Goal: Information Seeking & Learning: Check status

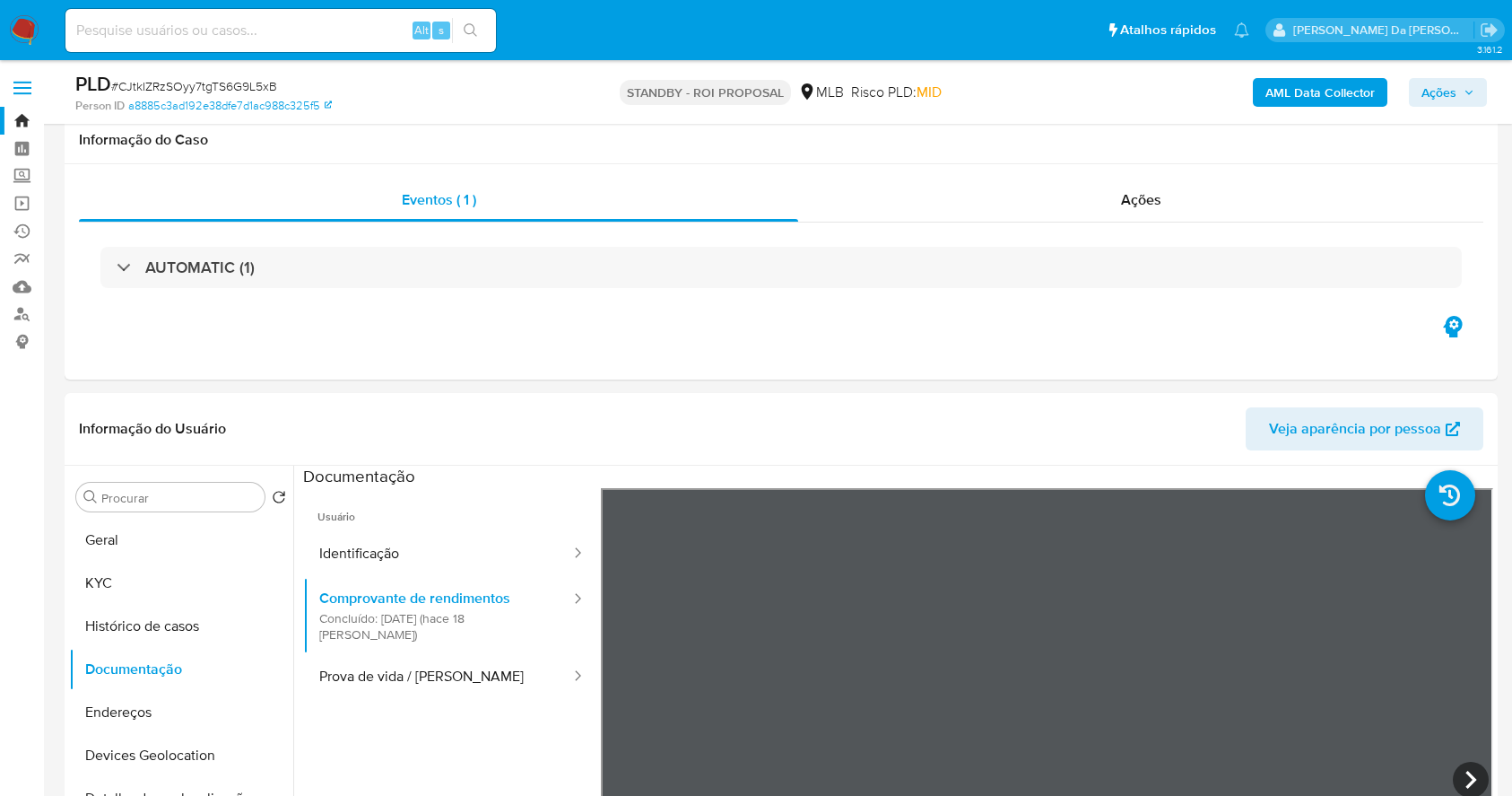
select select "10"
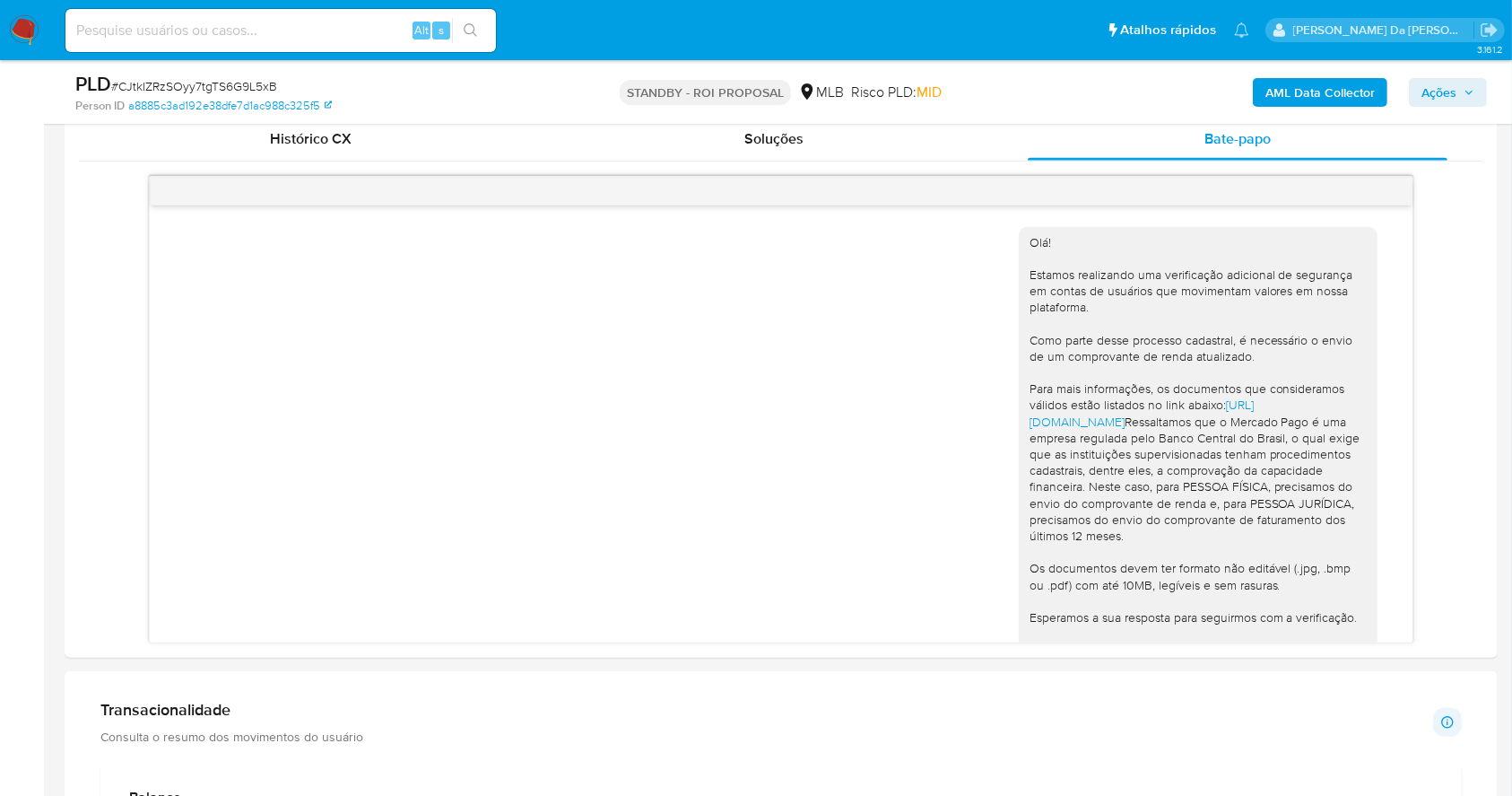
scroll to position [308, 0]
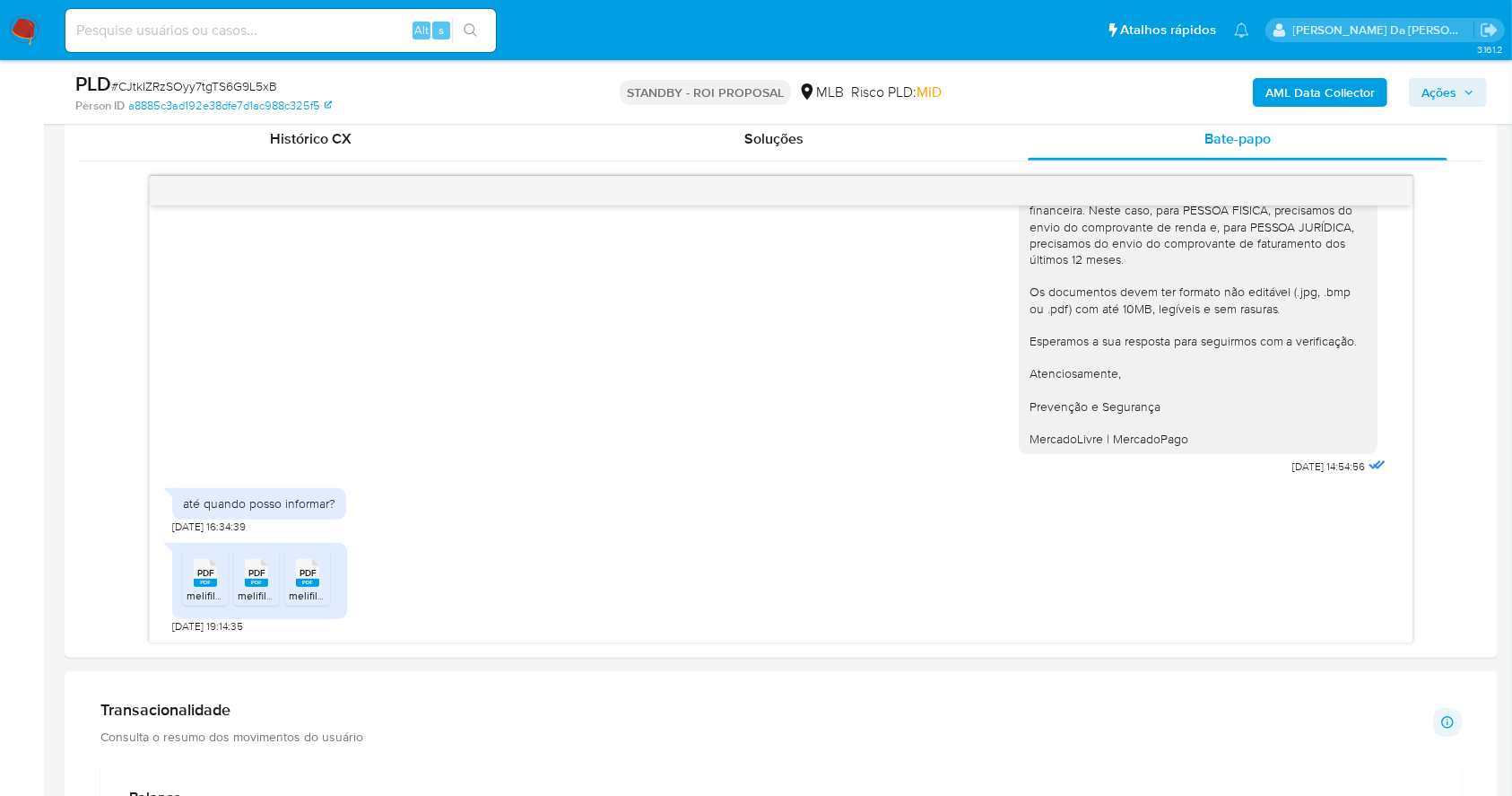
click at [368, 42] on div "Alt s" at bounding box center [281, 30] width 431 height 43
click at [368, 39] on input at bounding box center [281, 30] width 431 height 23
paste input "IpoC5Nc75WfLaALLiA9U8Ej5"
type input "IpoC5Nc75WfLaALLiA9U8Ej5"
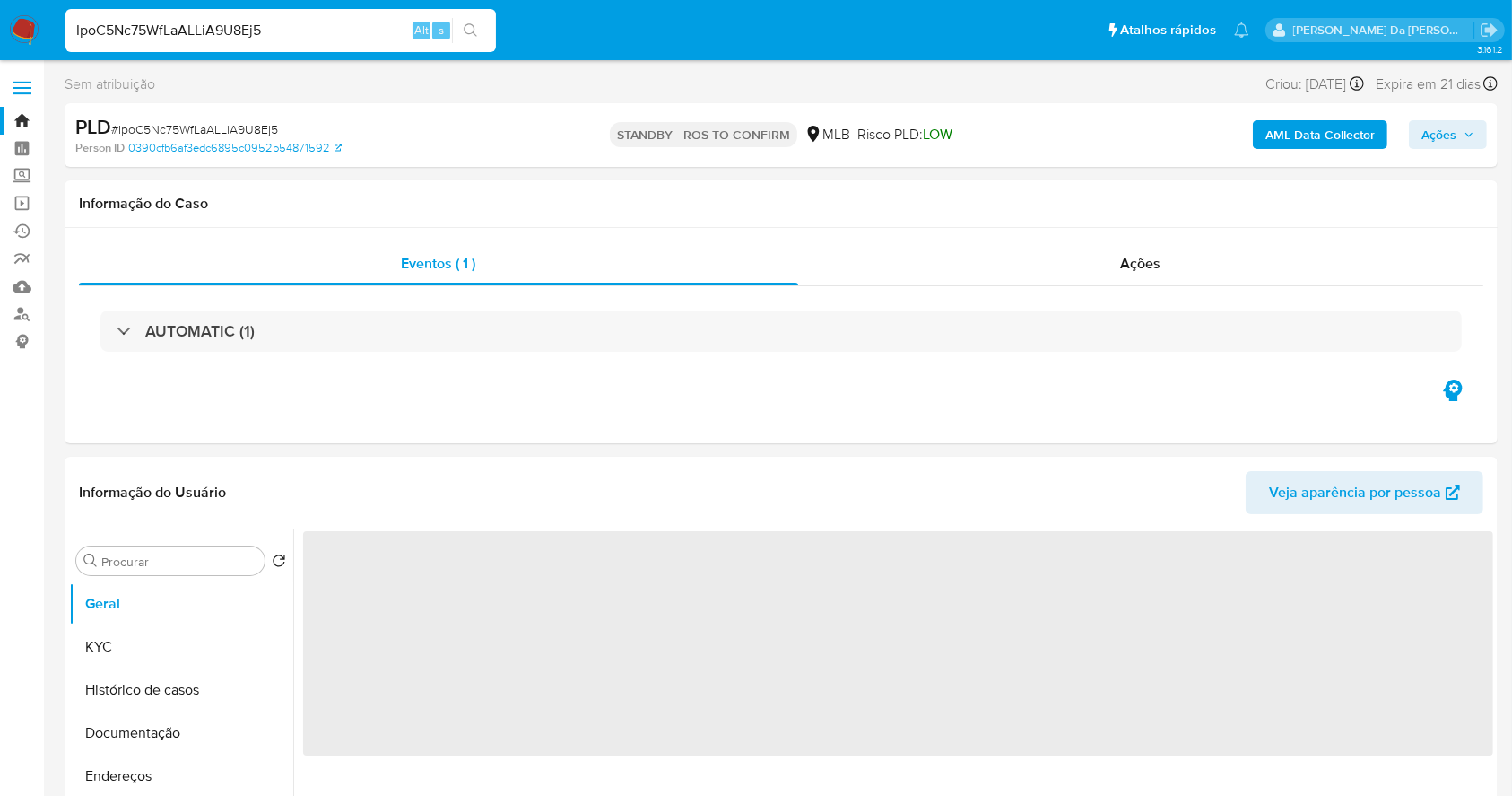
select select "10"
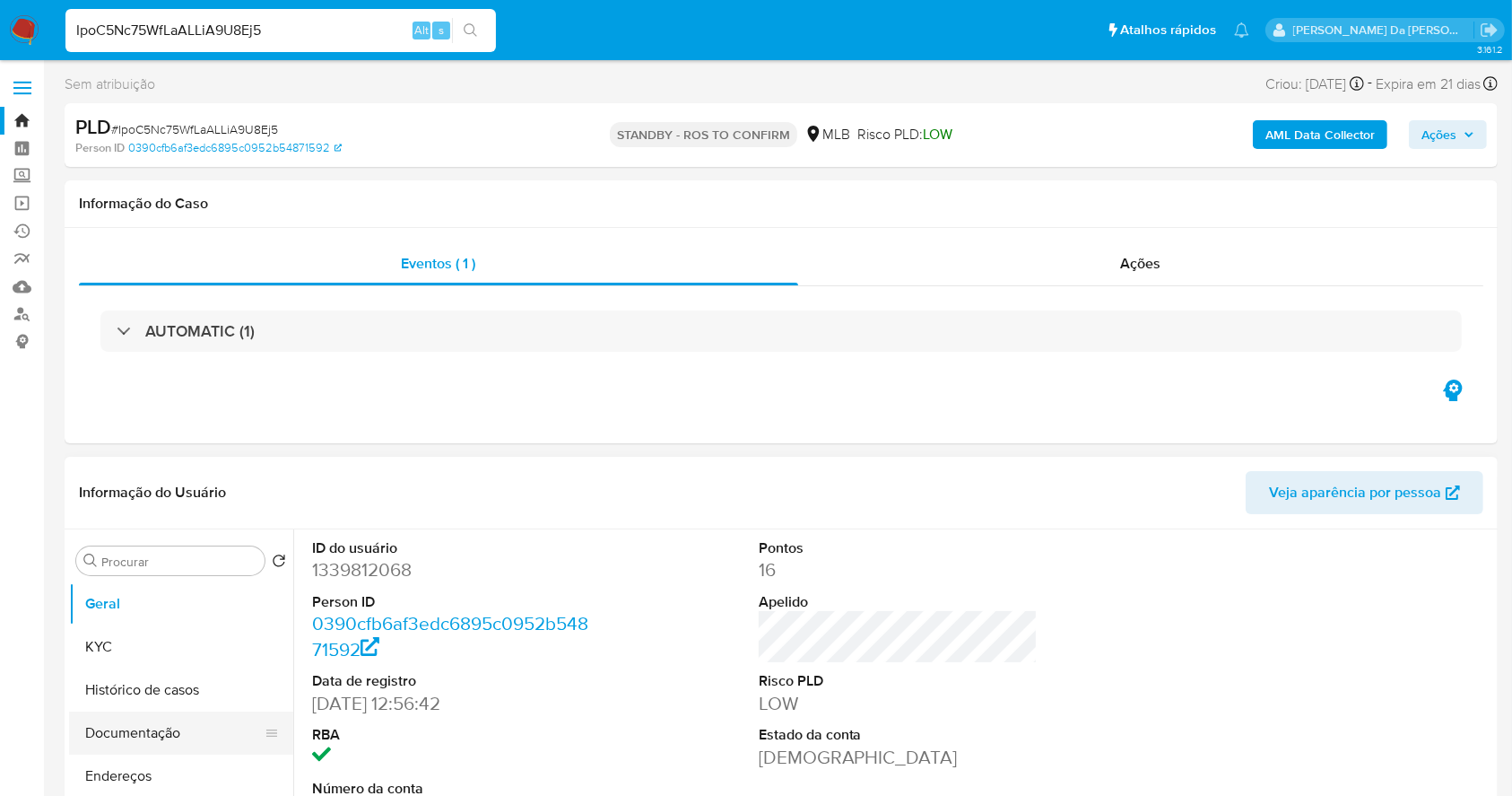
click at [171, 726] on button "Documentação" at bounding box center [173, 732] width 209 height 43
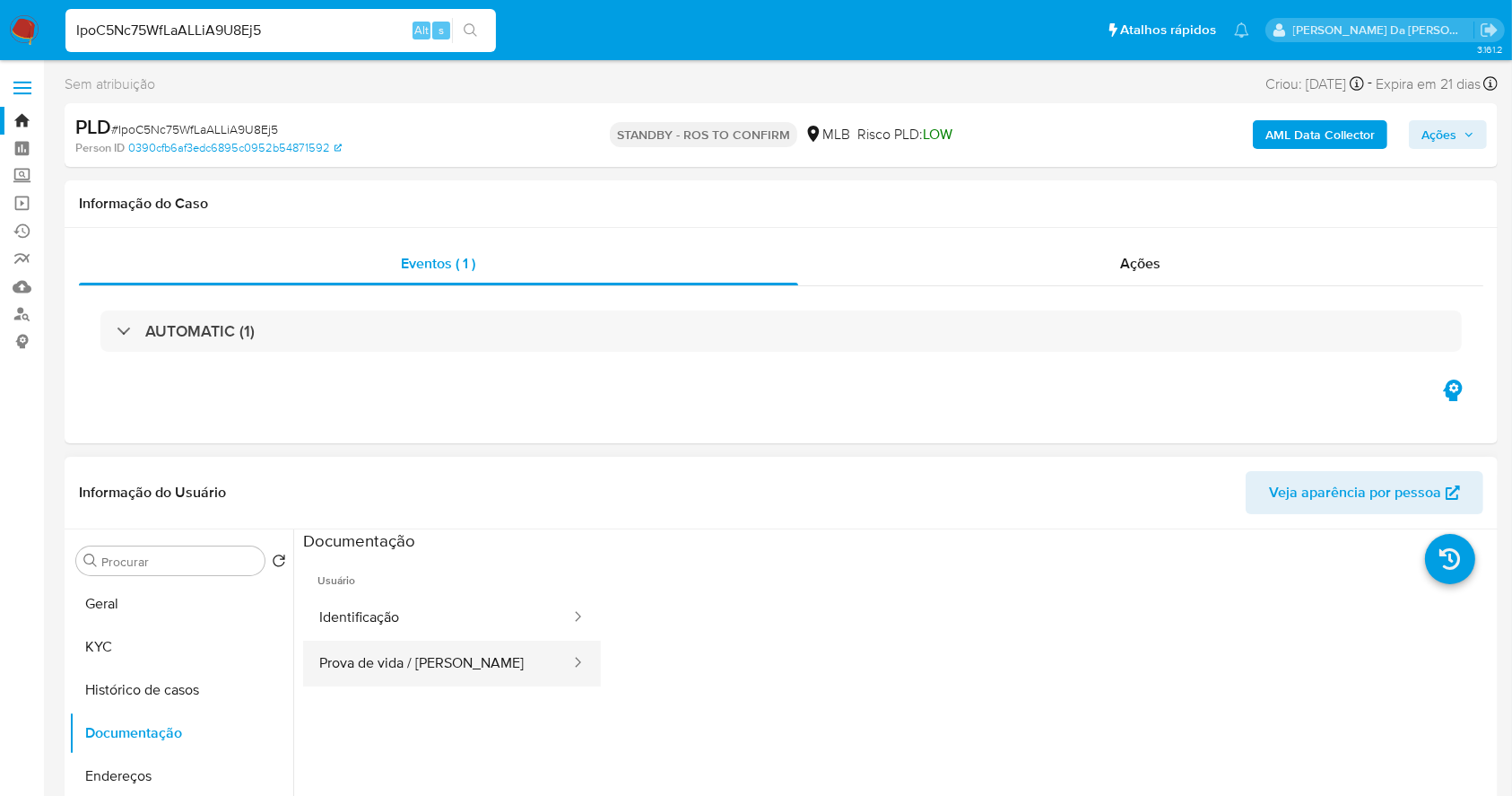
click at [417, 664] on button "Prova de vida / Selfie" at bounding box center [437, 663] width 269 height 46
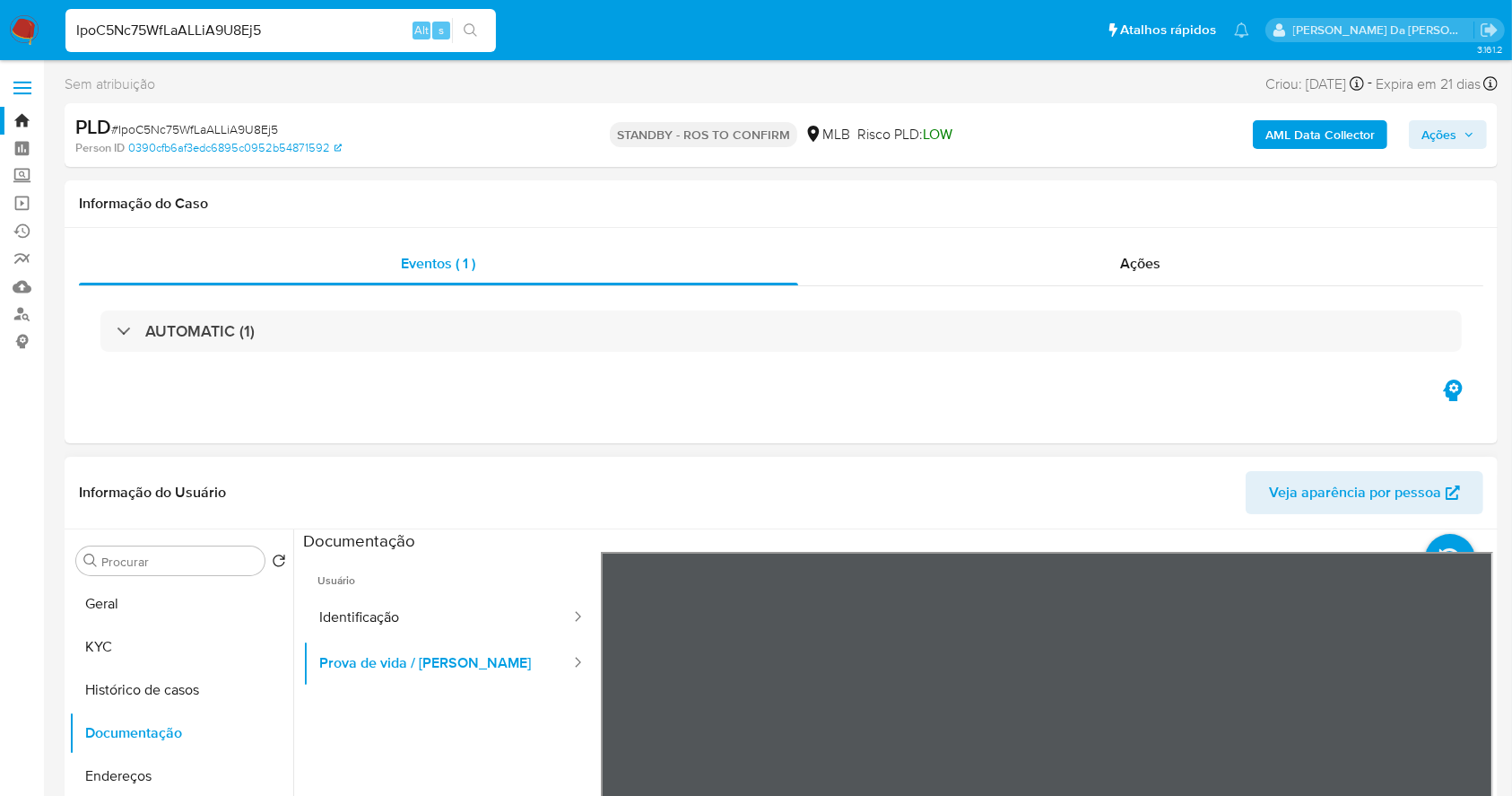
click at [899, 503] on header "Informação do Usuário Veja aparência por pessoa" at bounding box center [780, 492] width 1404 height 43
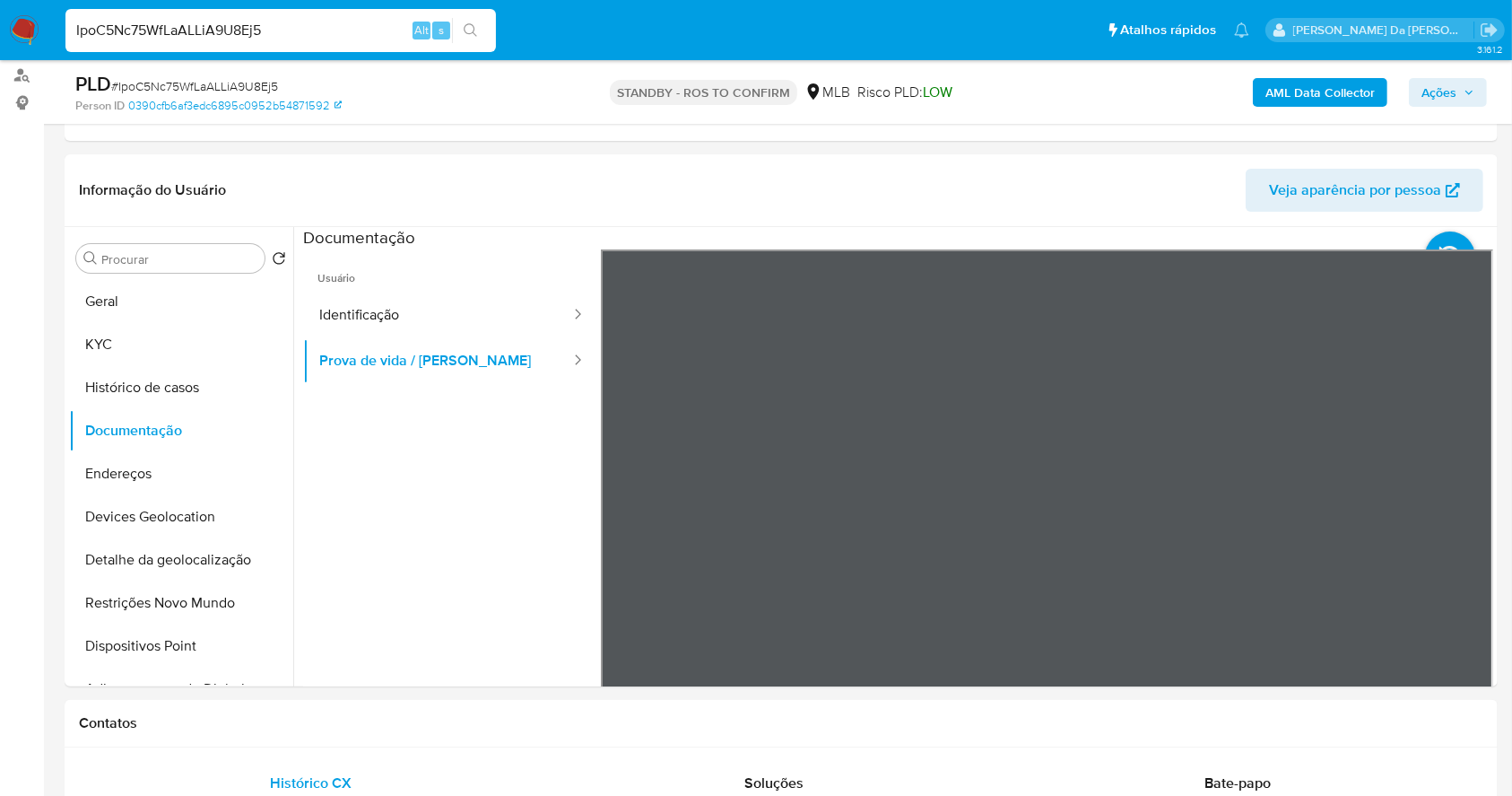
scroll to position [837, 0]
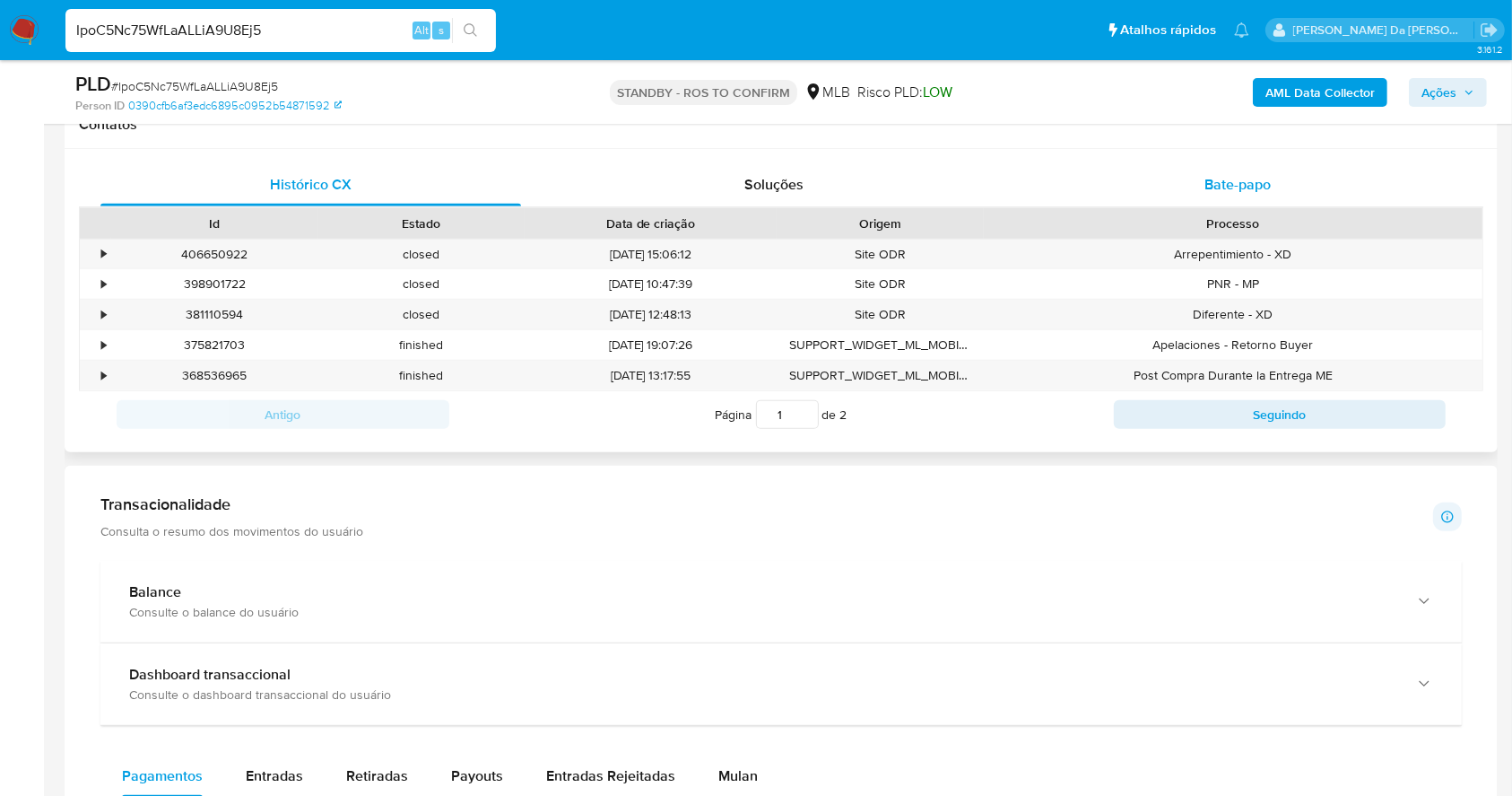
click at [1241, 180] on span "Bate-papo" at bounding box center [1238, 184] width 67 height 21
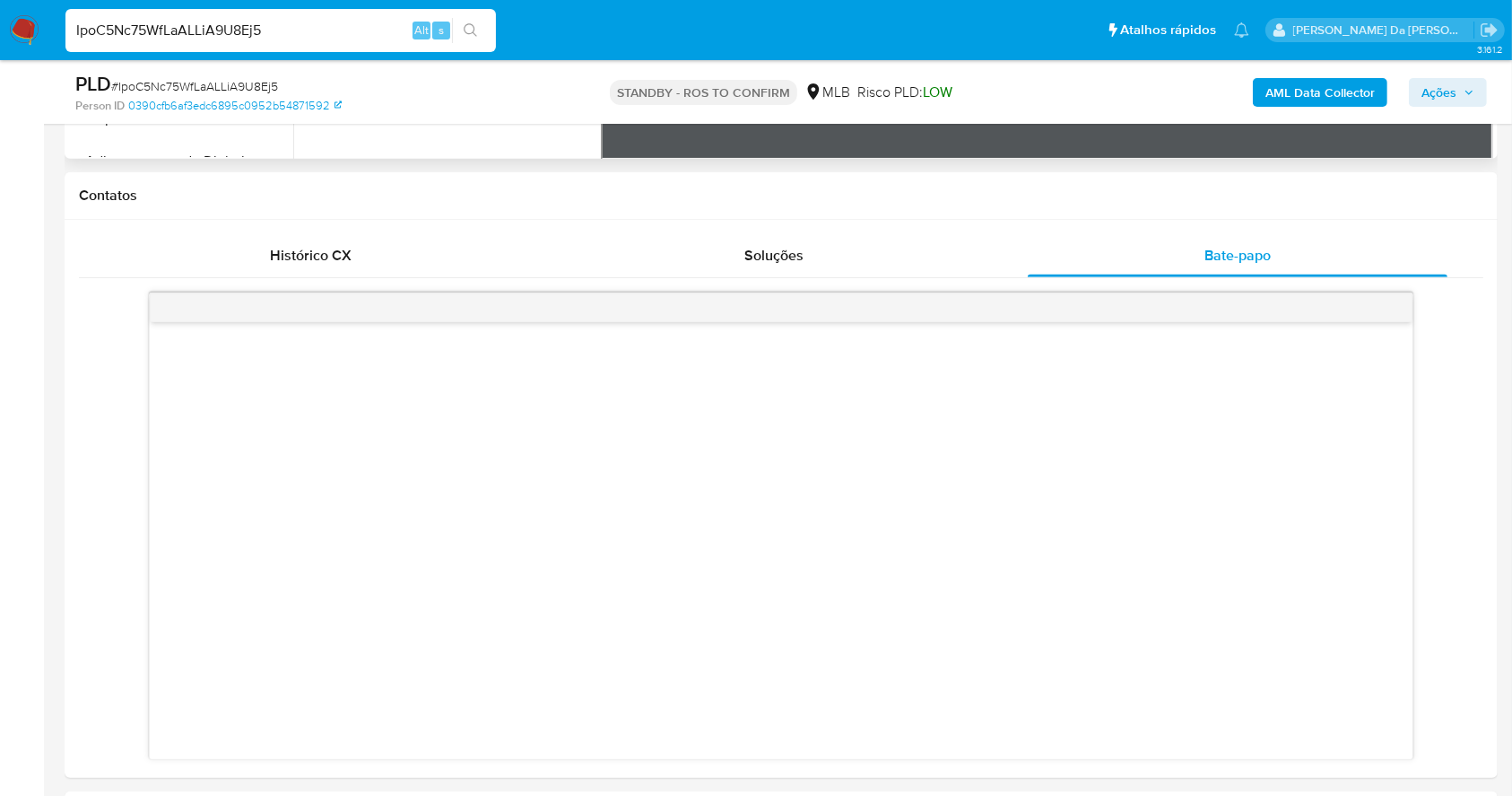
scroll to position [717, 0]
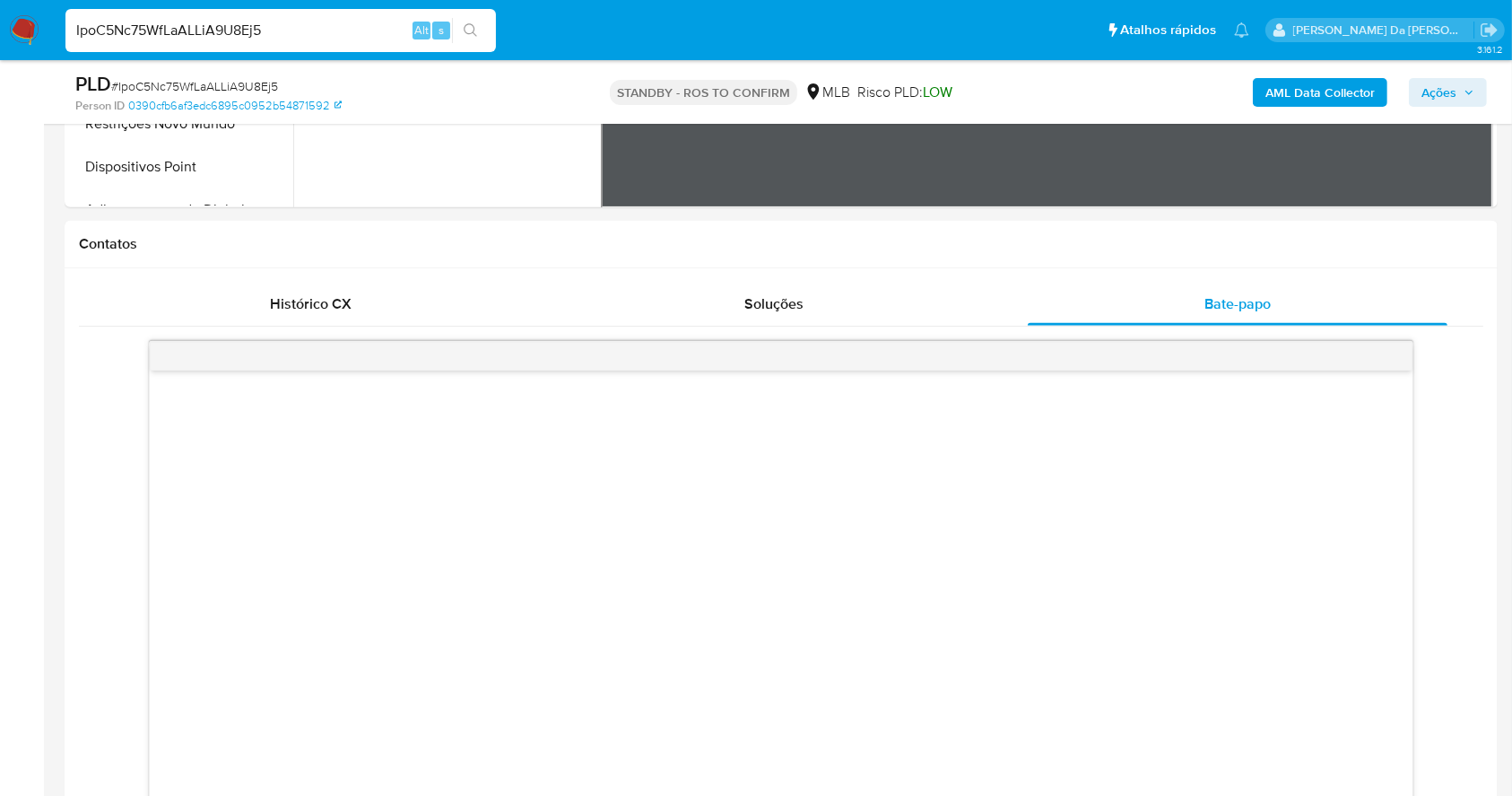
click at [234, 38] on input "IpoC5Nc75WfLaALLiA9U8Ej5" at bounding box center [281, 30] width 431 height 23
paste input "KMafKroHx9dwLDZqAliBG01Z"
type input "KMafKroHx9dwLDZqAliBG01Z"
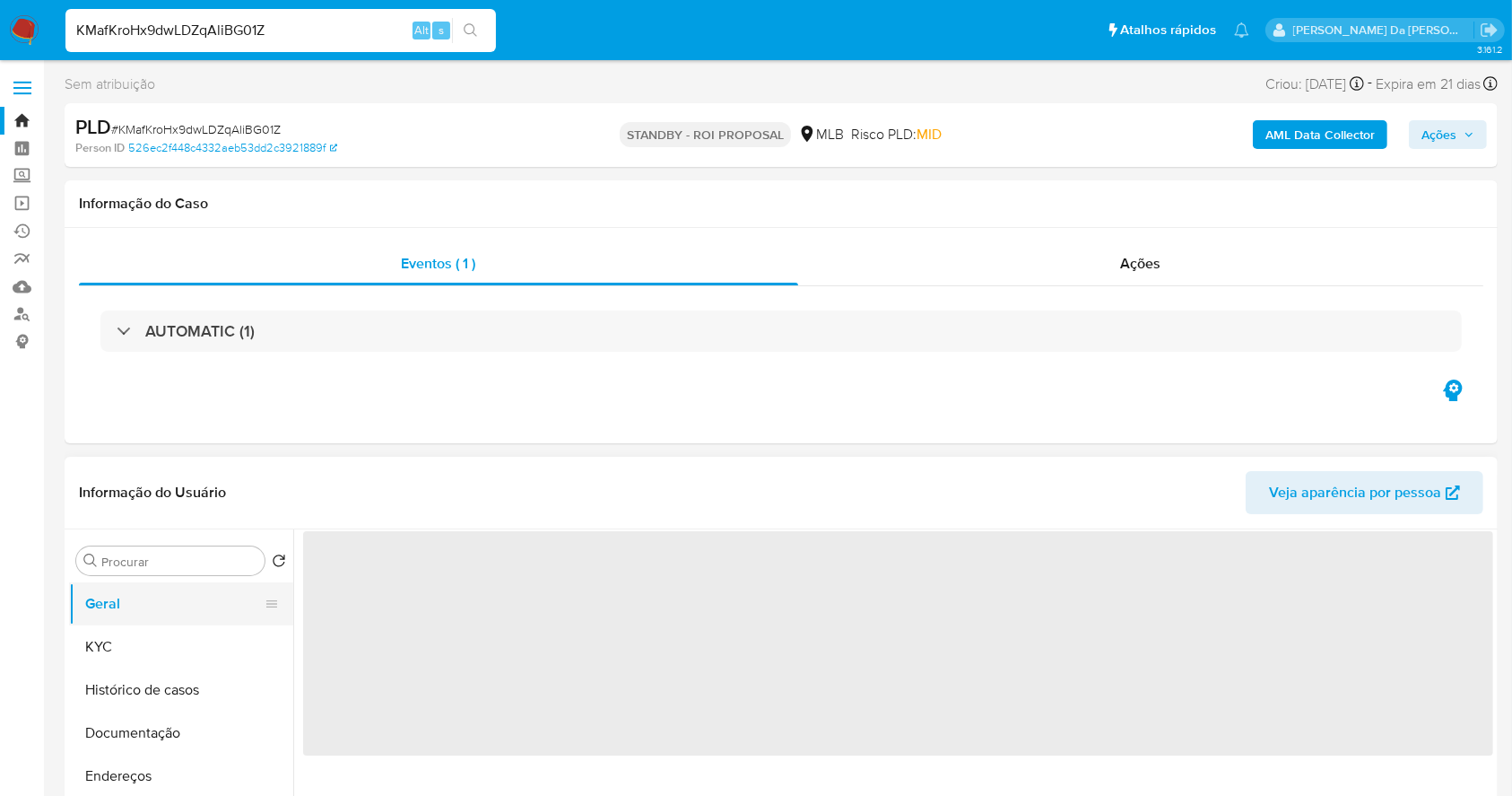
select select "10"
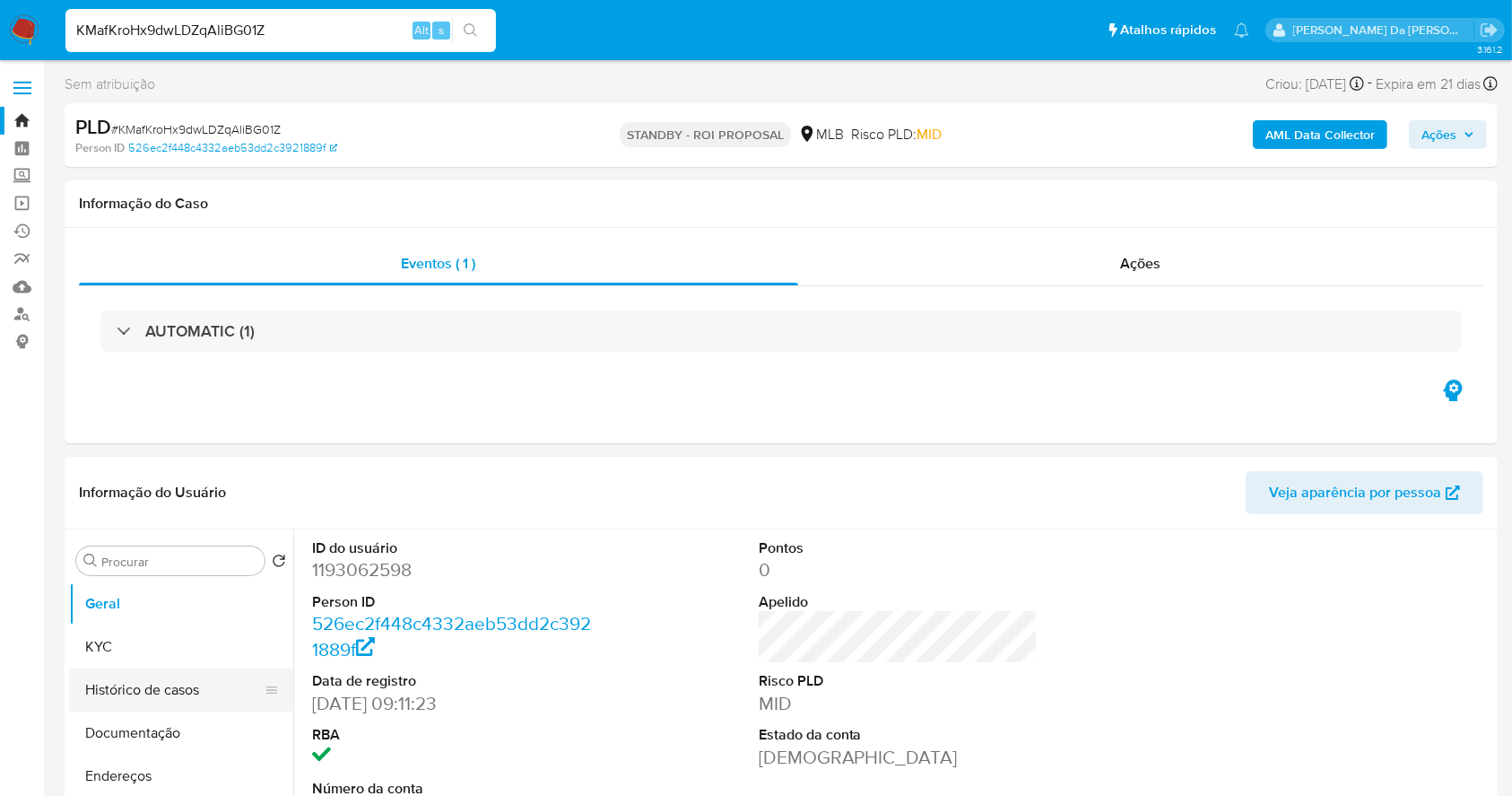
click at [159, 689] on button "Histórico de casos" at bounding box center [173, 689] width 209 height 43
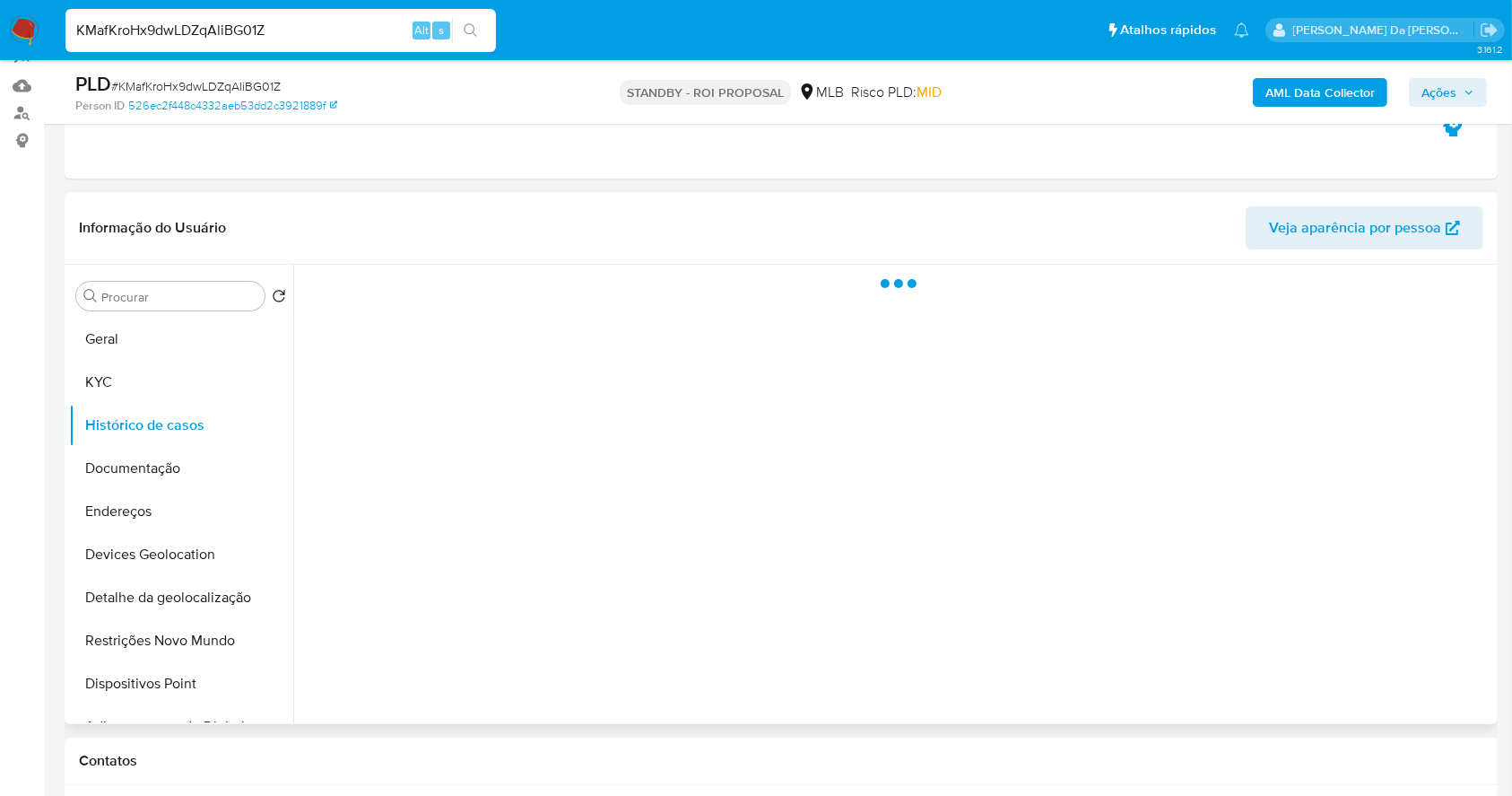
scroll to position [239, 0]
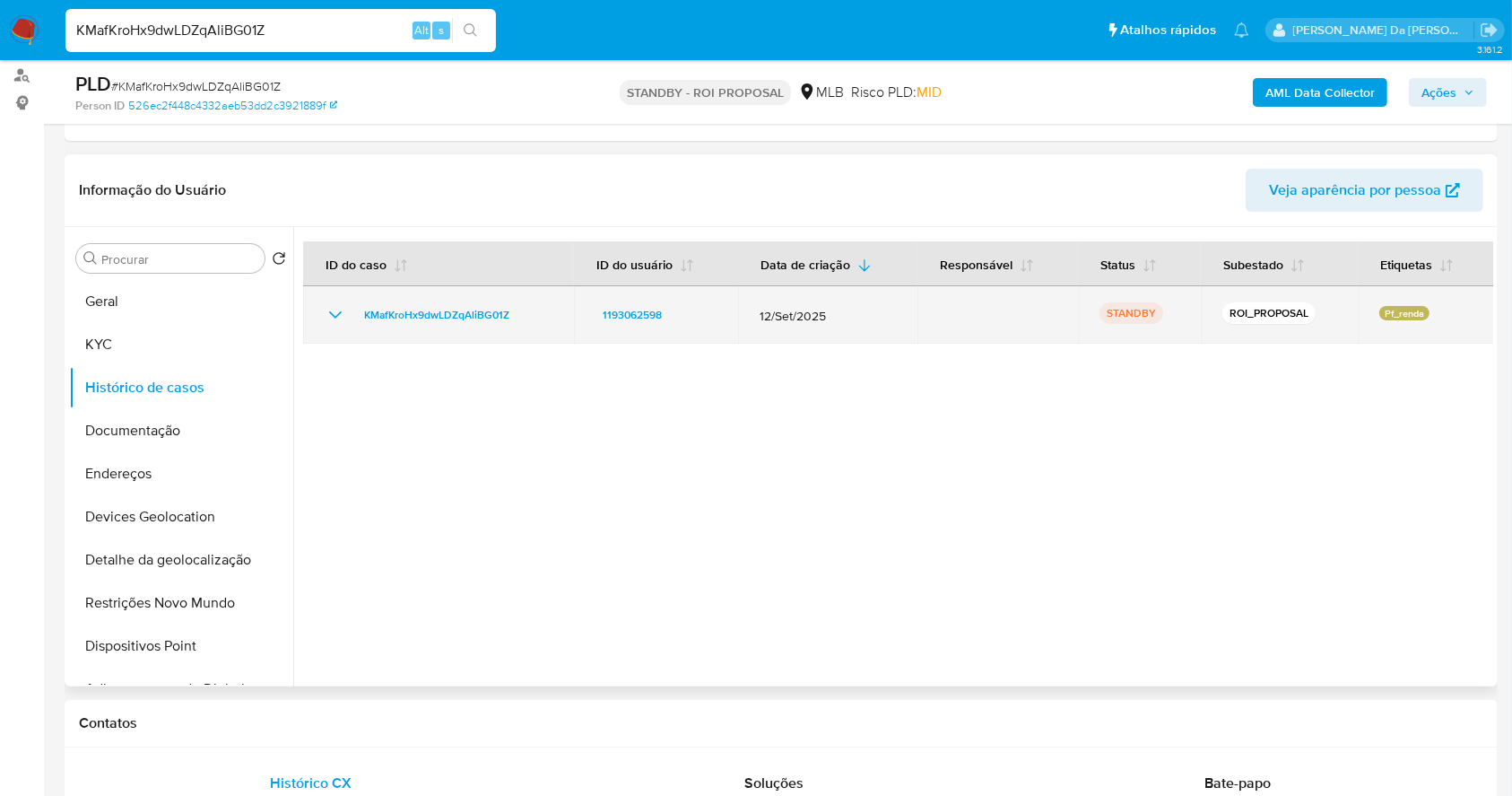
click at [327, 319] on icon "Mostrar/Ocultar" at bounding box center [336, 315] width 22 height 22
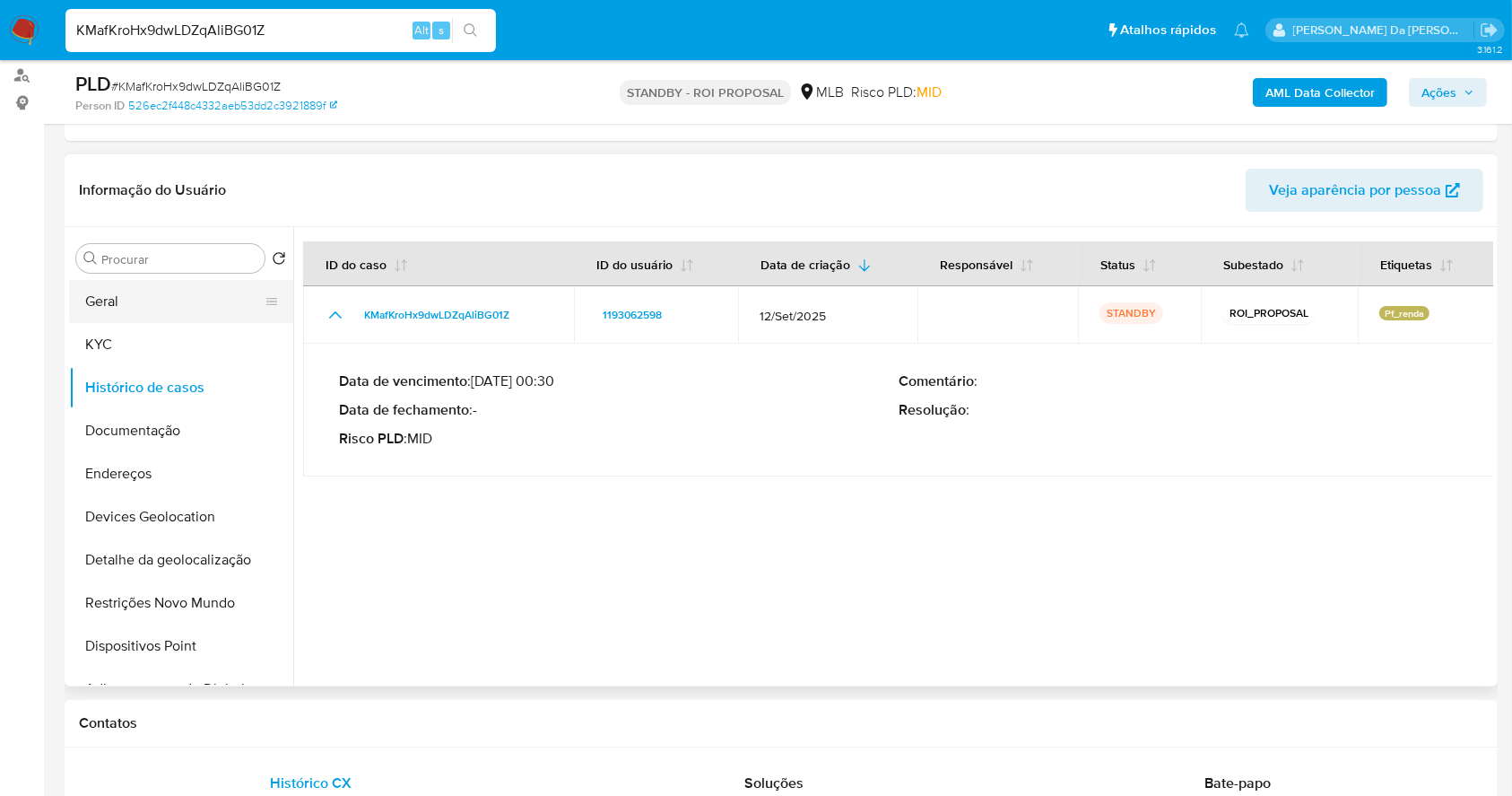
click at [130, 292] on button "Geral" at bounding box center [173, 301] width 209 height 43
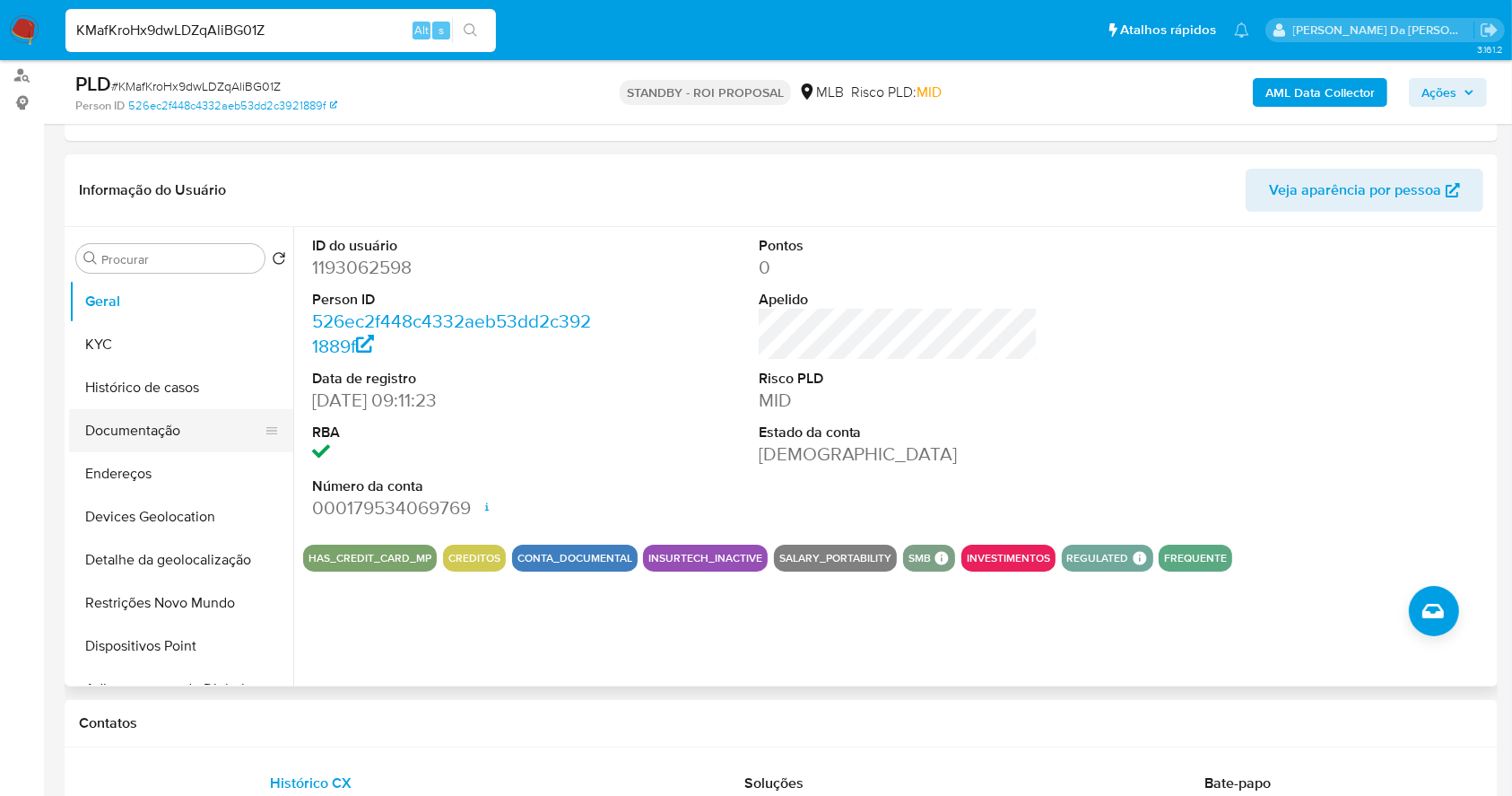
click at [177, 427] on button "Documentação" at bounding box center [173, 430] width 209 height 43
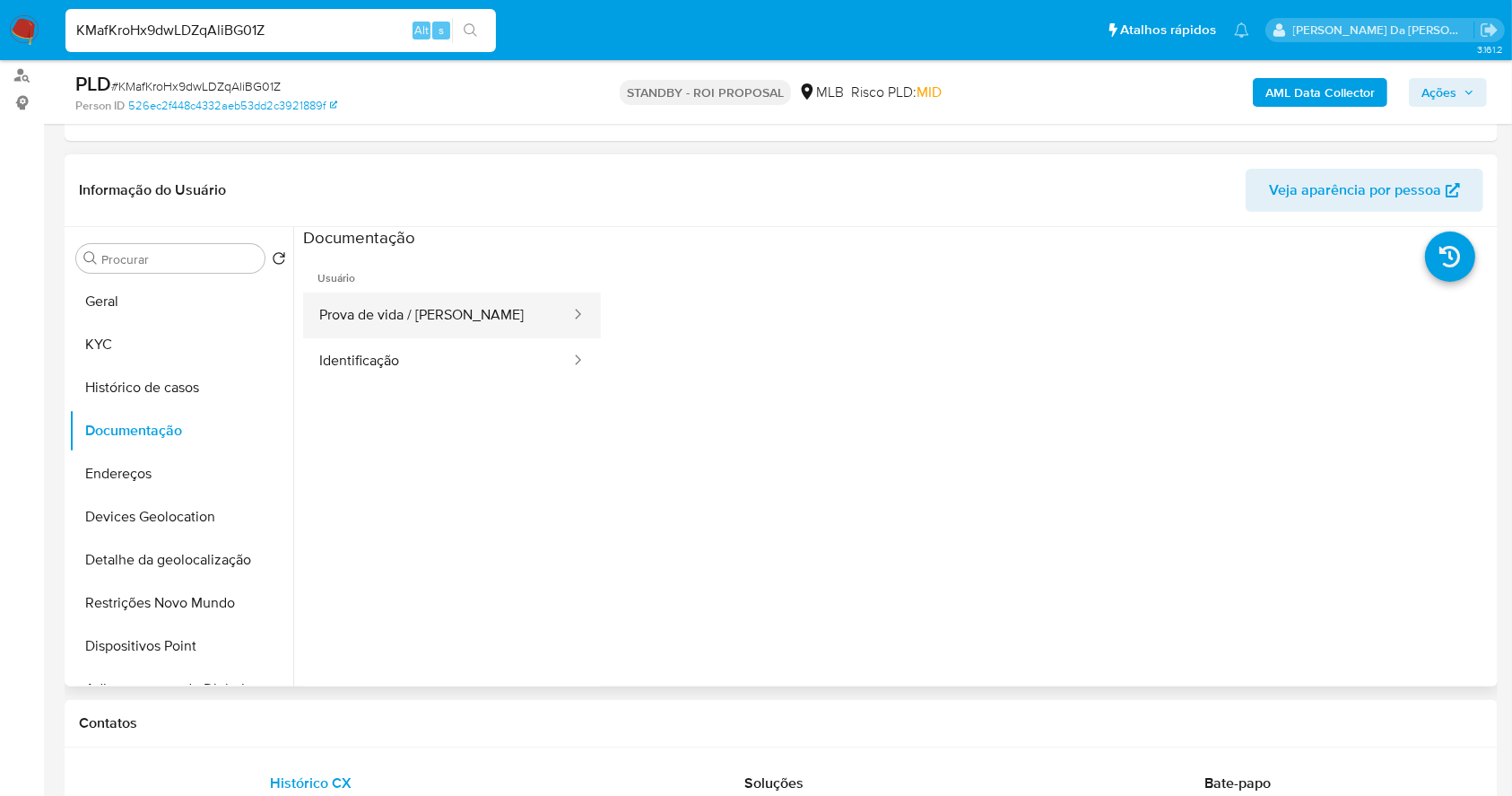
click at [438, 306] on button "Prova de vida / Selfie" at bounding box center [437, 316] width 269 height 46
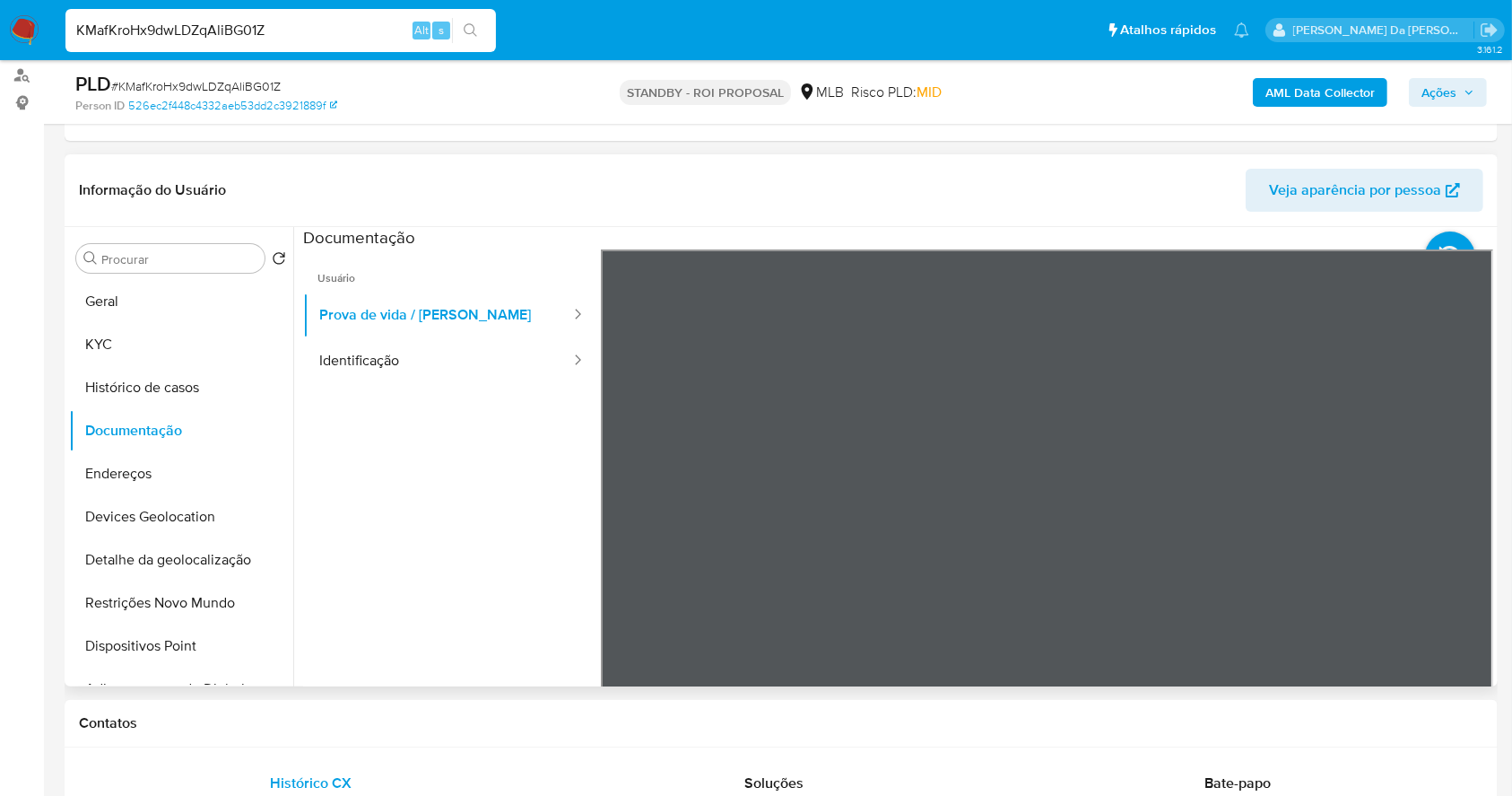
click at [481, 408] on ul "Usuário Prova de vida / Selfie Identificação" at bounding box center [451, 508] width 297 height 517
drag, startPoint x: 470, startPoint y: 352, endPoint x: 478, endPoint y: 359, distance: 10.6
click at [469, 352] on button "Identificação" at bounding box center [437, 361] width 269 height 46
click at [229, 257] on input "Procurar" at bounding box center [179, 260] width 156 height 16
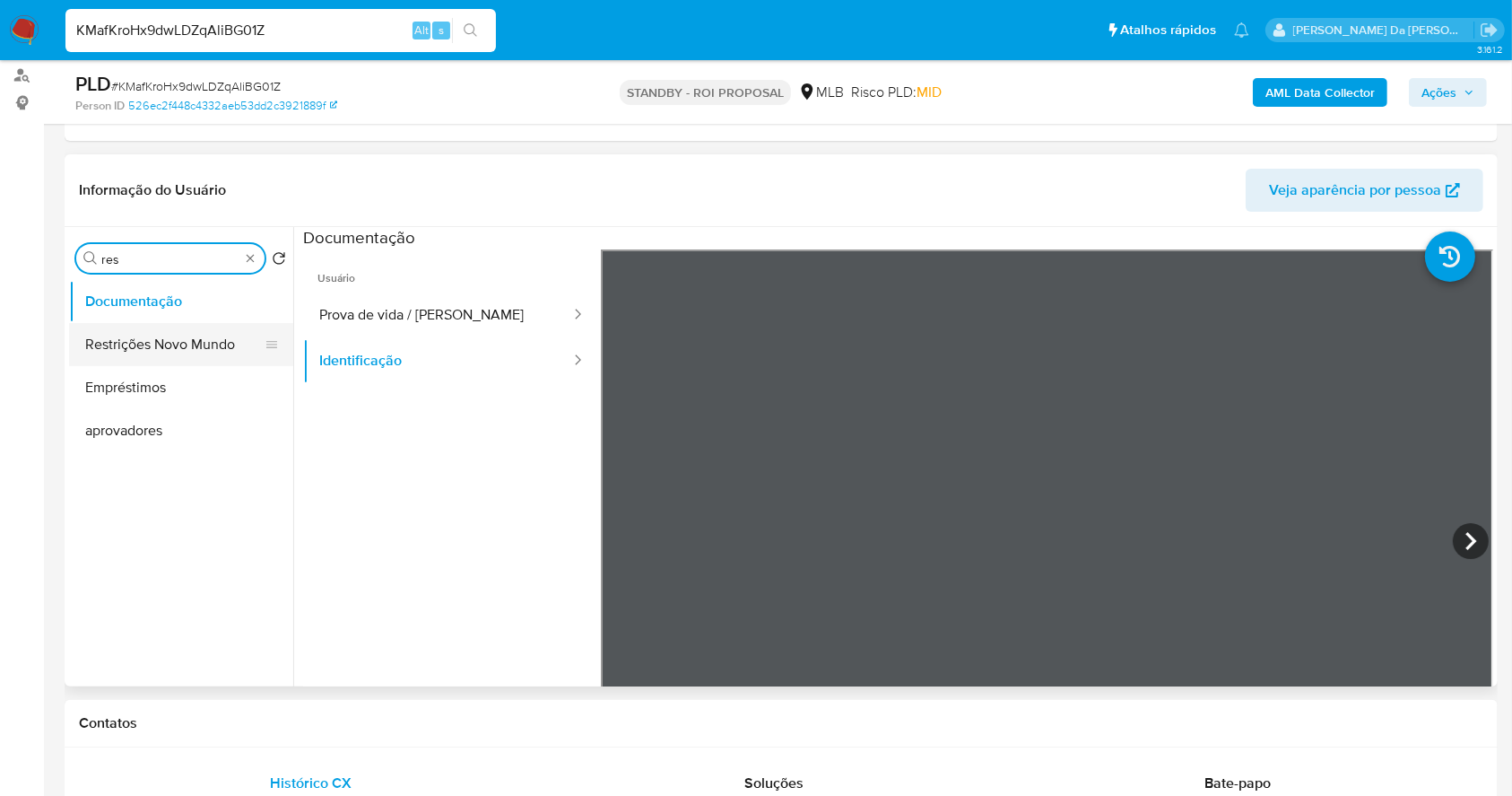
type input "res"
click at [194, 334] on button "Restrições Novo Mundo" at bounding box center [173, 344] width 209 height 43
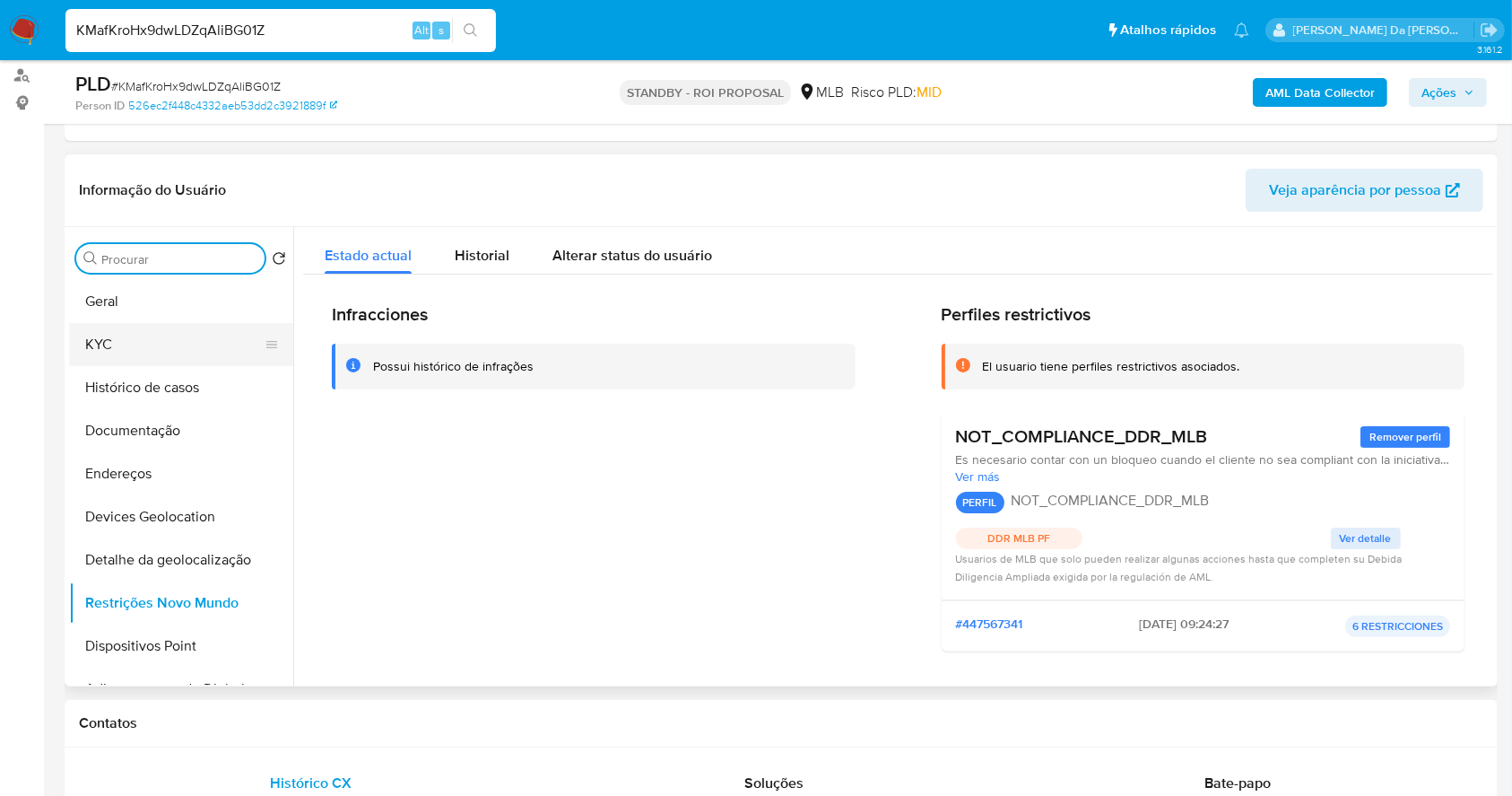
click at [127, 333] on button "KYC" at bounding box center [173, 344] width 209 height 43
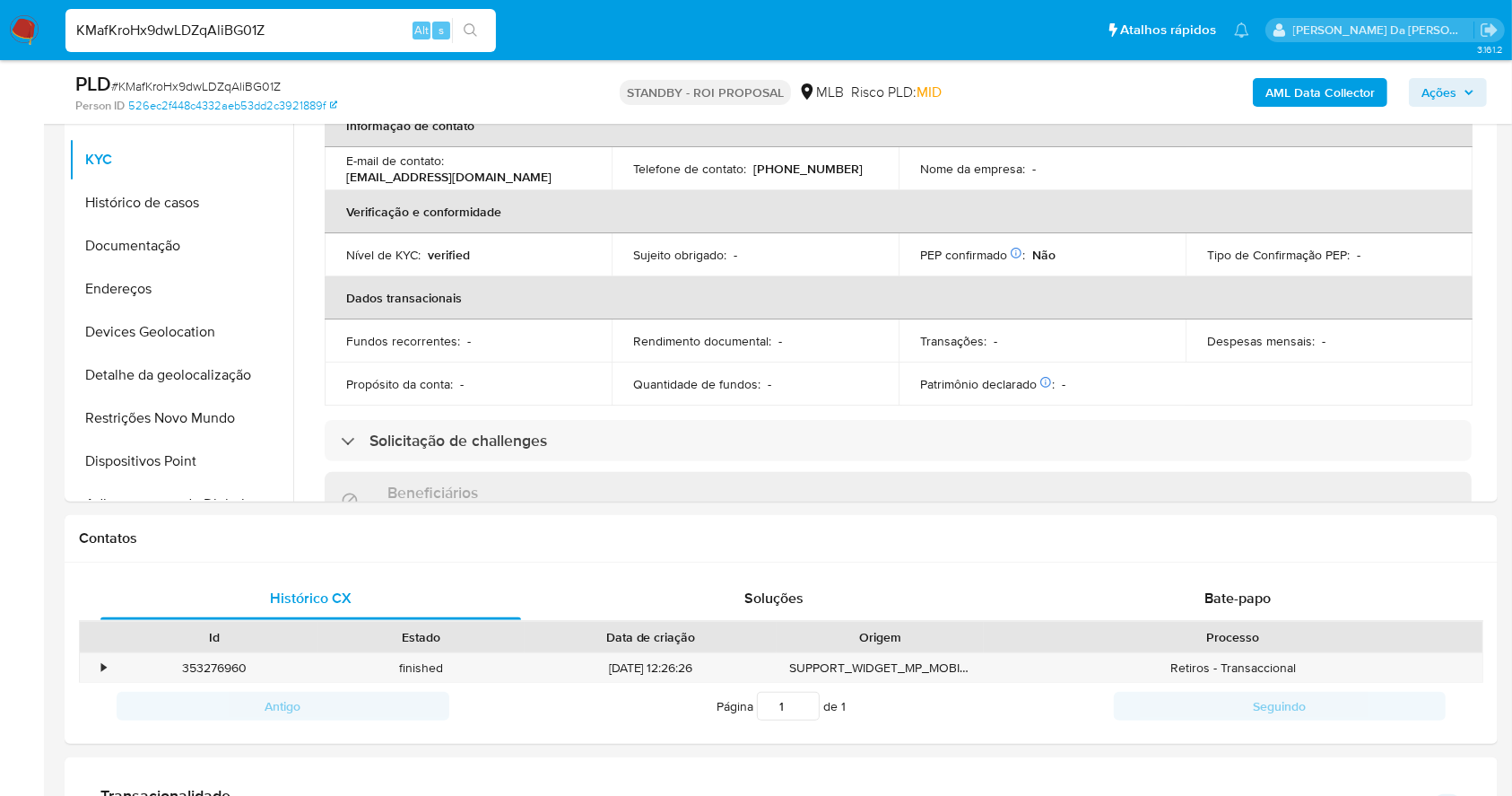
scroll to position [479, 0]
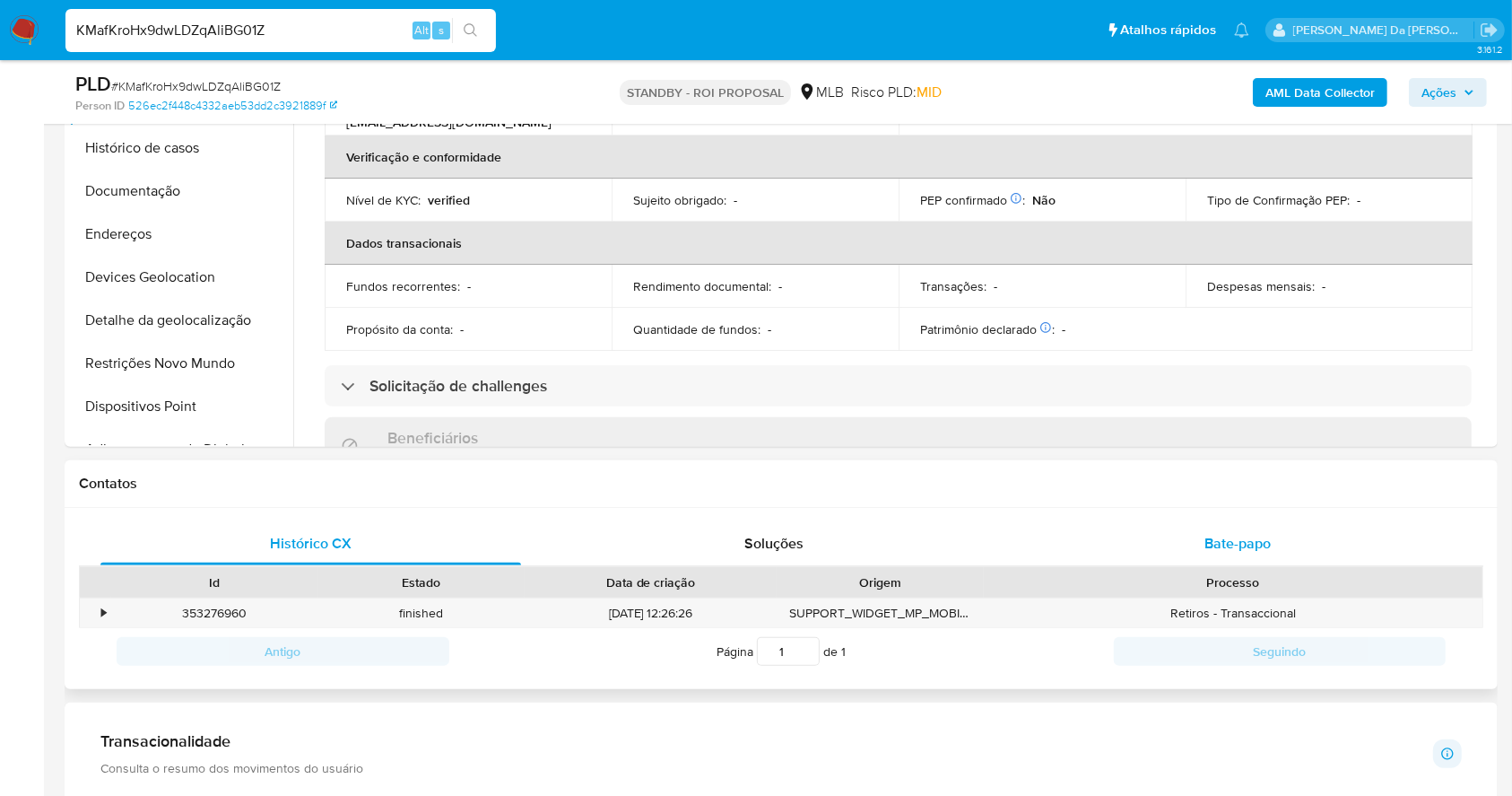
click at [1219, 559] on div "Bate-papo" at bounding box center [1239, 543] width 421 height 43
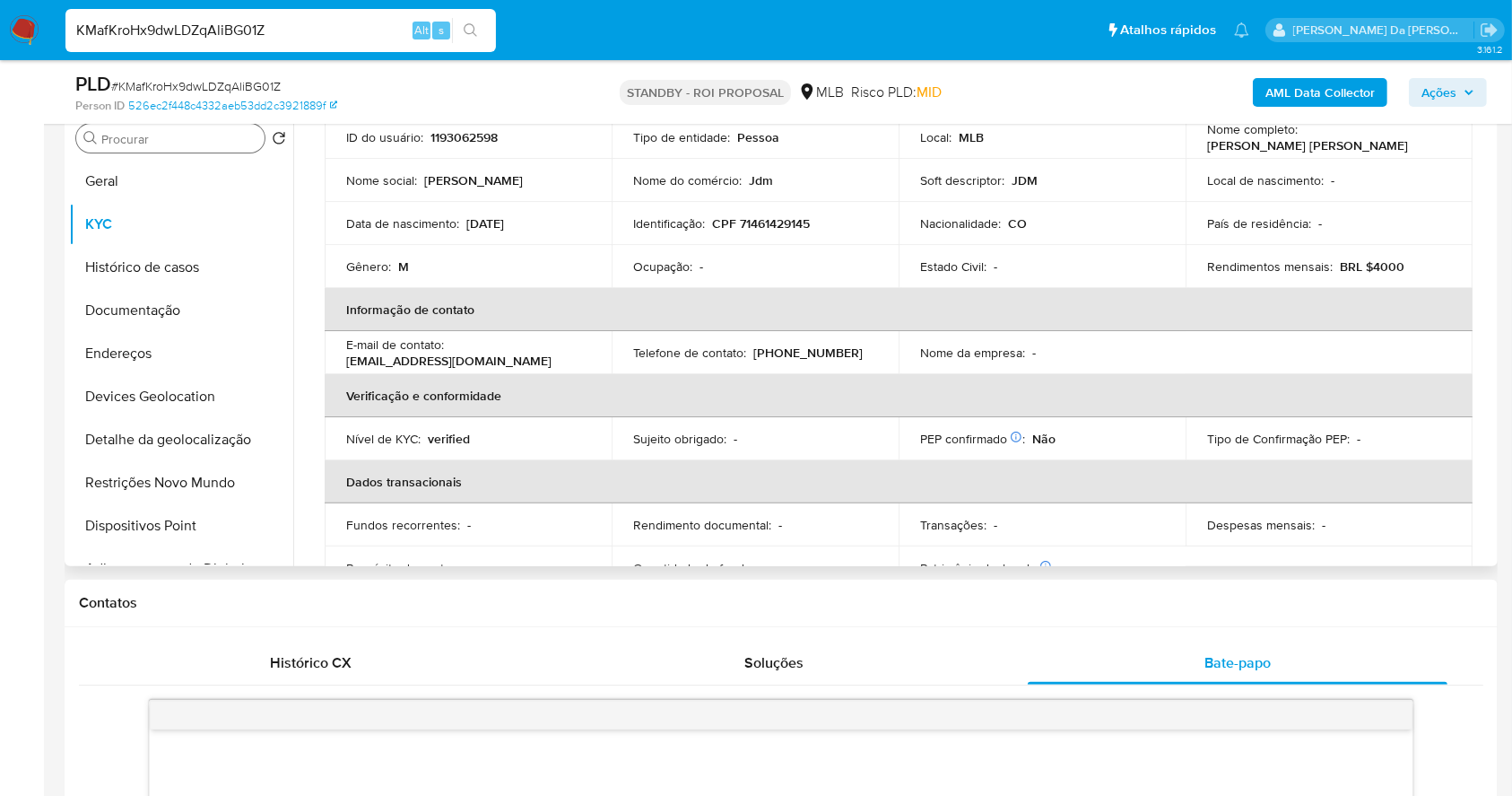
scroll to position [0, 0]
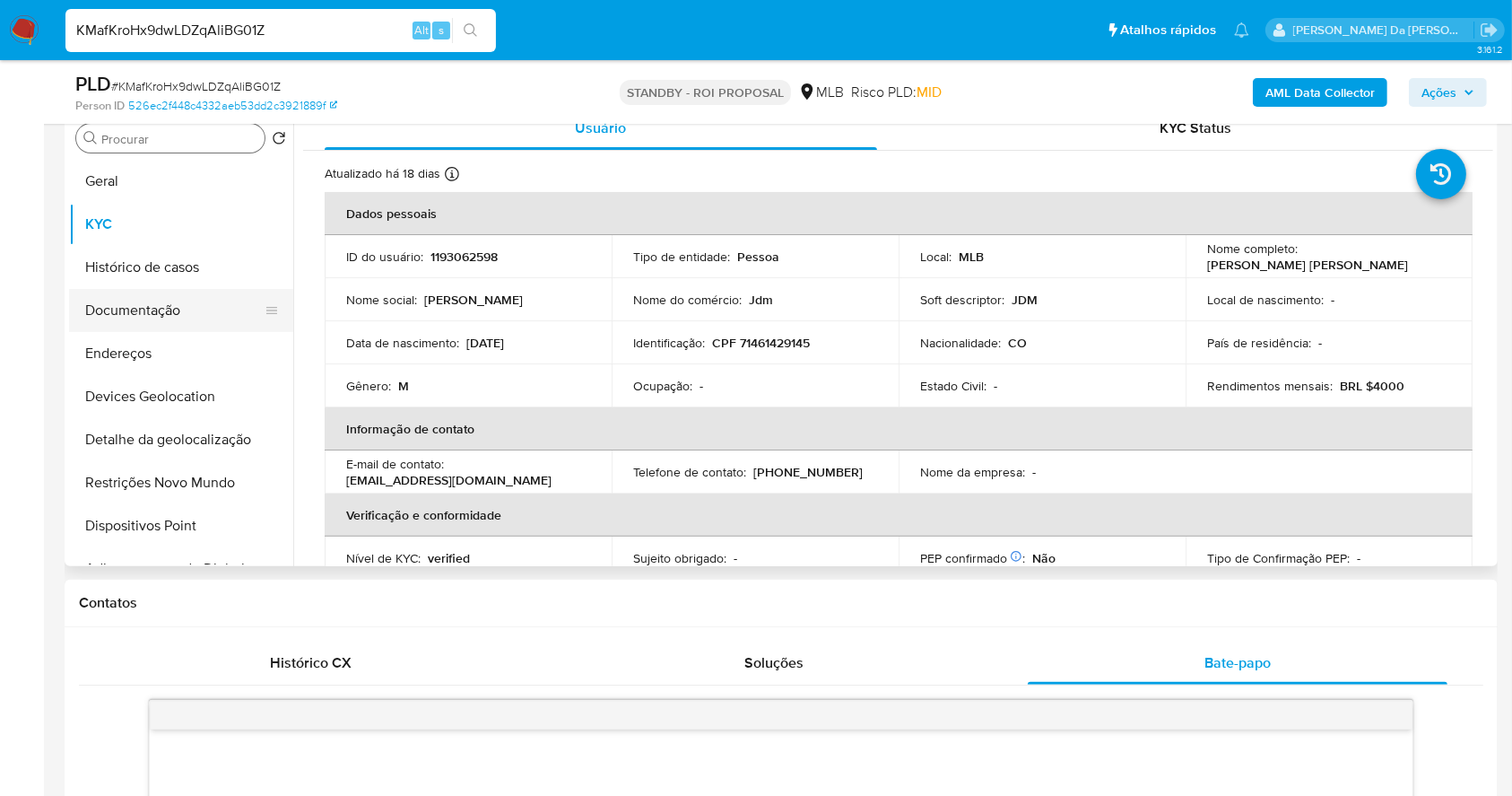
click at [154, 317] on button "Documentação" at bounding box center [173, 310] width 209 height 43
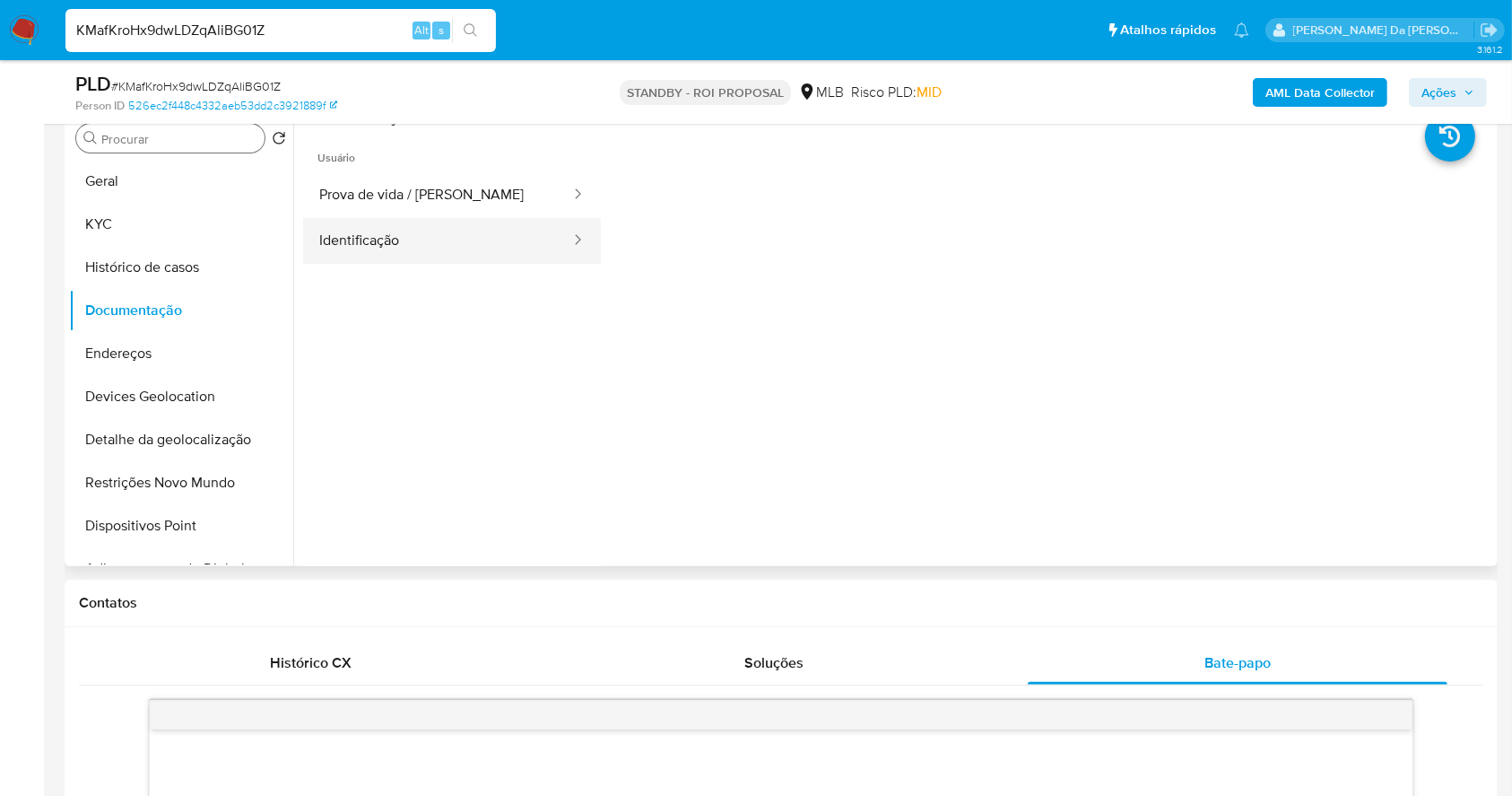
click at [456, 230] on button "Identificação" at bounding box center [437, 241] width 269 height 46
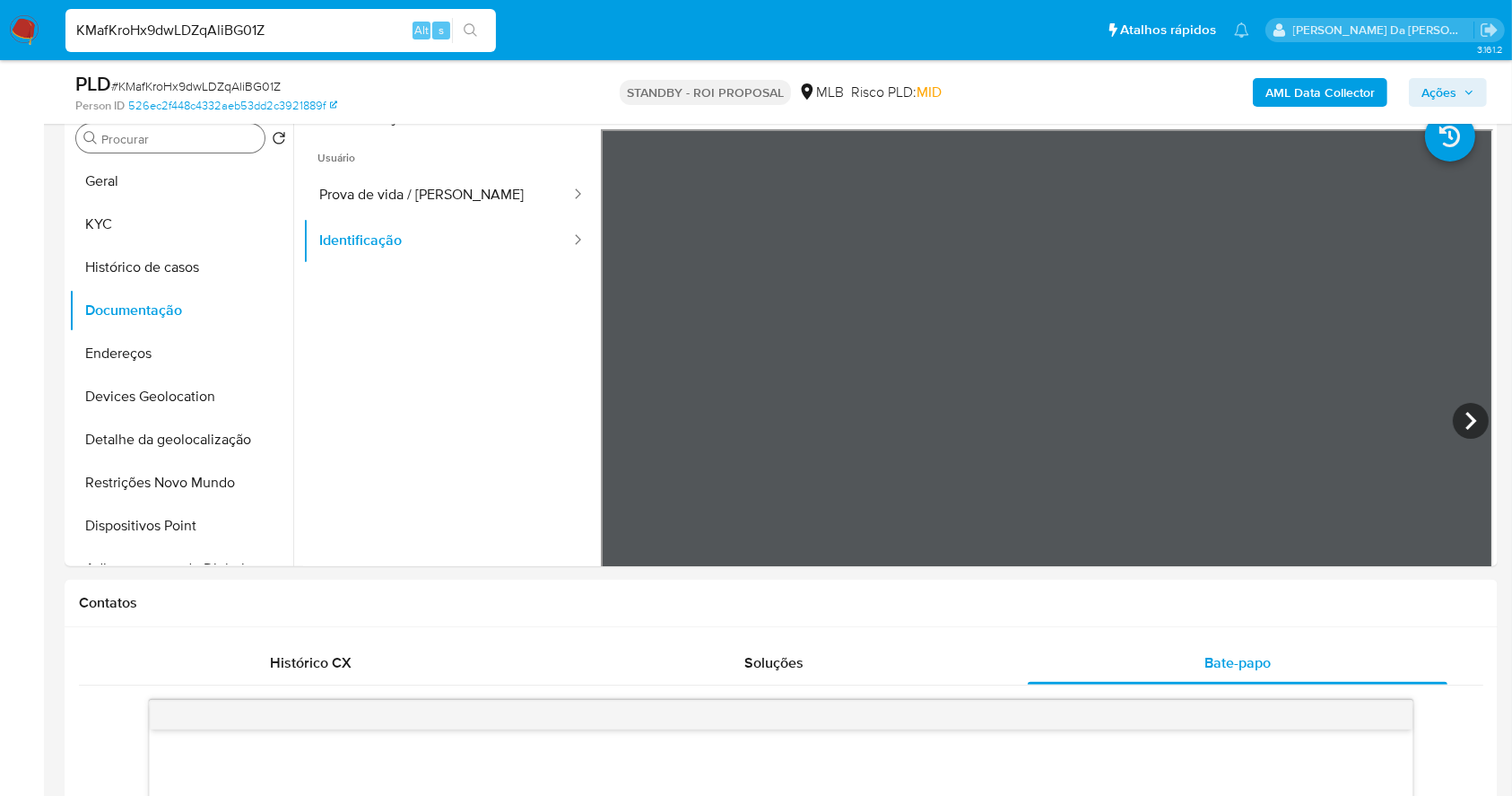
click at [196, 128] on div "Procurar" at bounding box center [170, 137] width 188 height 28
click at [191, 145] on input "Procurar" at bounding box center [179, 139] width 156 height 16
click at [193, 142] on input "Procurar" at bounding box center [179, 139] width 156 height 16
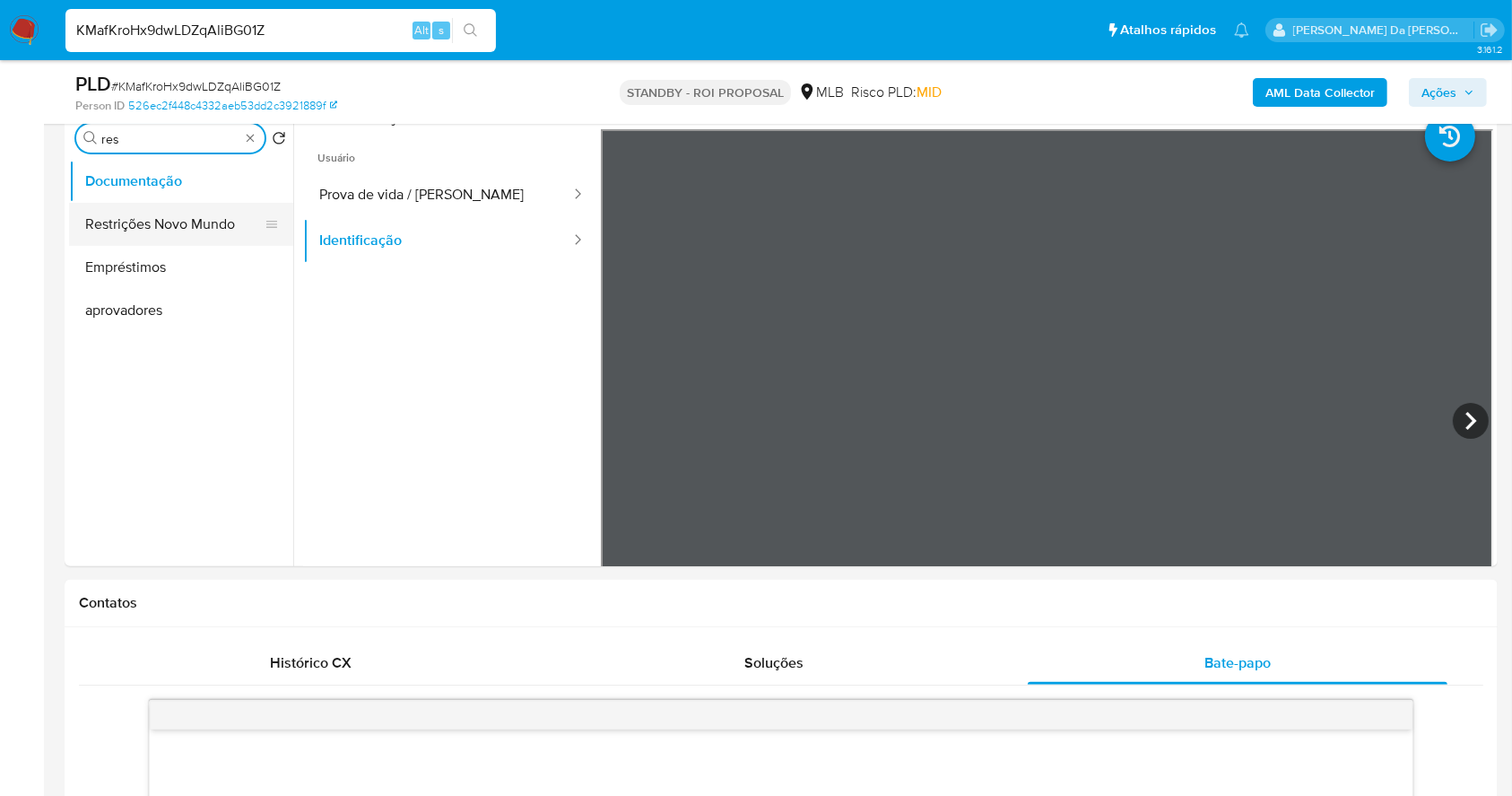
type input "res"
click at [202, 220] on button "Restrições Novo Mundo" at bounding box center [173, 224] width 209 height 43
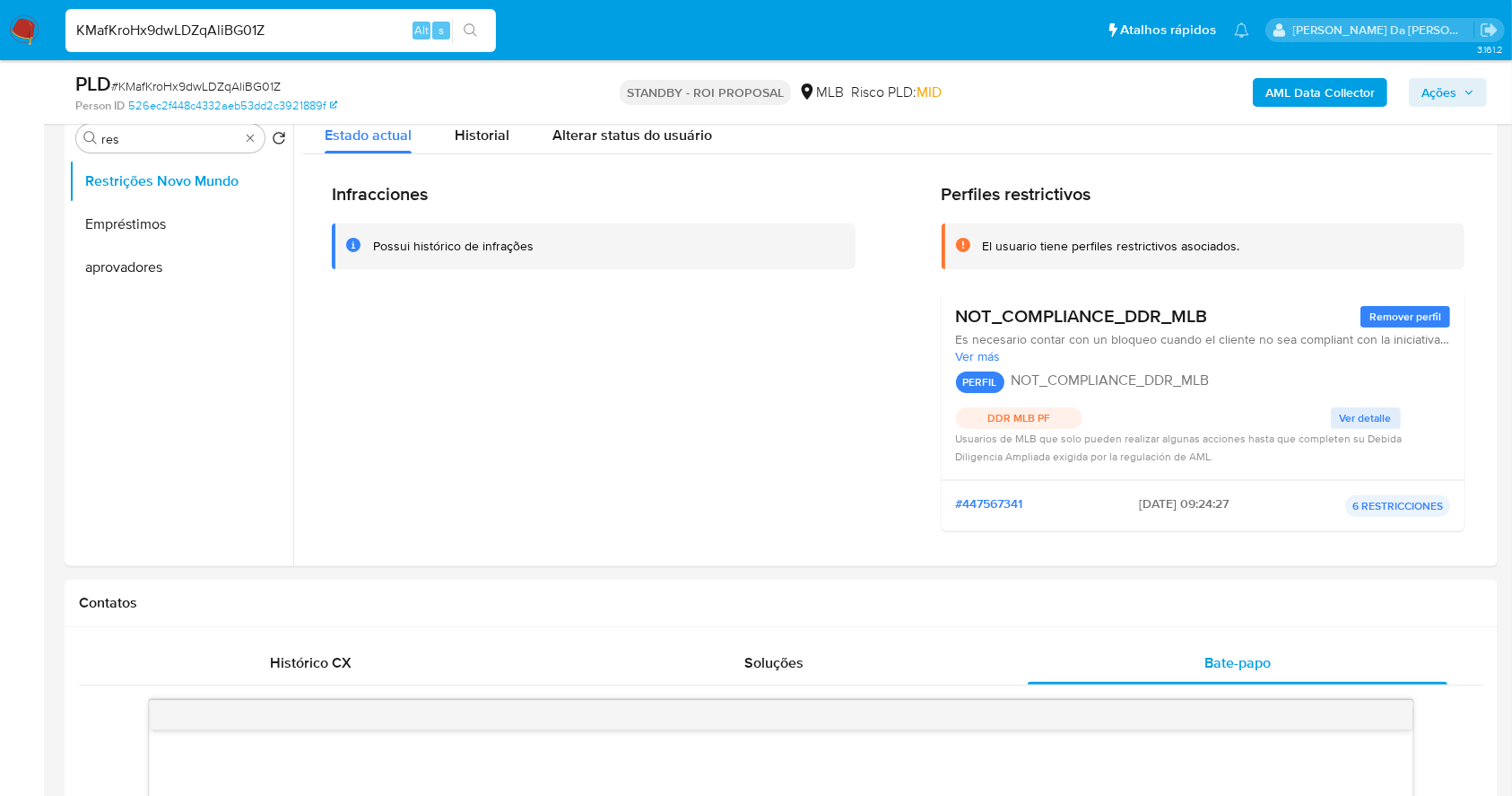
click at [971, 321] on h3 "NOT_COMPLIANCE_DDR_MLB" at bounding box center [1081, 316] width 252 height 23
click at [237, 19] on input "KMafKroHx9dwLDZqAliBG01Z" at bounding box center [281, 30] width 431 height 23
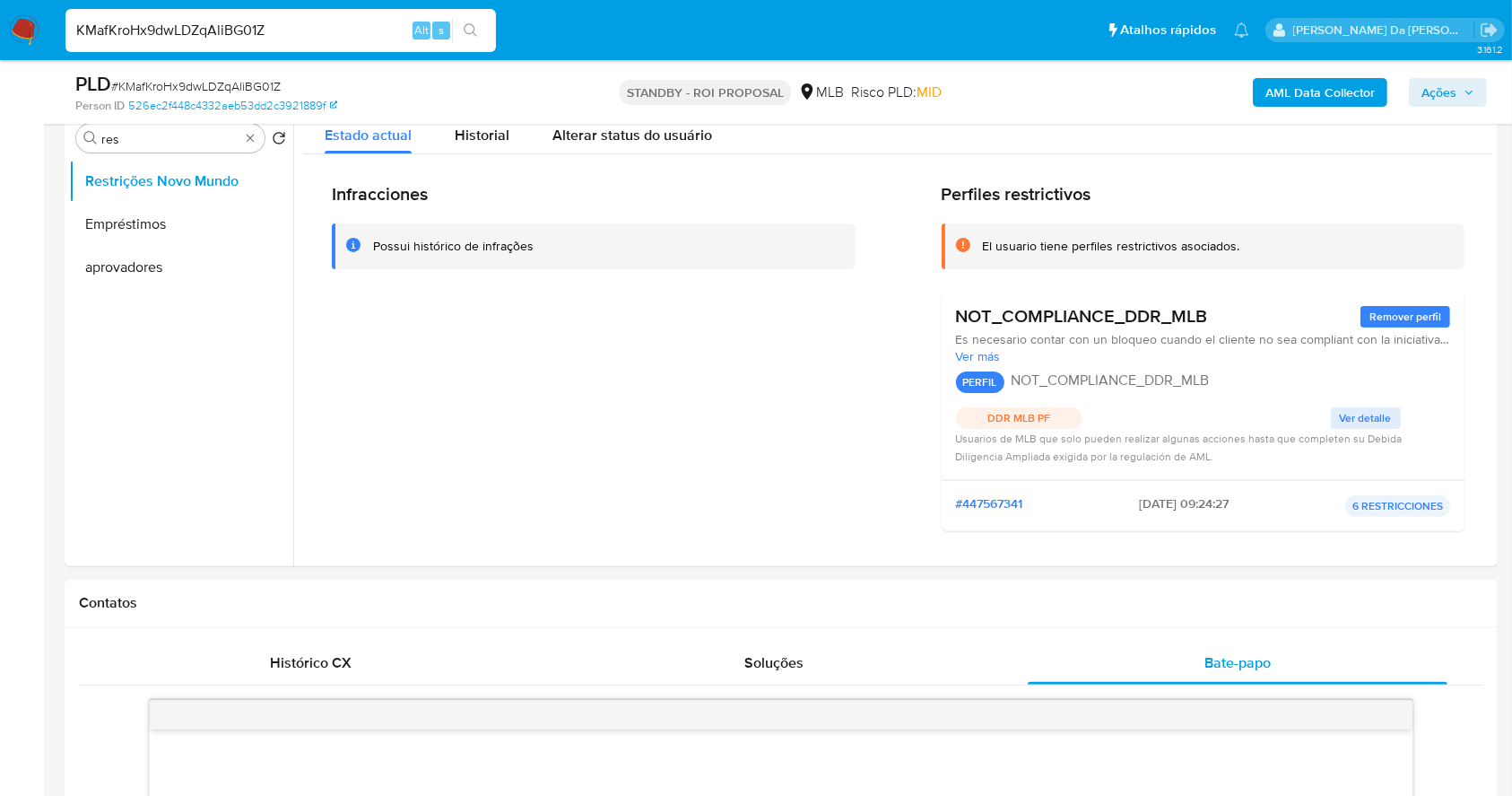
click at [236, 19] on input "KMafKroHx9dwLDZqAliBG01Z" at bounding box center [281, 30] width 431 height 23
paste input "c6fsFlQWIkqS8CvGMqKuJBmU"
type input "c6fsFlQWIkqS8CvGMqKuJBmU"
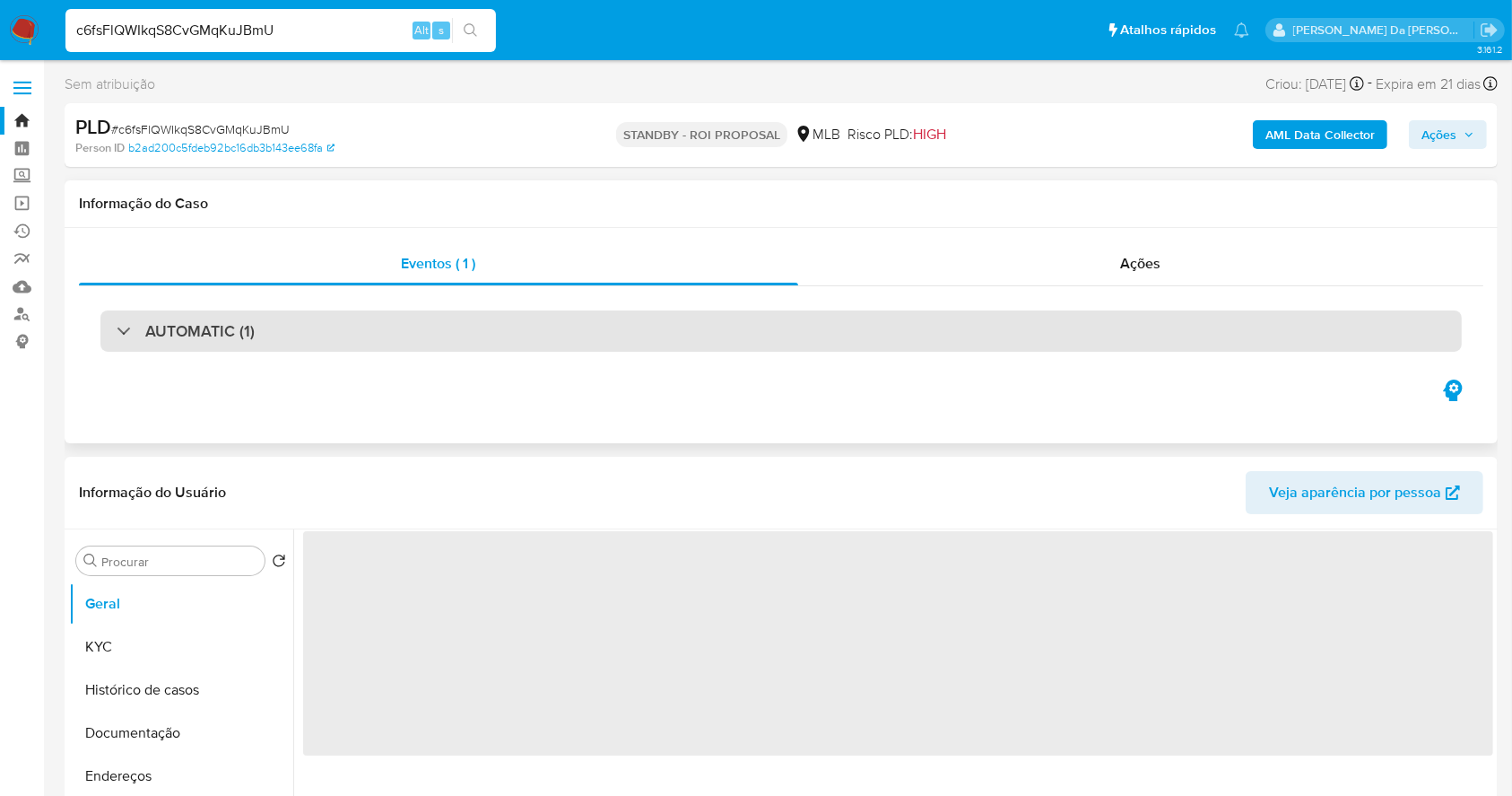
scroll to position [239, 0]
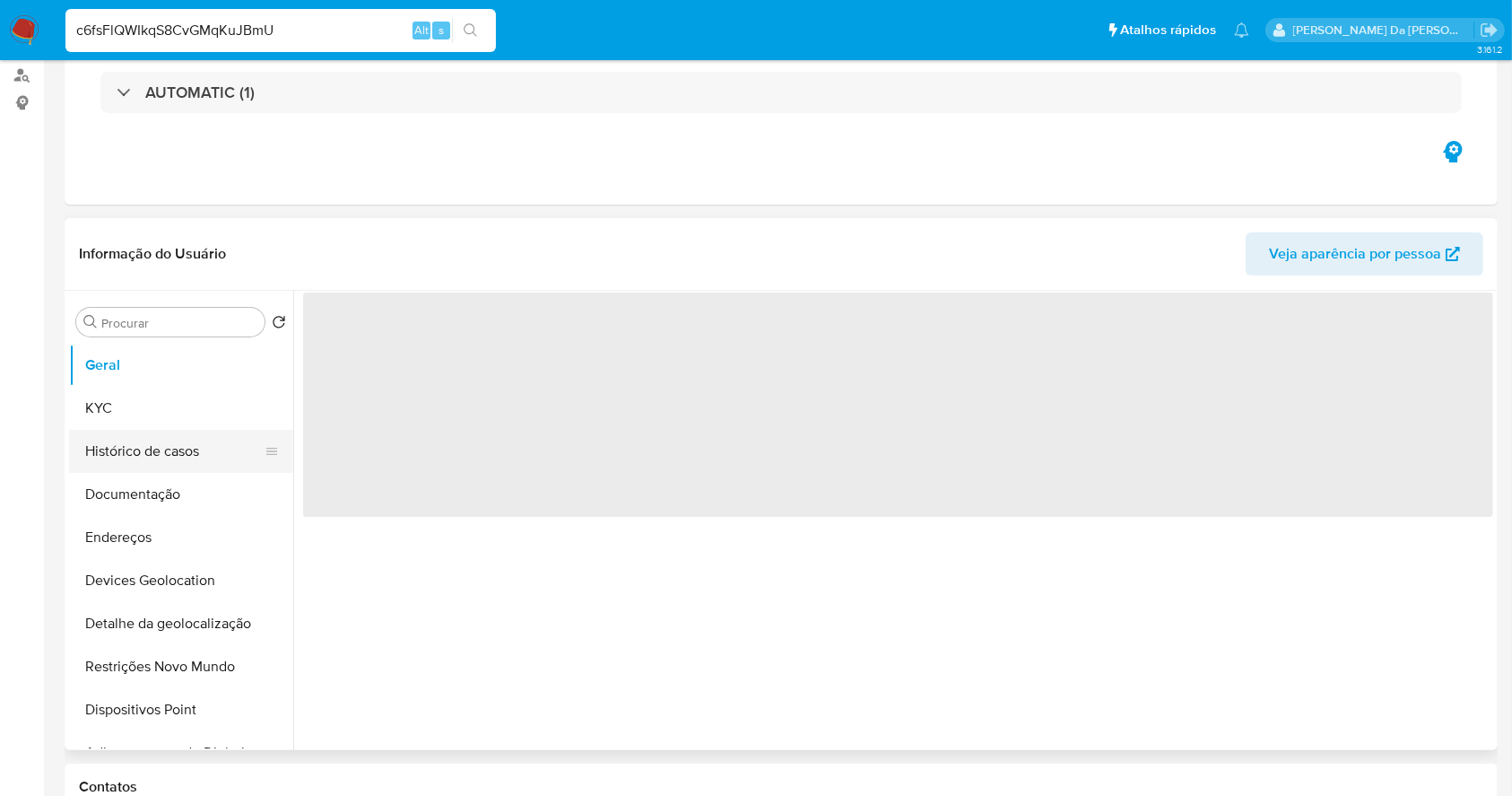
select select "10"
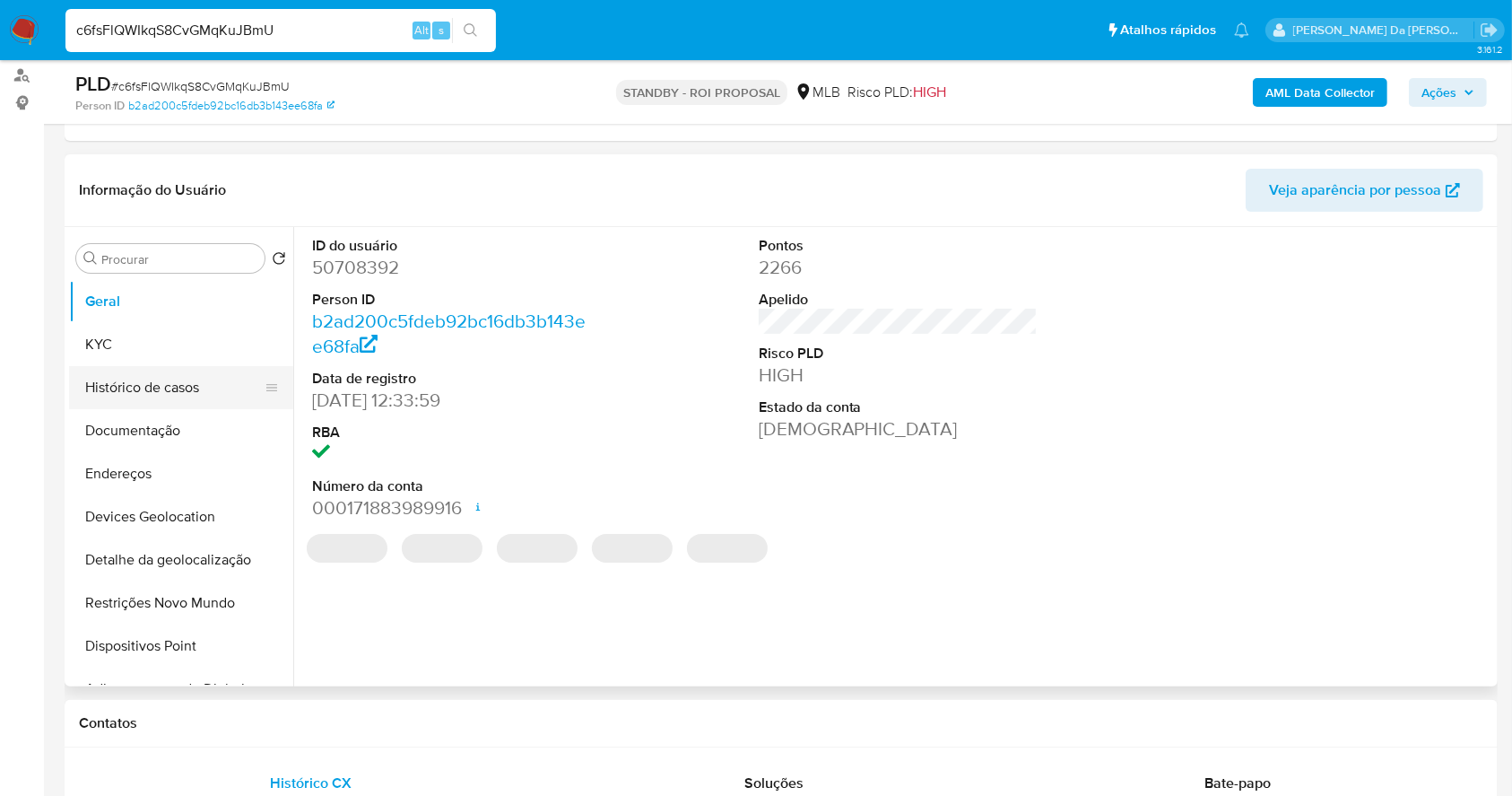
click at [160, 389] on button "Histórico de casos" at bounding box center [173, 387] width 209 height 43
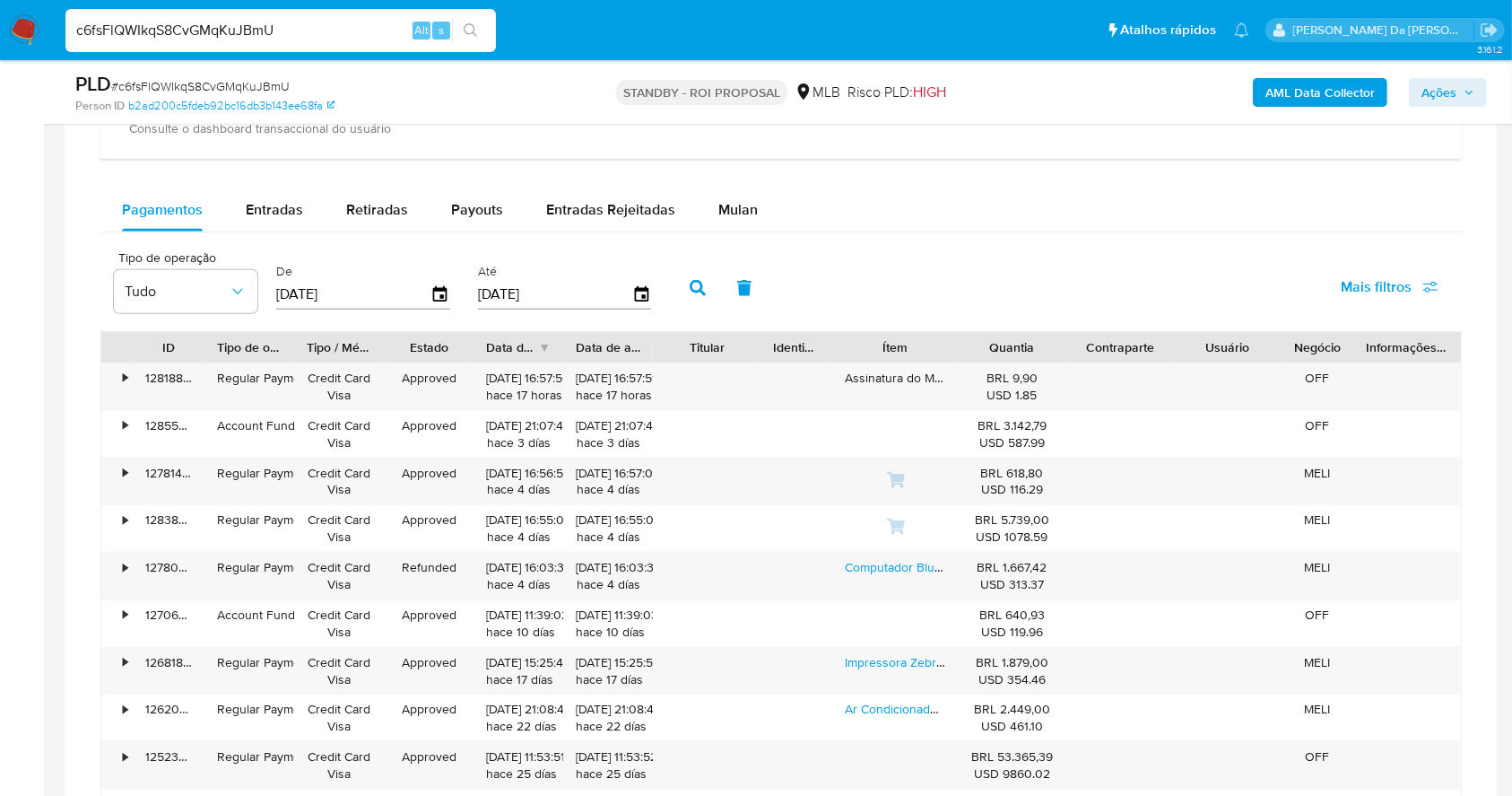
scroll to position [1436, 0]
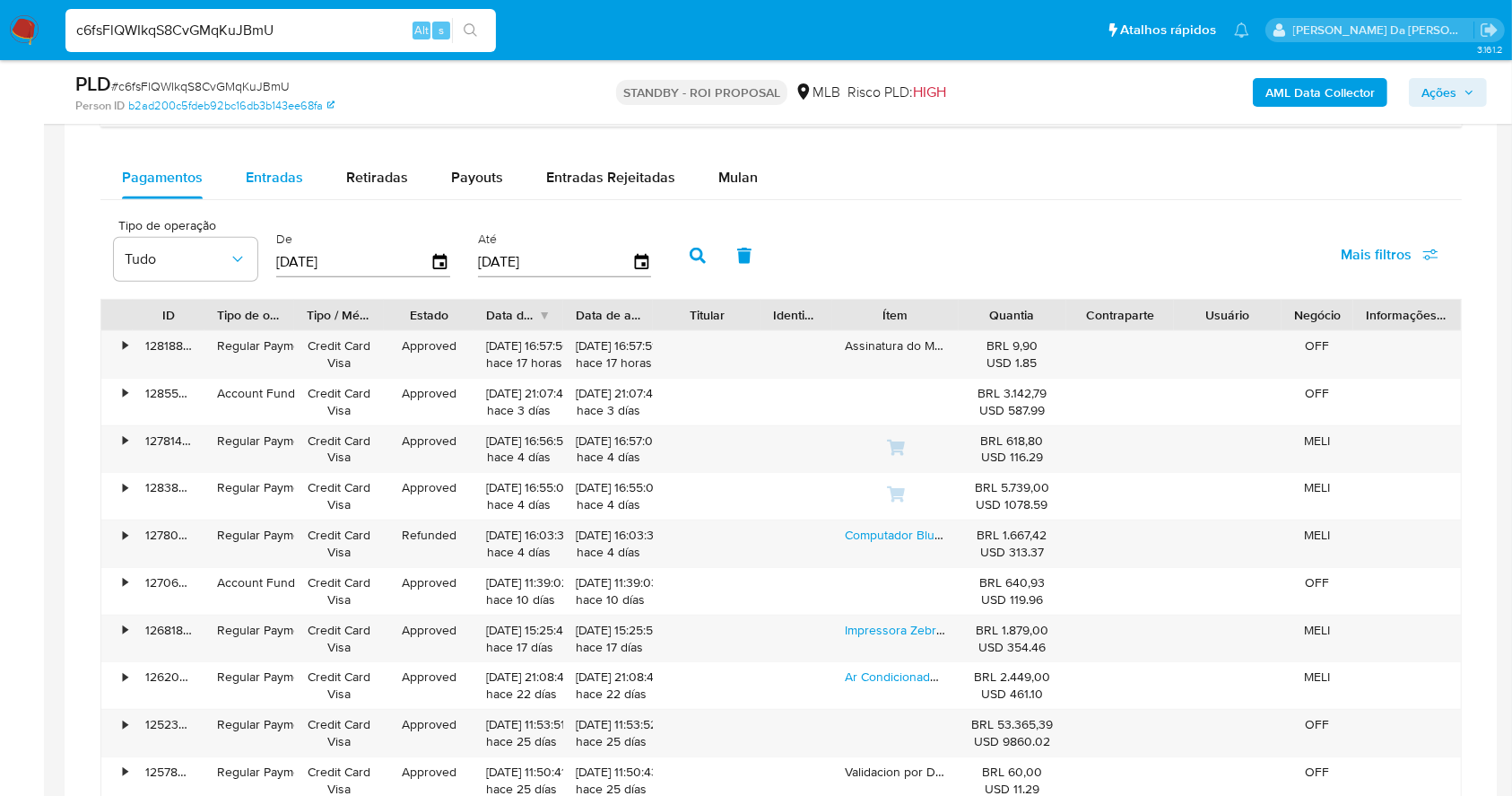
click at [263, 186] on span "Entradas" at bounding box center [274, 177] width 58 height 21
select select "10"
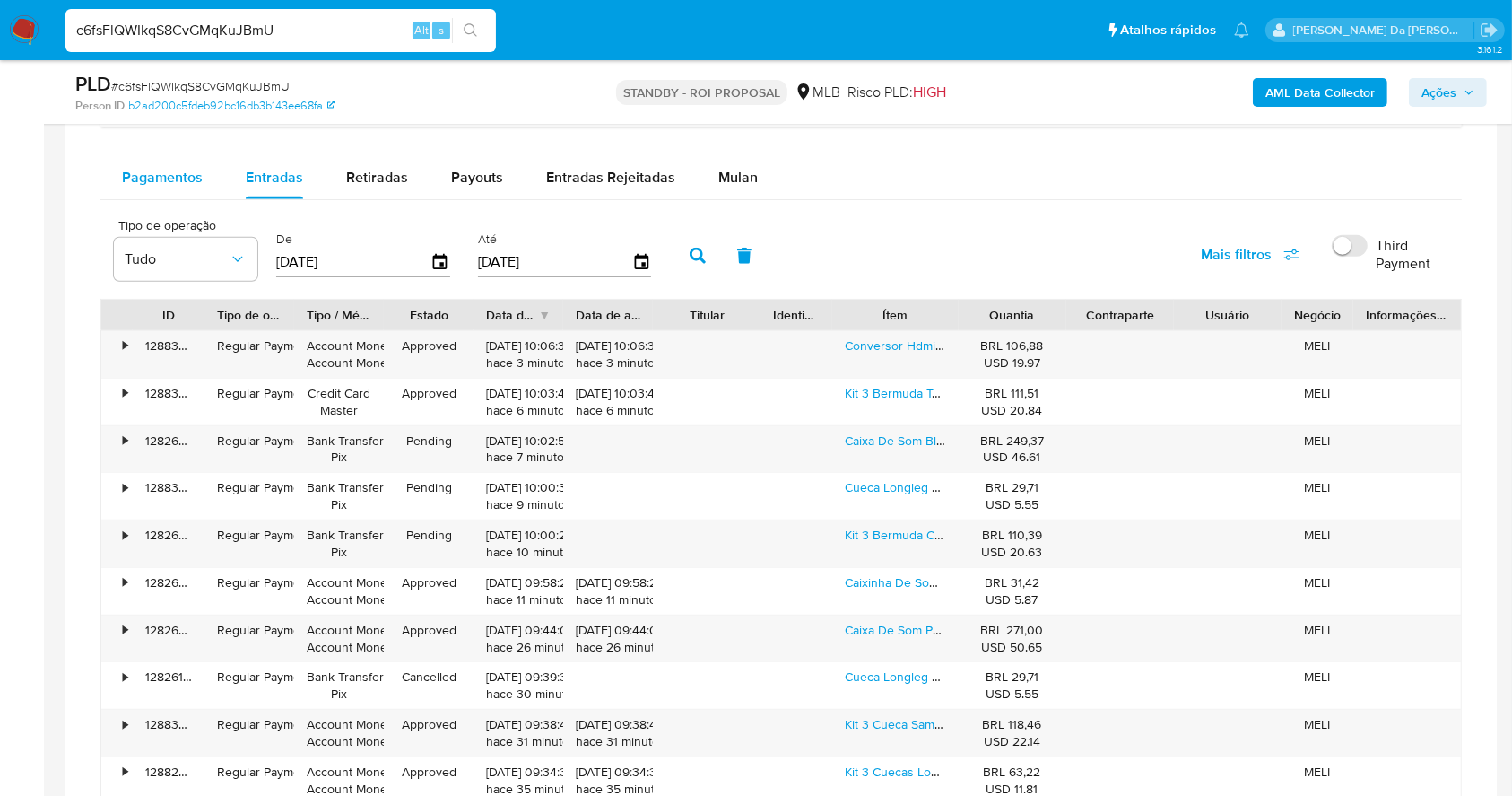
click at [146, 180] on span "Pagamentos" at bounding box center [162, 177] width 80 height 21
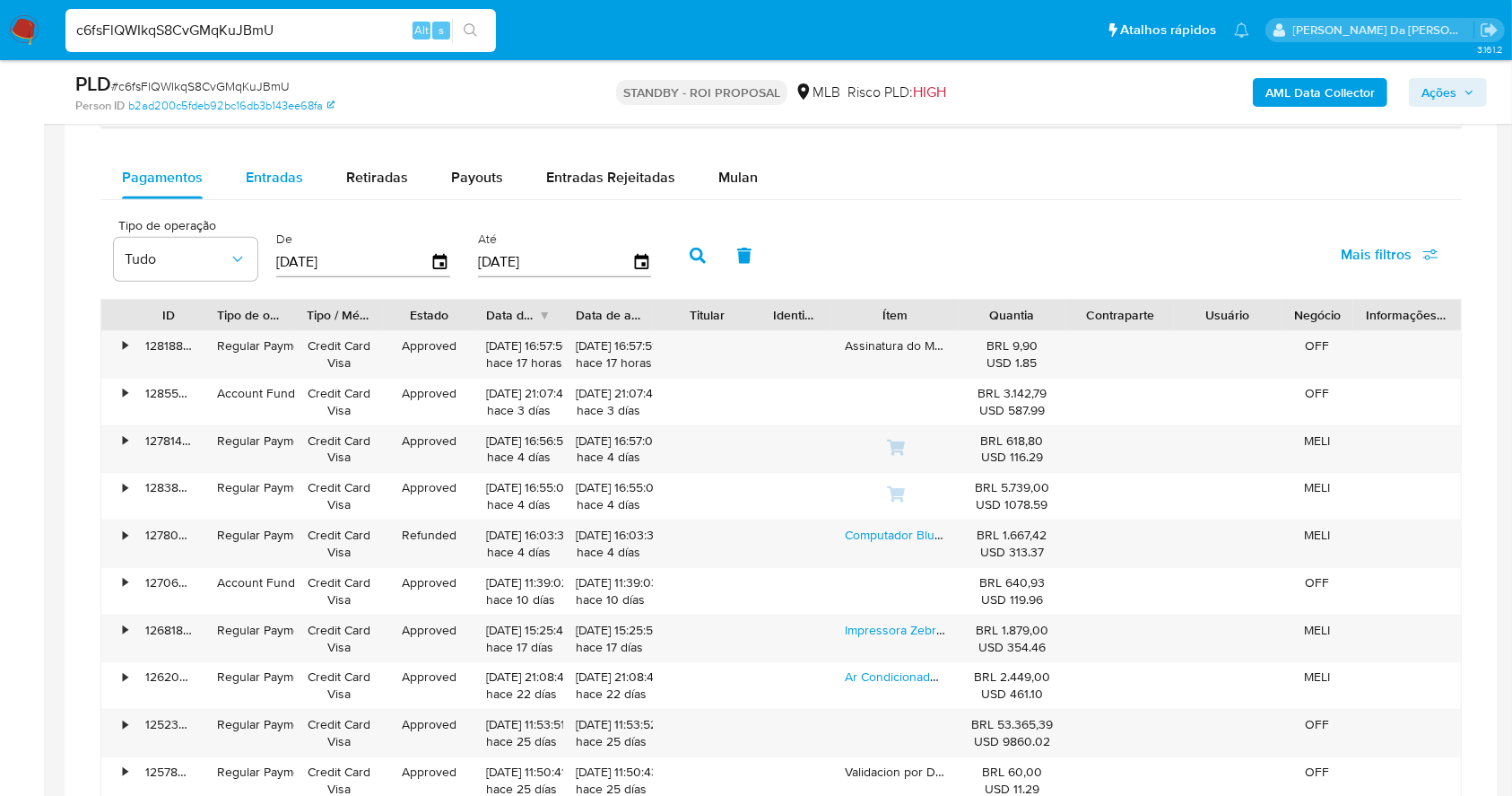
click at [284, 184] on span "Entradas" at bounding box center [274, 177] width 58 height 21
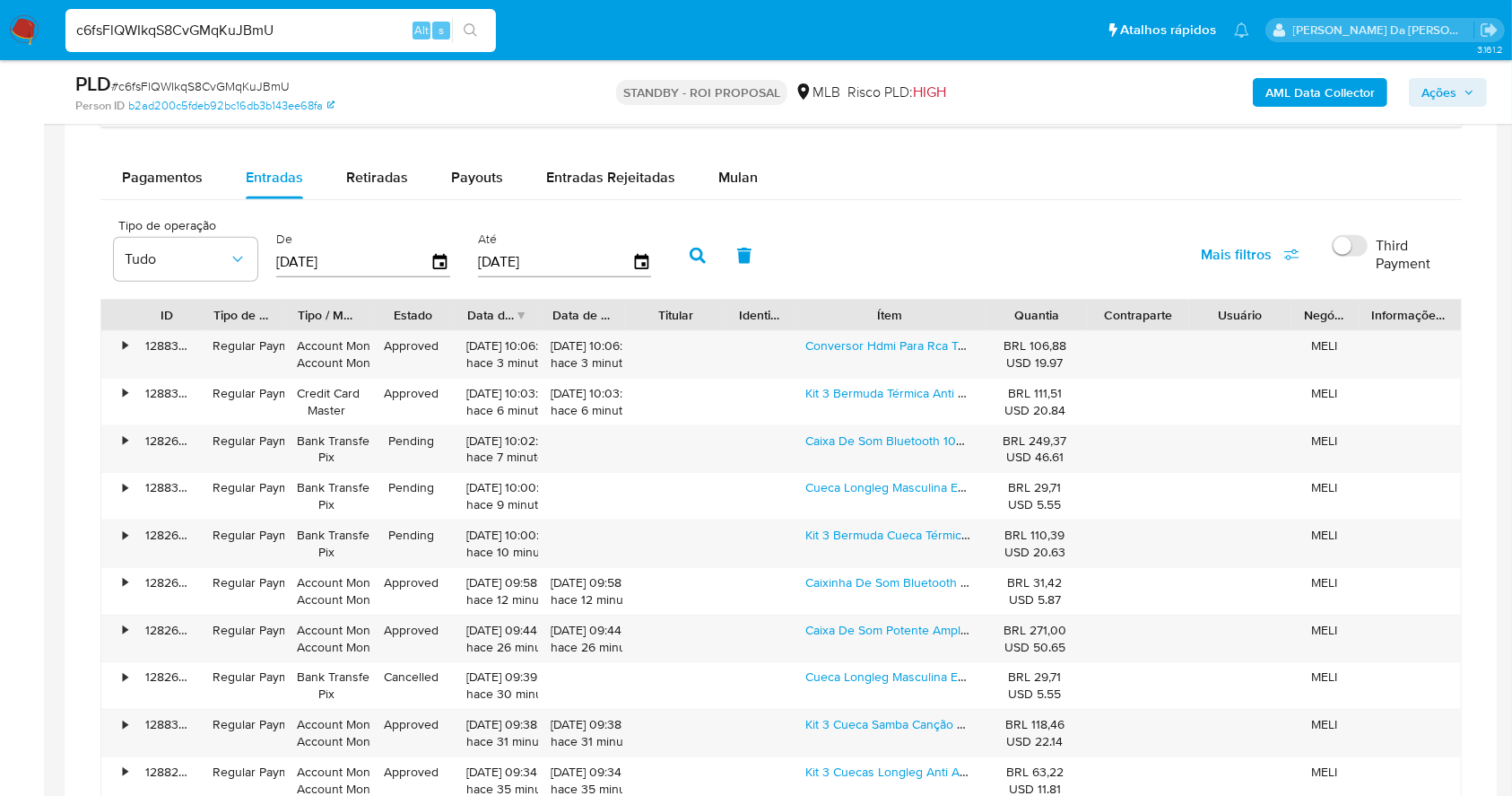
drag, startPoint x: 971, startPoint y: 326, endPoint x: 1052, endPoint y: 328, distance: 81.0
click at [1052, 328] on div "ID Tipo de operação Tipo / Método Estado Data de criação Data de aprovação Titu…" at bounding box center [781, 314] width 1359 height 30
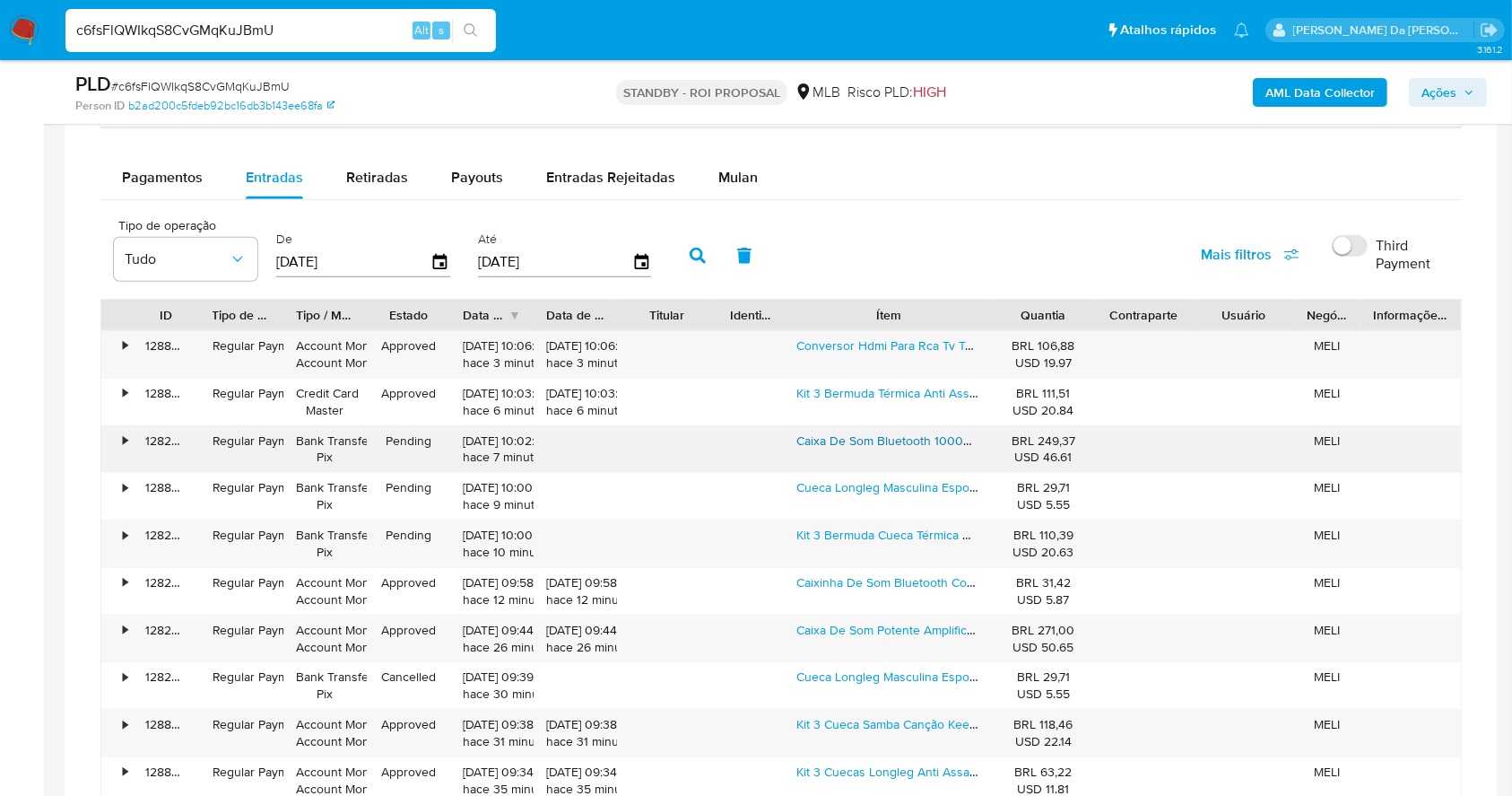
click at [929, 435] on link "Caixa De Som Bluetooth 1000w Pmpo Grande Potencia Microfone P10 10w-saida Usb P…" at bounding box center [1060, 441] width 526 height 18
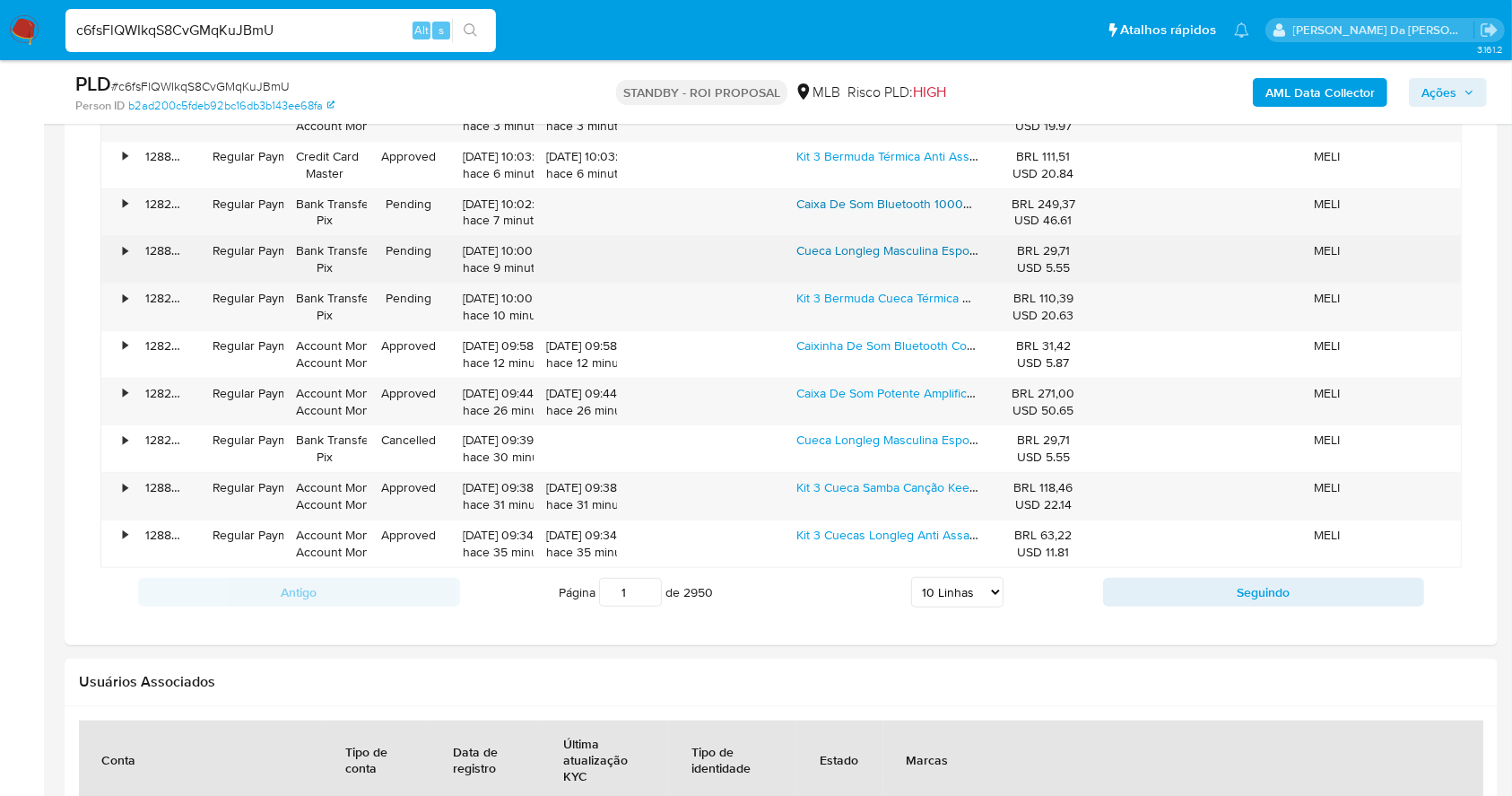
scroll to position [1673, 0]
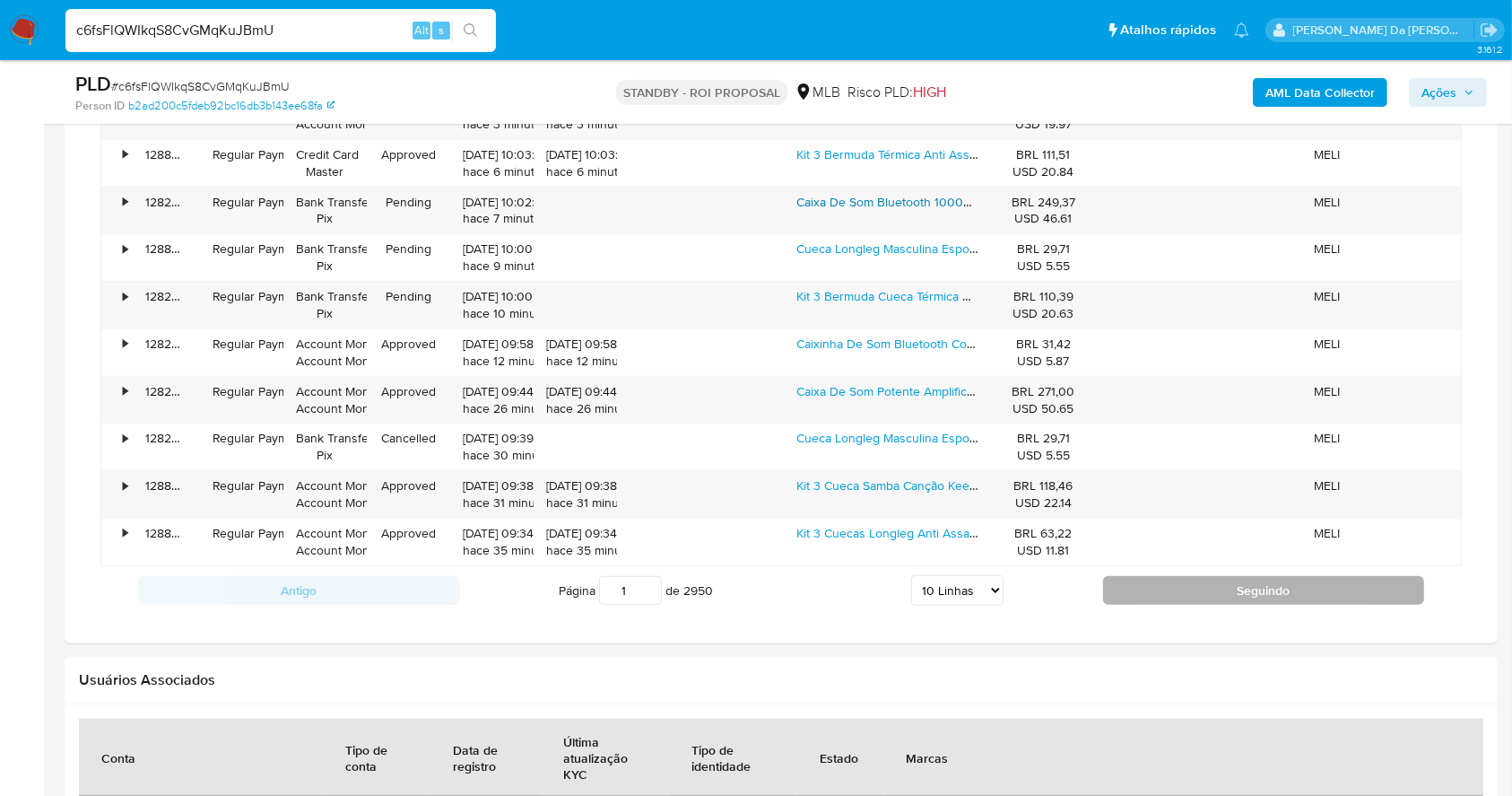
click at [1137, 592] on button "Seguindo" at bounding box center [1264, 589] width 322 height 28
type input "2"
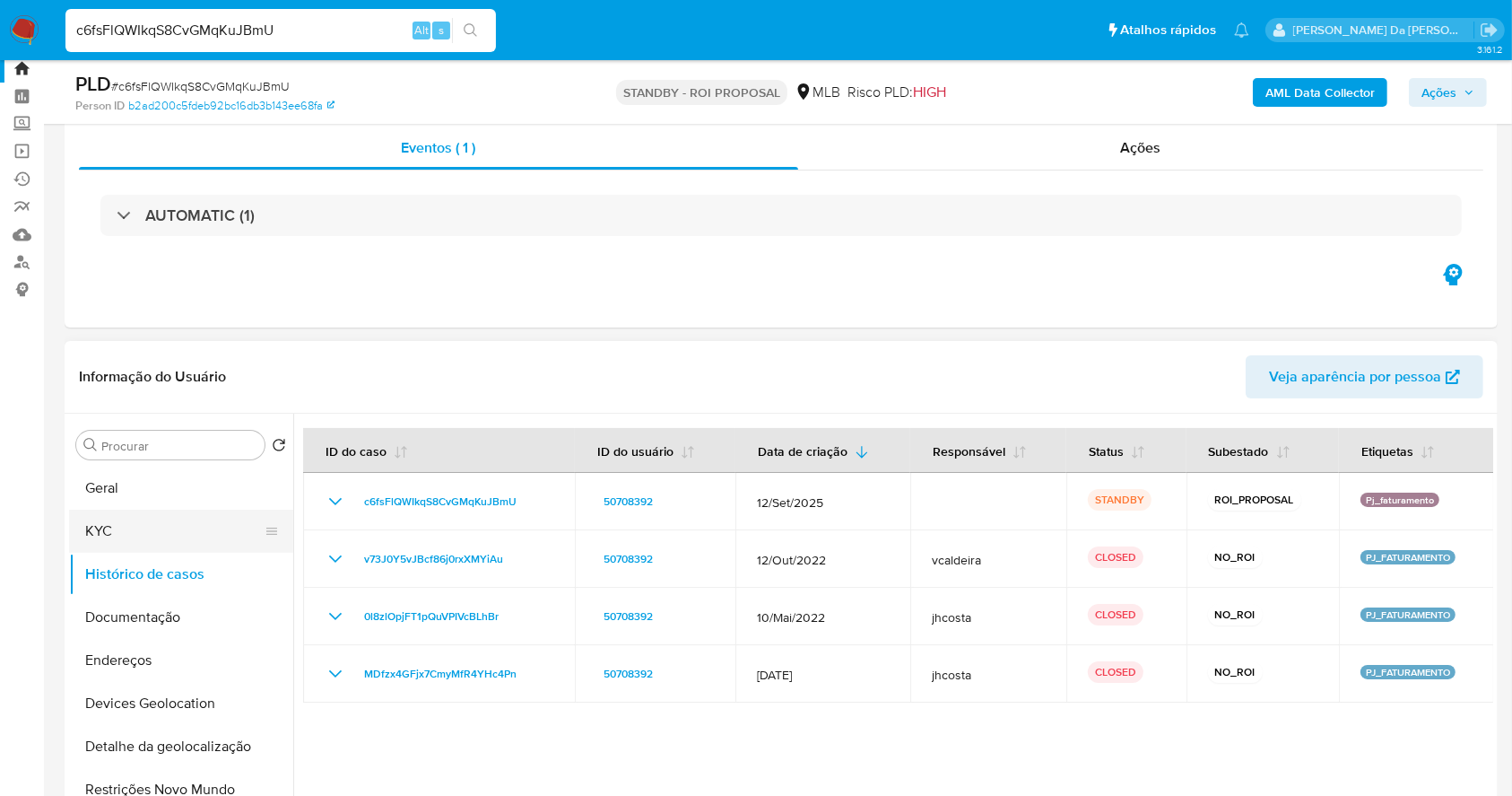
scroll to position [0, 0]
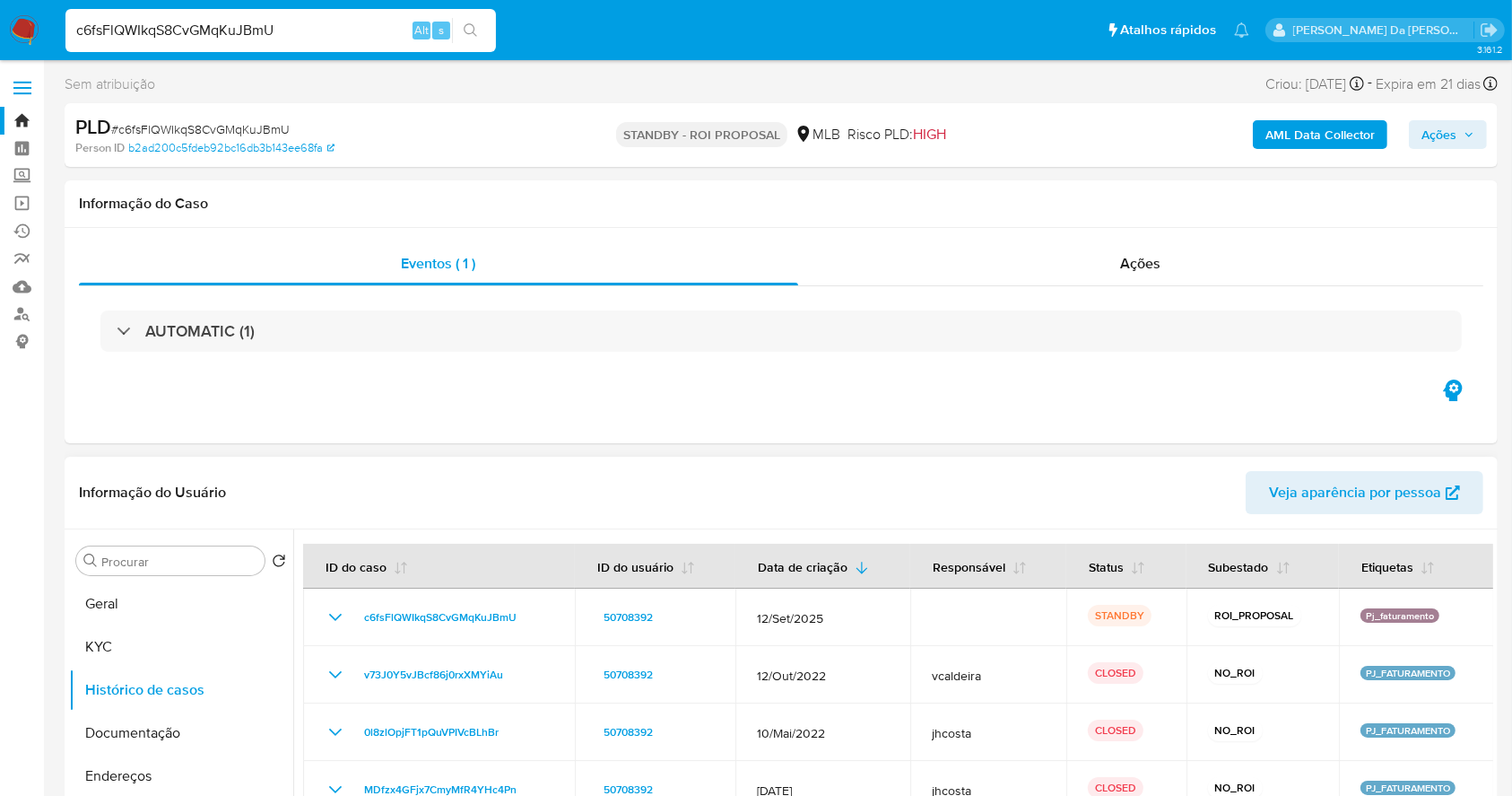
click at [198, 542] on div "Procurar Retornar ao pedido padrão Geral KYC Histórico de casos Documentação En…" at bounding box center [180, 759] width 224 height 457
click at [194, 556] on input "Procurar" at bounding box center [179, 562] width 156 height 16
click at [193, 556] on input "Procurar" at bounding box center [179, 562] width 156 height 16
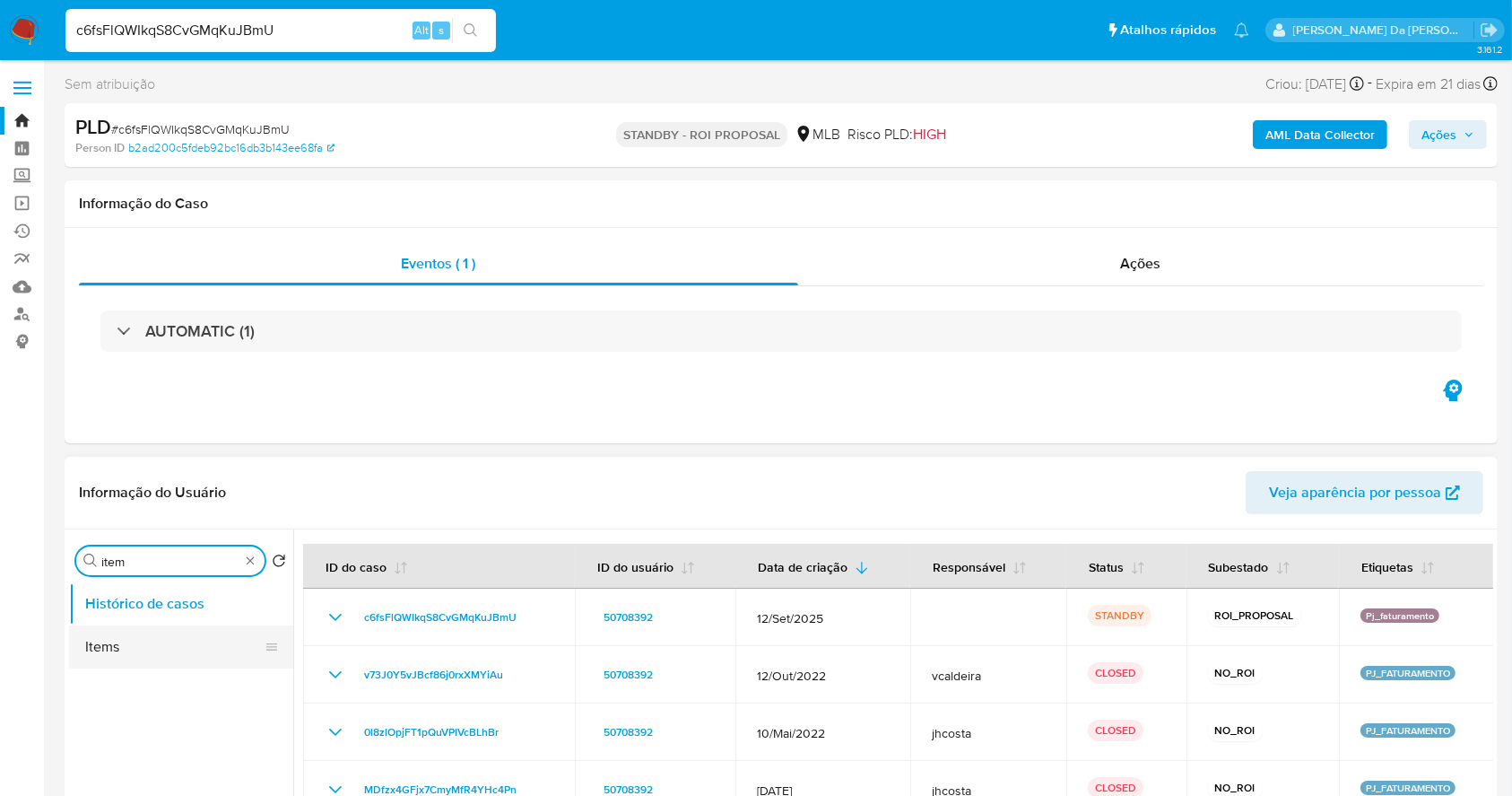
type input "item"
click at [158, 647] on button "Items" at bounding box center [173, 646] width 209 height 43
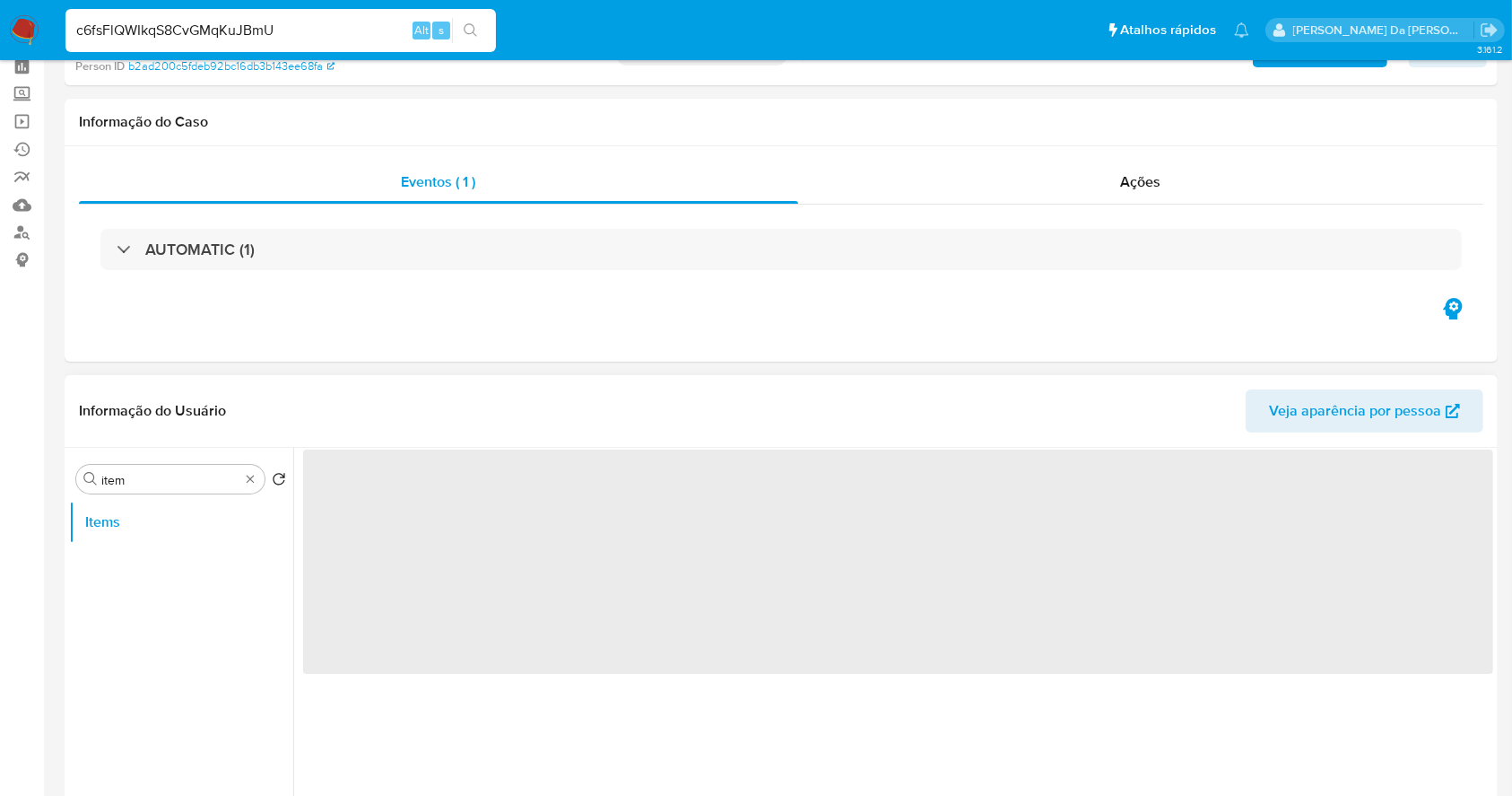
scroll to position [119, 0]
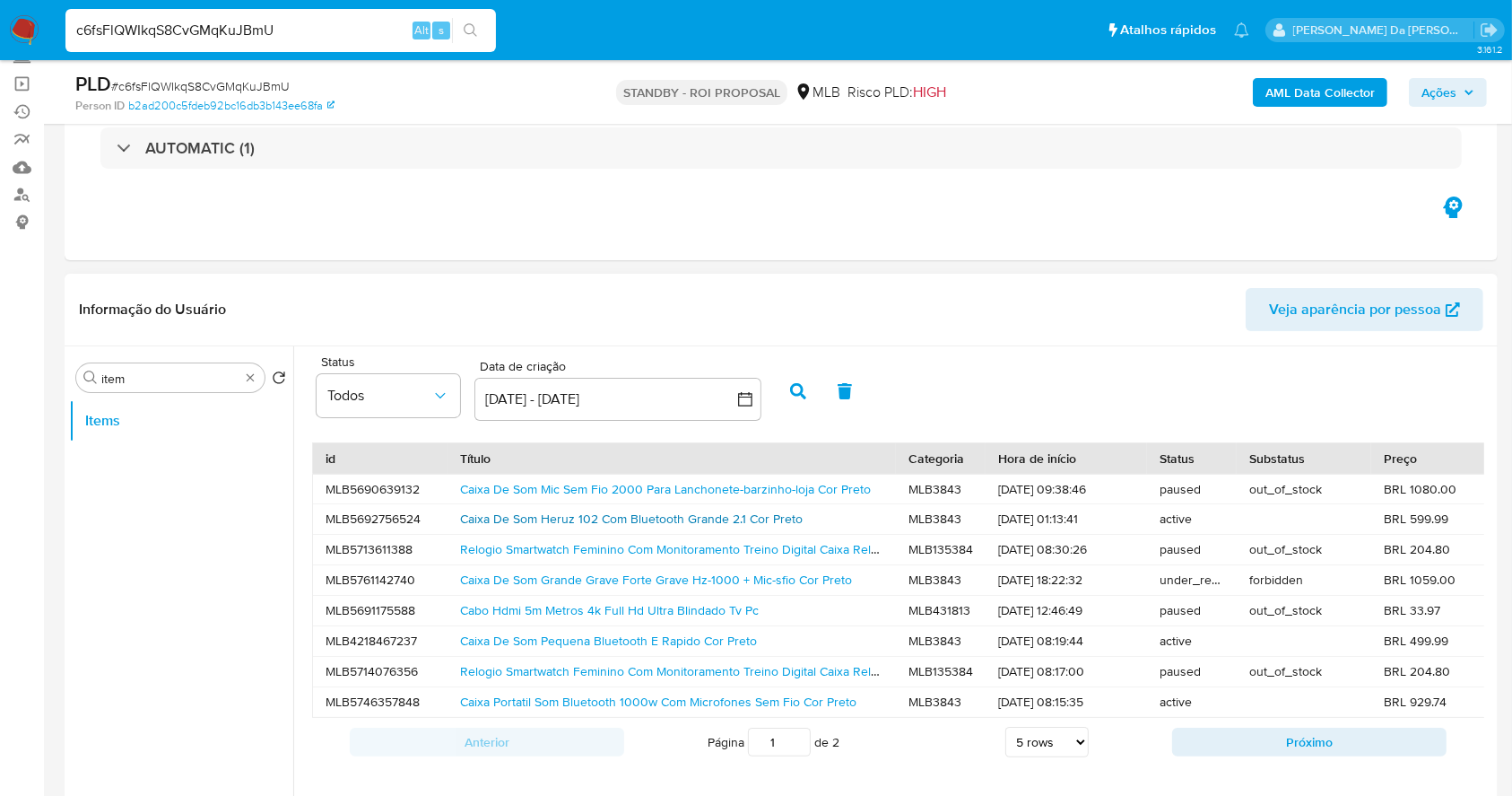
click at [698, 519] on link "Caixa De Som Heruz 102 Com Bluetooth Grande 2.1 Cor Preto" at bounding box center [631, 519] width 343 height 18
click at [650, 542] on link "Relogio Smartwatch Feminino Com Monitoramento Treino Digital Caixa Relógio Pret…" at bounding box center [767, 549] width 615 height 18
click at [588, 607] on link "Cabo Hdmi 5m Metros 4k Full Hd Ultra Blindado Tv Pc" at bounding box center [609, 610] width 298 height 18
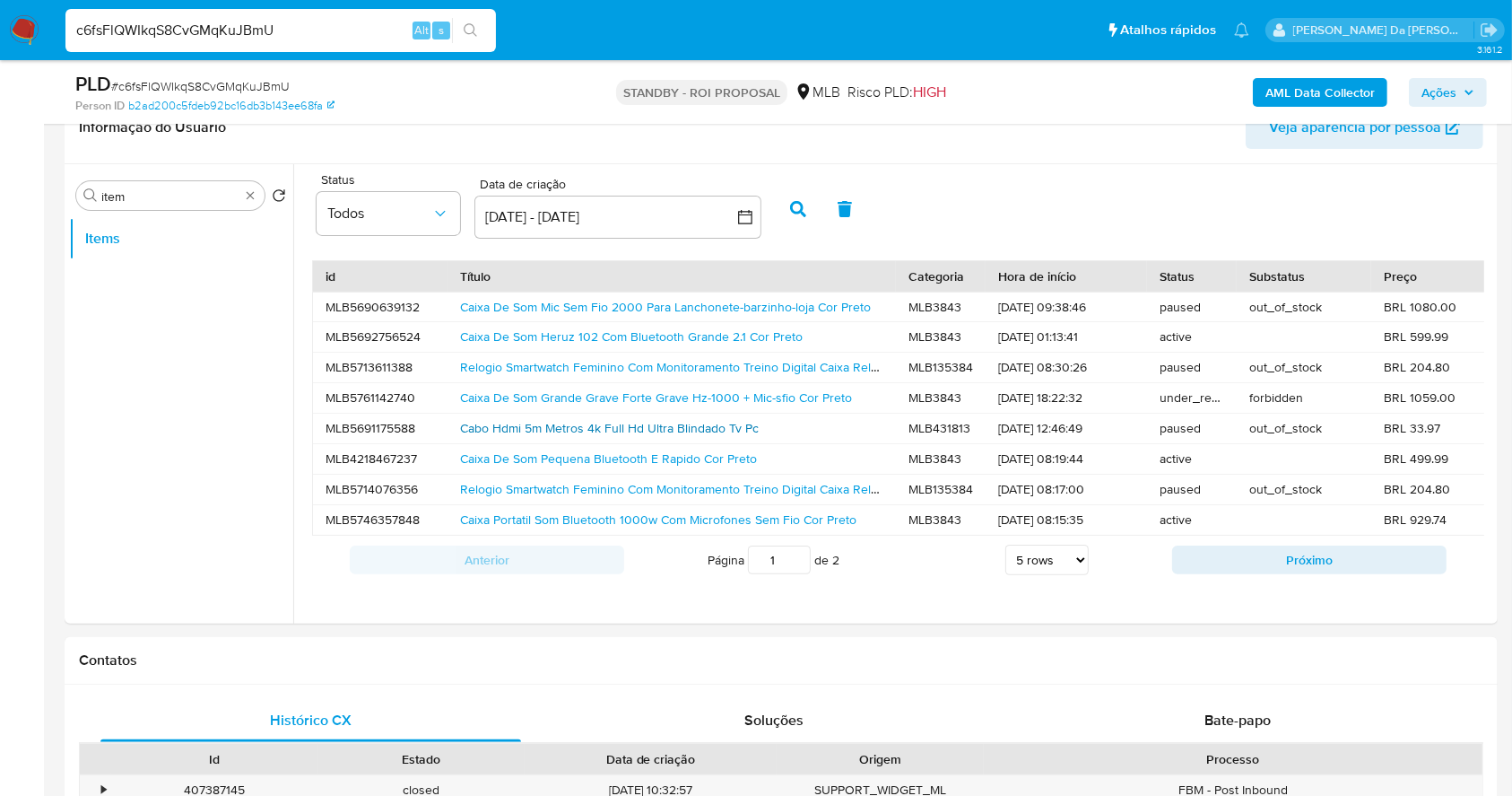
scroll to position [359, 0]
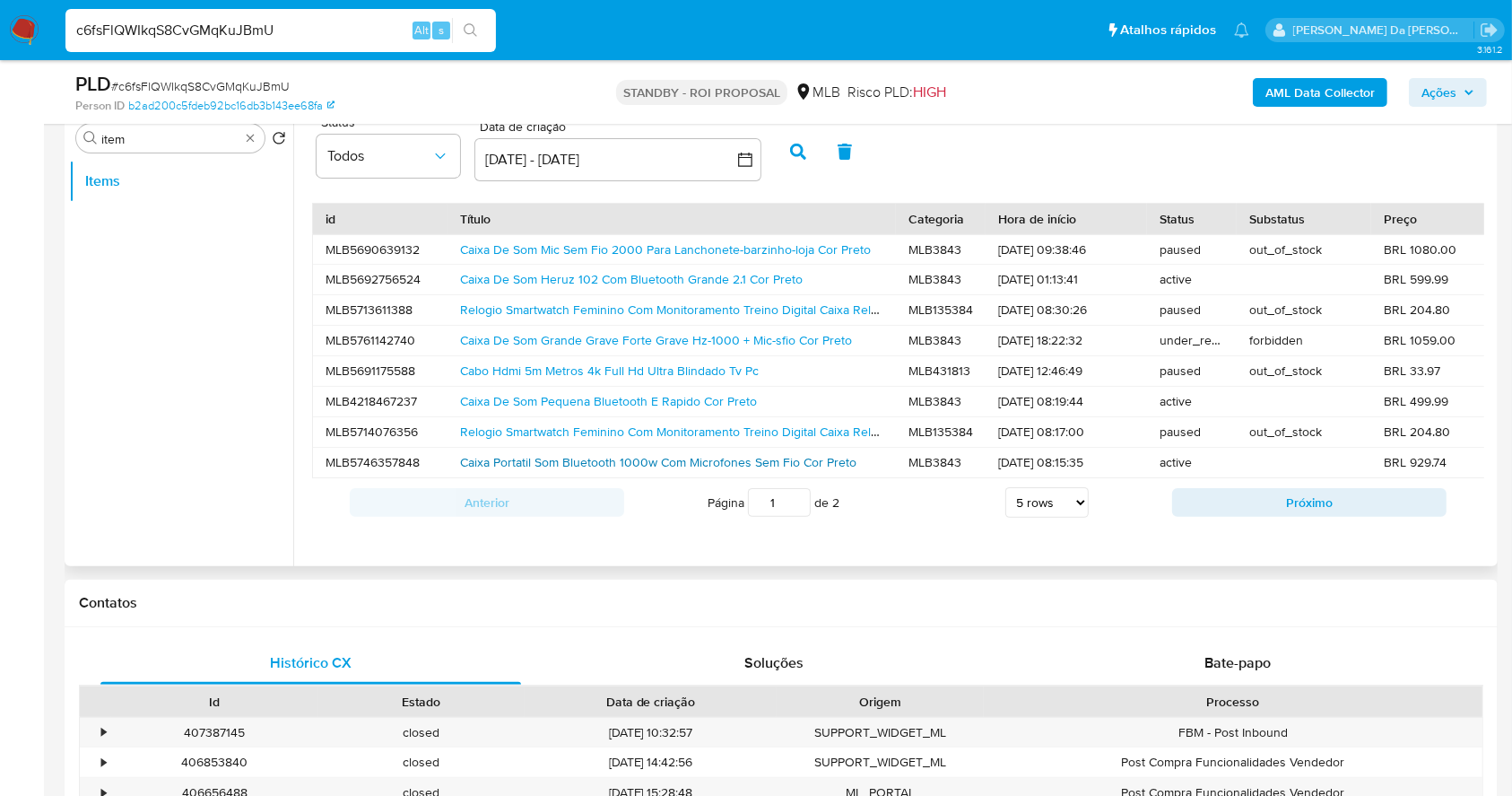
click at [610, 453] on link "Caixa Portatil Som Bluetooth 1000w Com Microfones Sem Fio Cor Preto" at bounding box center [658, 462] width 396 height 18
click at [380, 21] on input "c6fsFlQWIkqS8CvGMqKuJBmU" at bounding box center [281, 30] width 431 height 23
paste input "1ELkZ2vjEnwxaOZ1xuxJiPzg"
type input "1ELkZ2vjEnwxaOZ1xuxJiPzg"
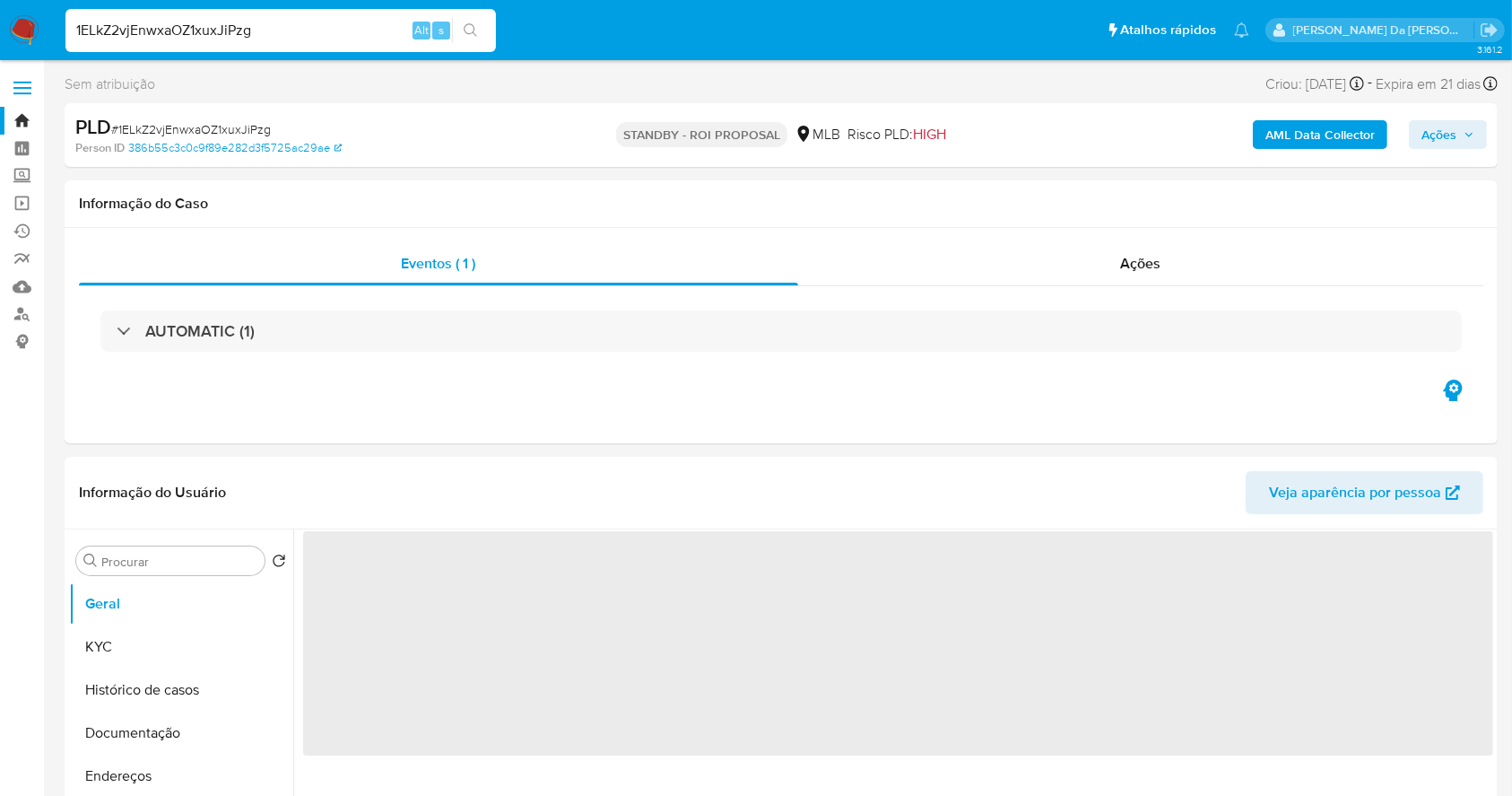
select select "10"
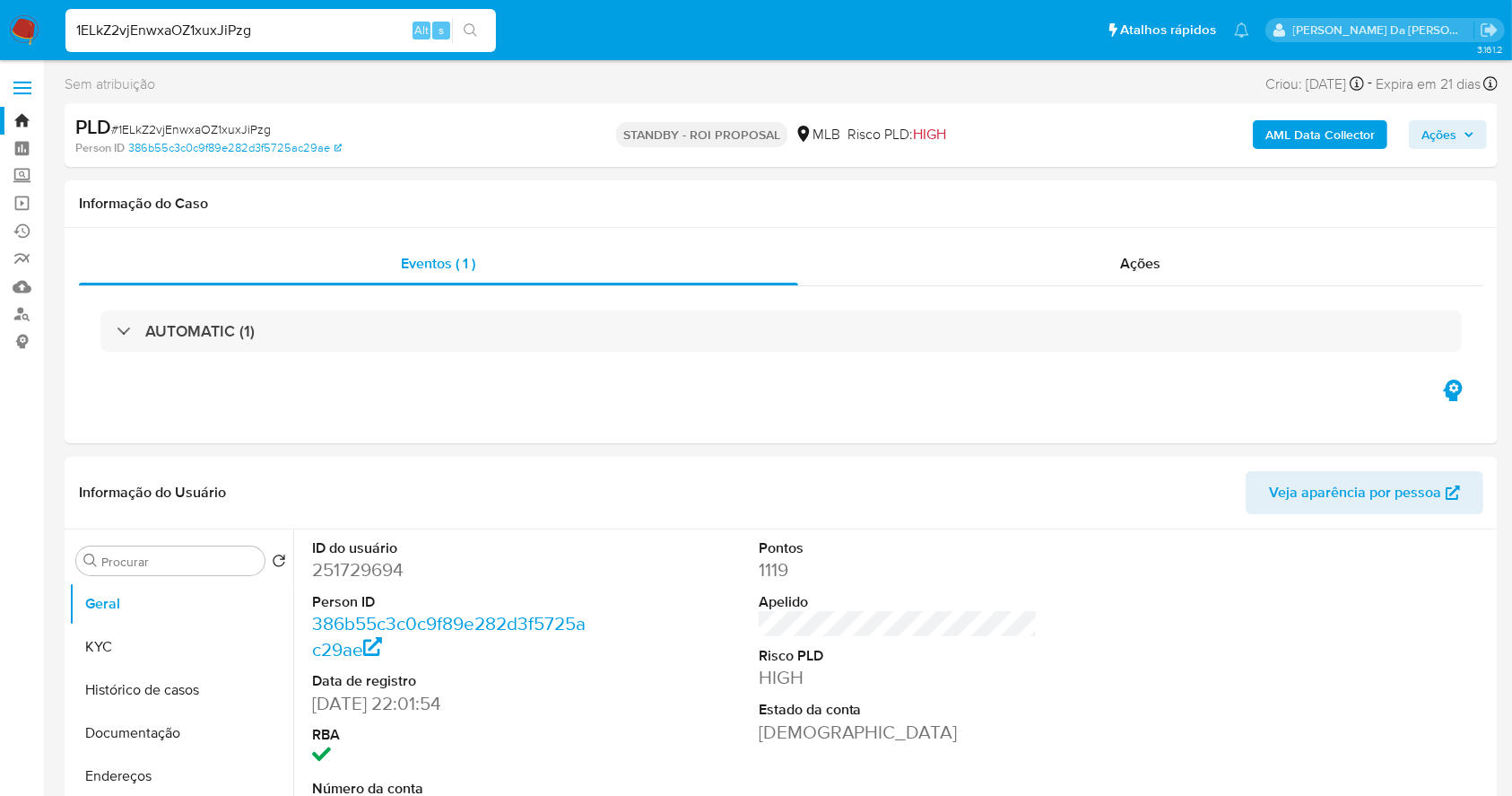
scroll to position [412, 0]
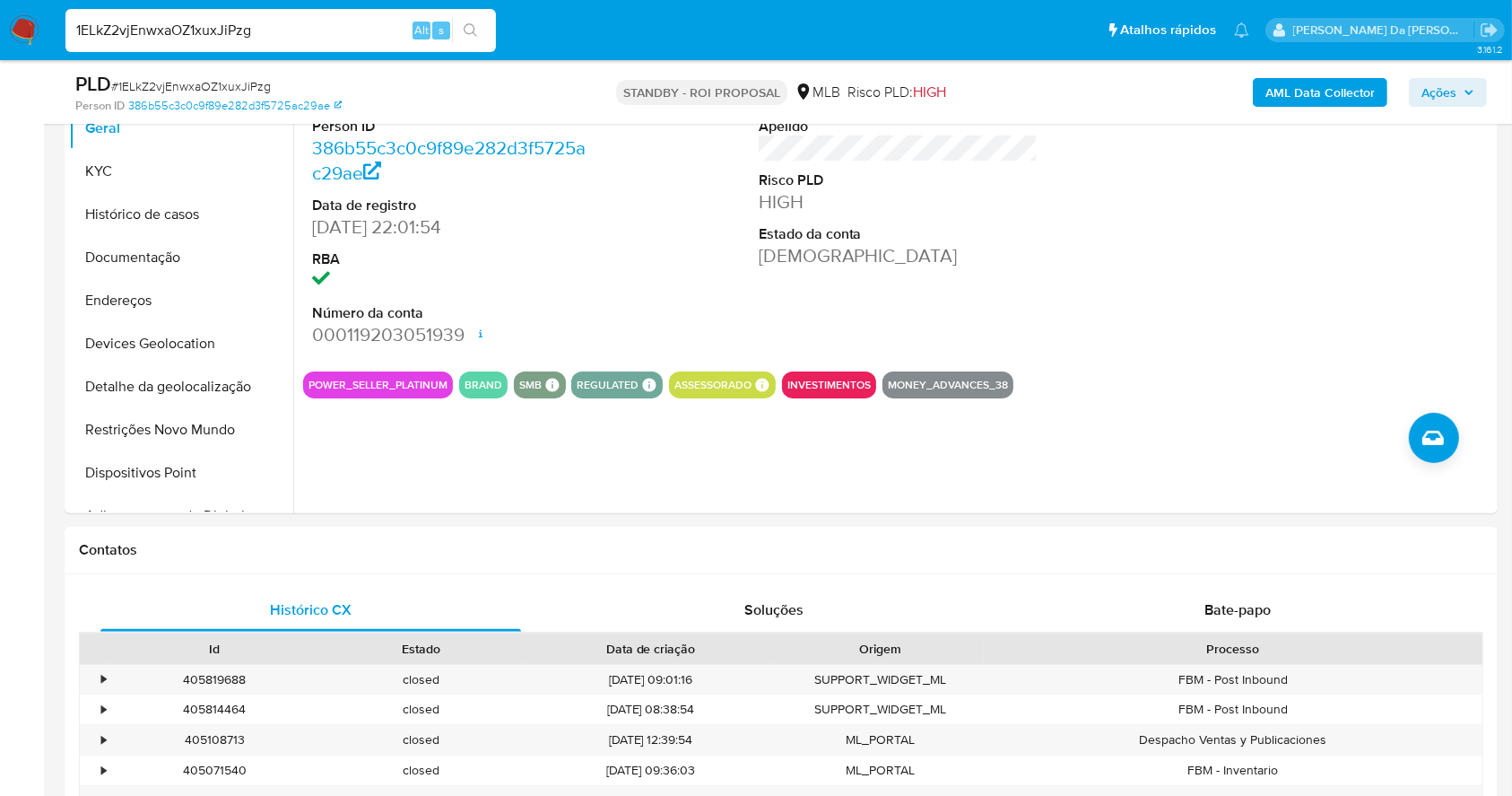
click at [366, 19] on input "1ELkZ2vjEnwxaOZ1xuxJiPzg" at bounding box center [281, 30] width 431 height 23
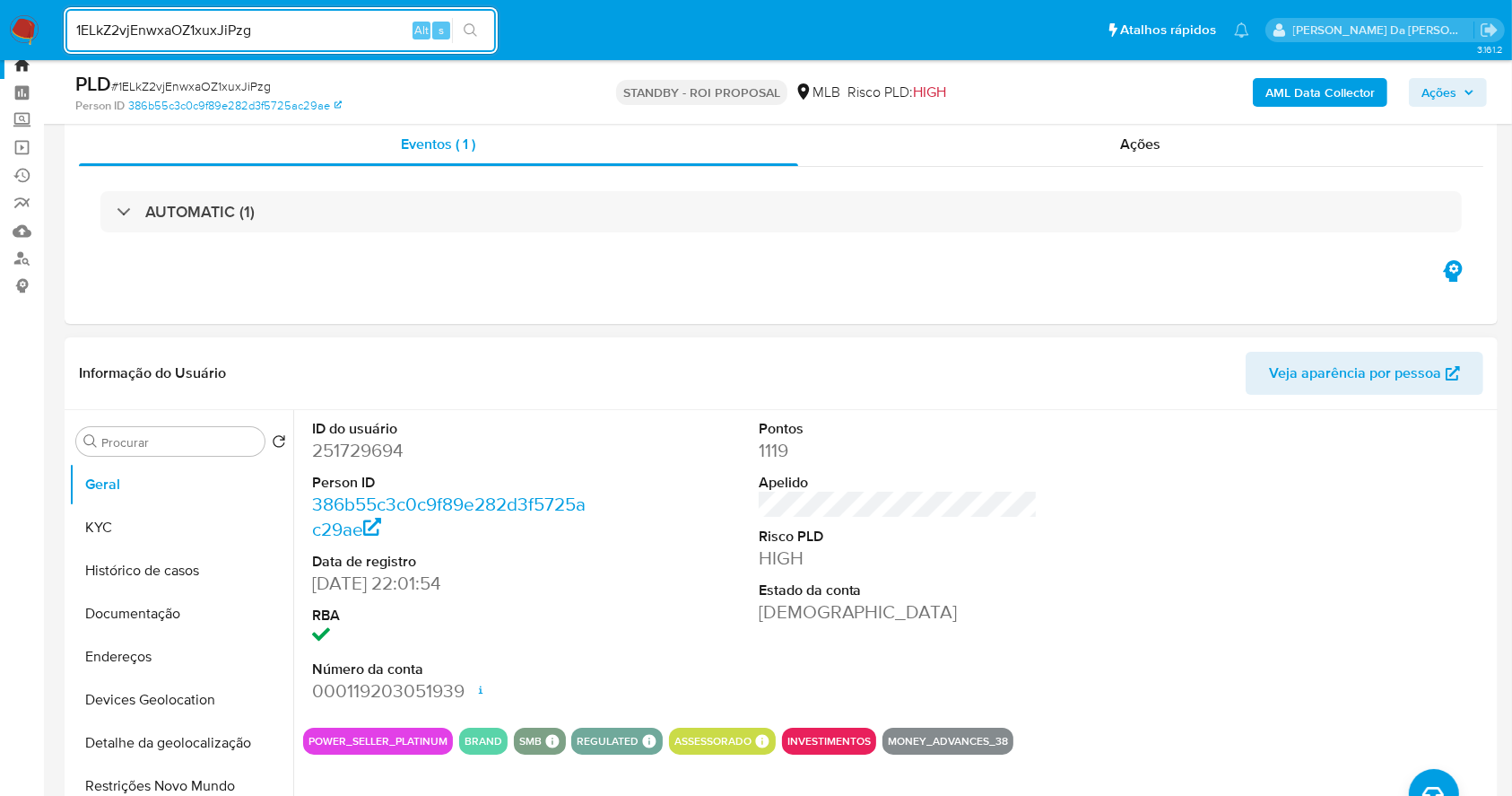
scroll to position [53, 0]
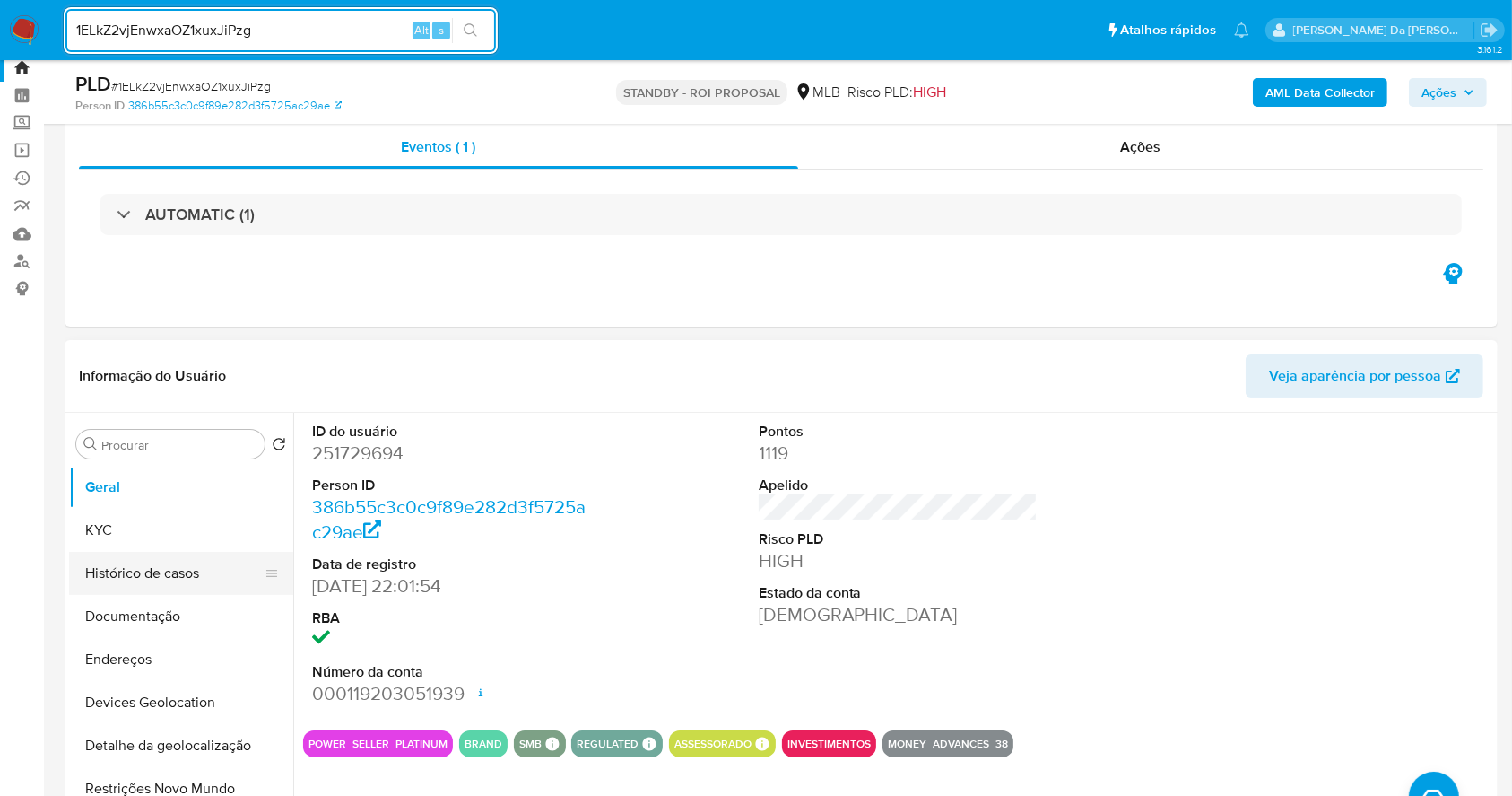
click at [177, 580] on button "Histórico de casos" at bounding box center [173, 573] width 209 height 43
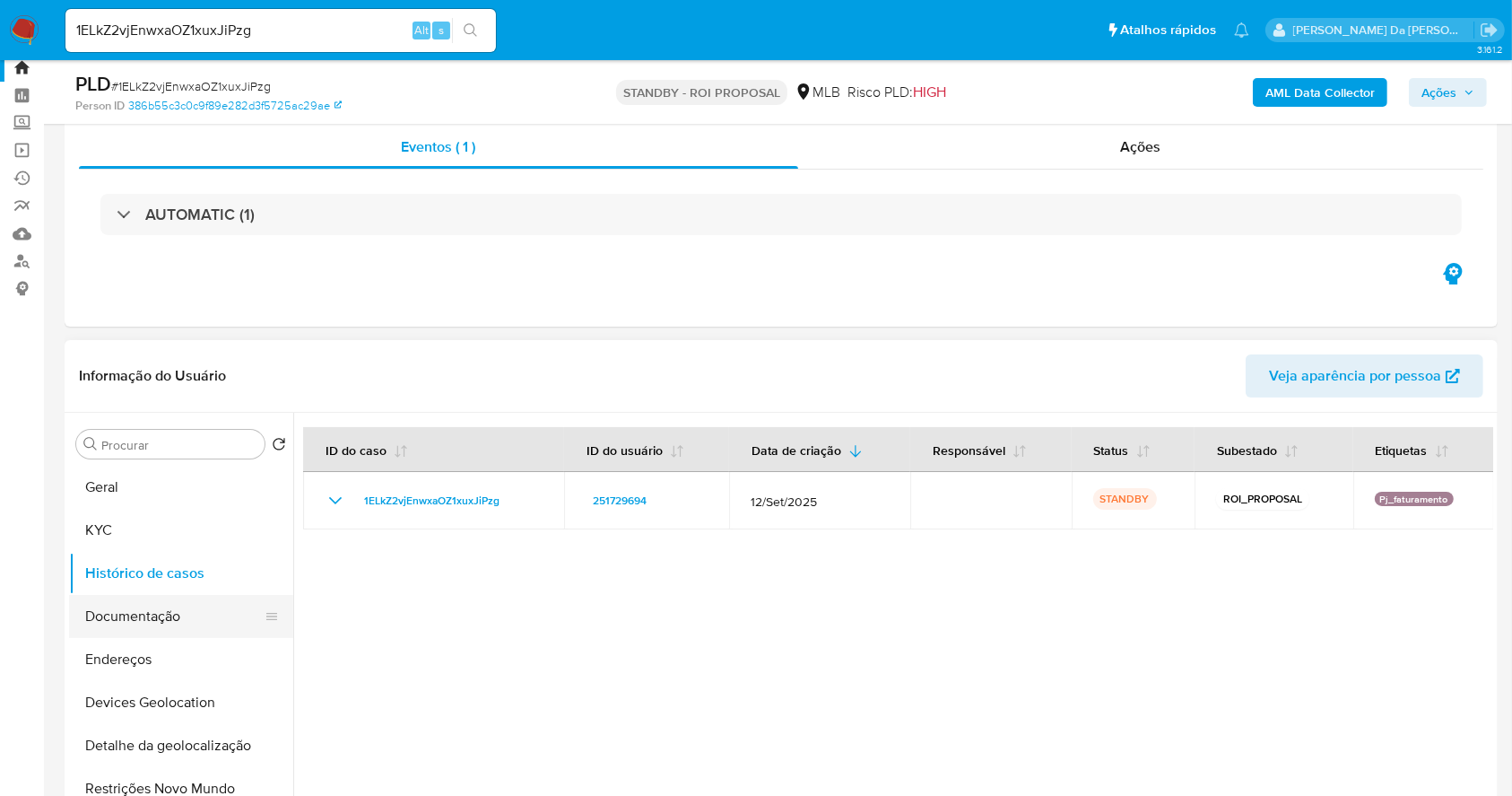
click at [174, 608] on button "Documentação" at bounding box center [173, 616] width 209 height 43
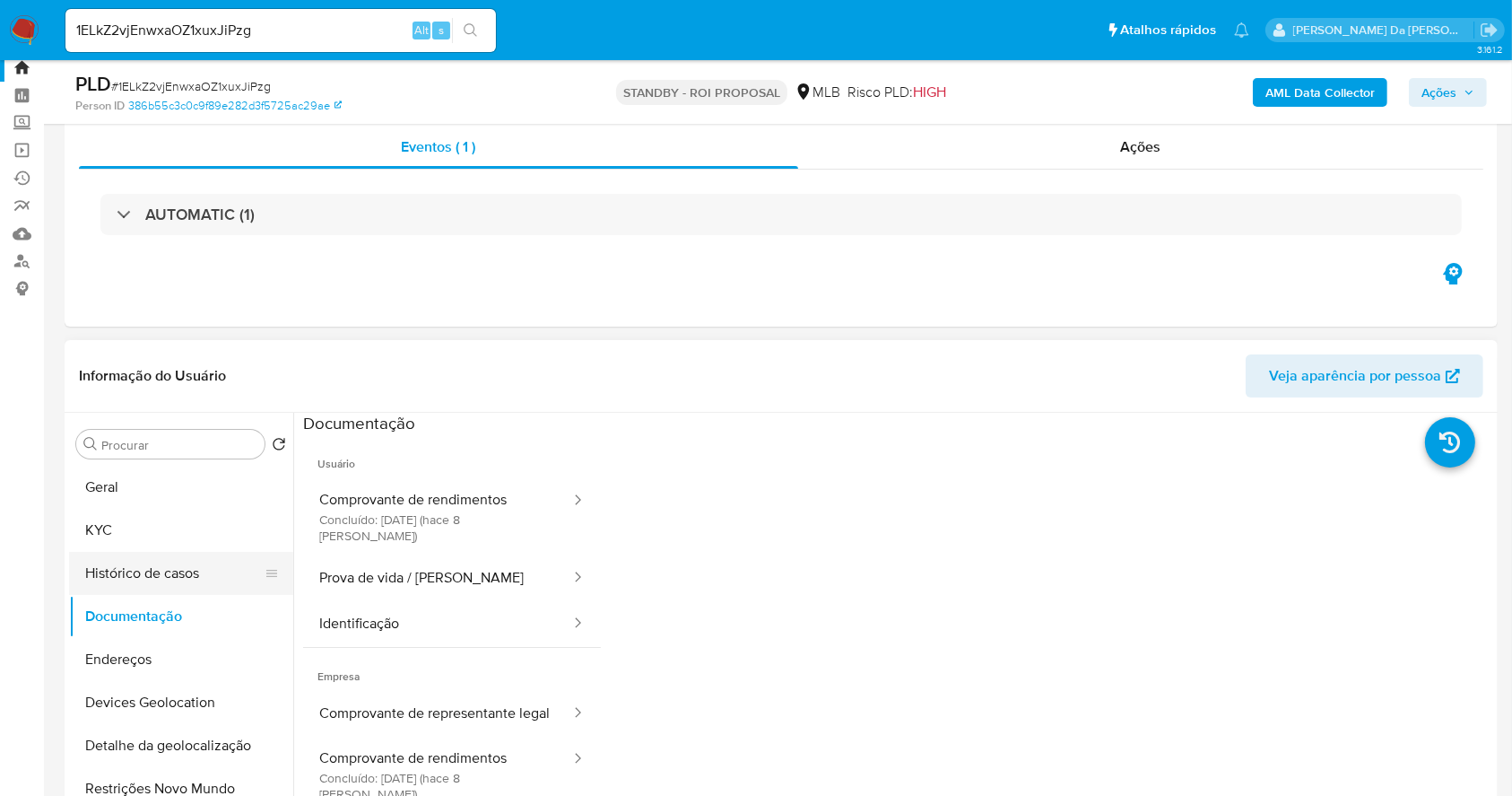
click at [157, 577] on button "Histórico de casos" at bounding box center [173, 573] width 209 height 43
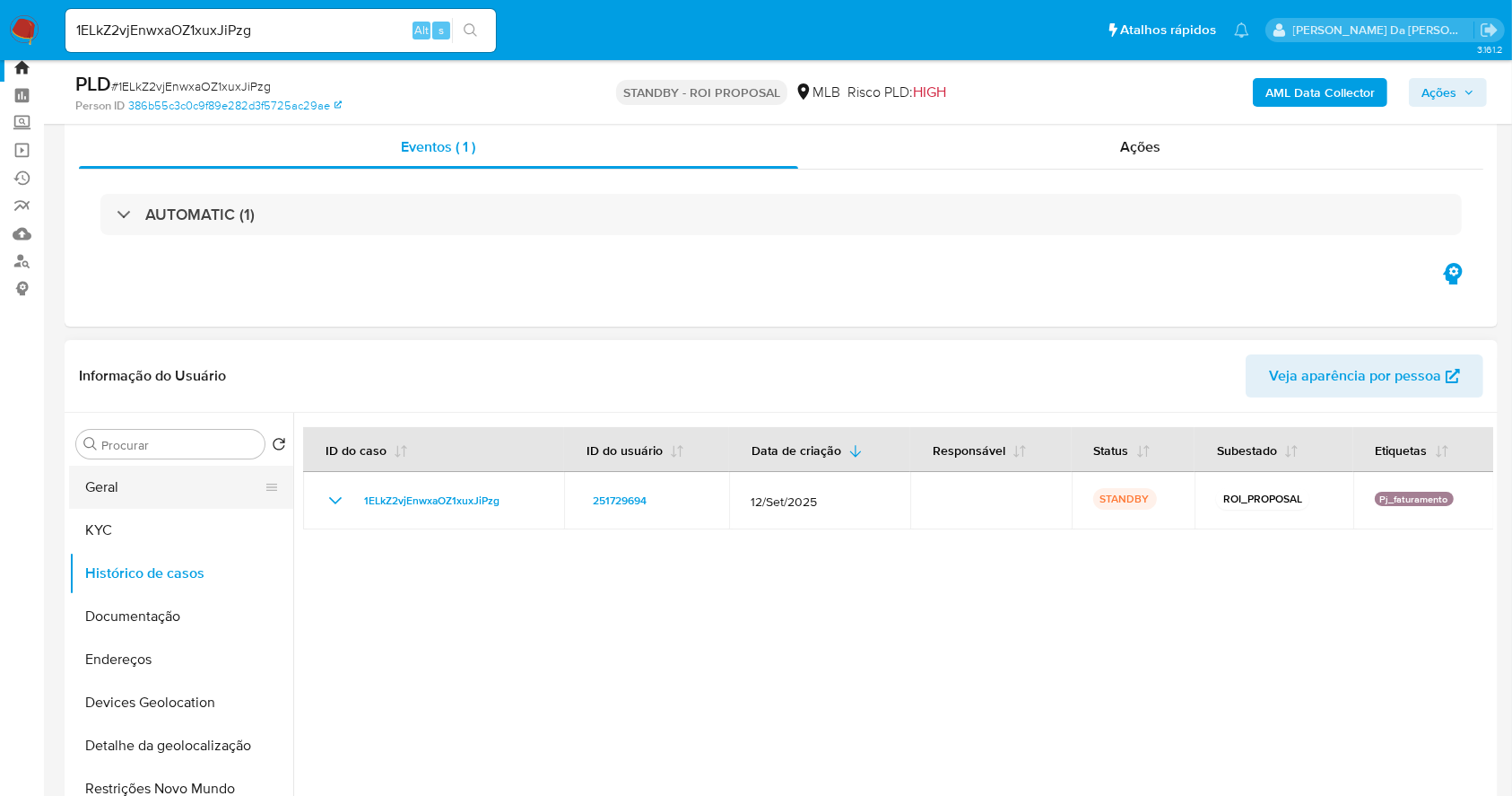
click at [123, 489] on button "Geral" at bounding box center [173, 487] width 209 height 43
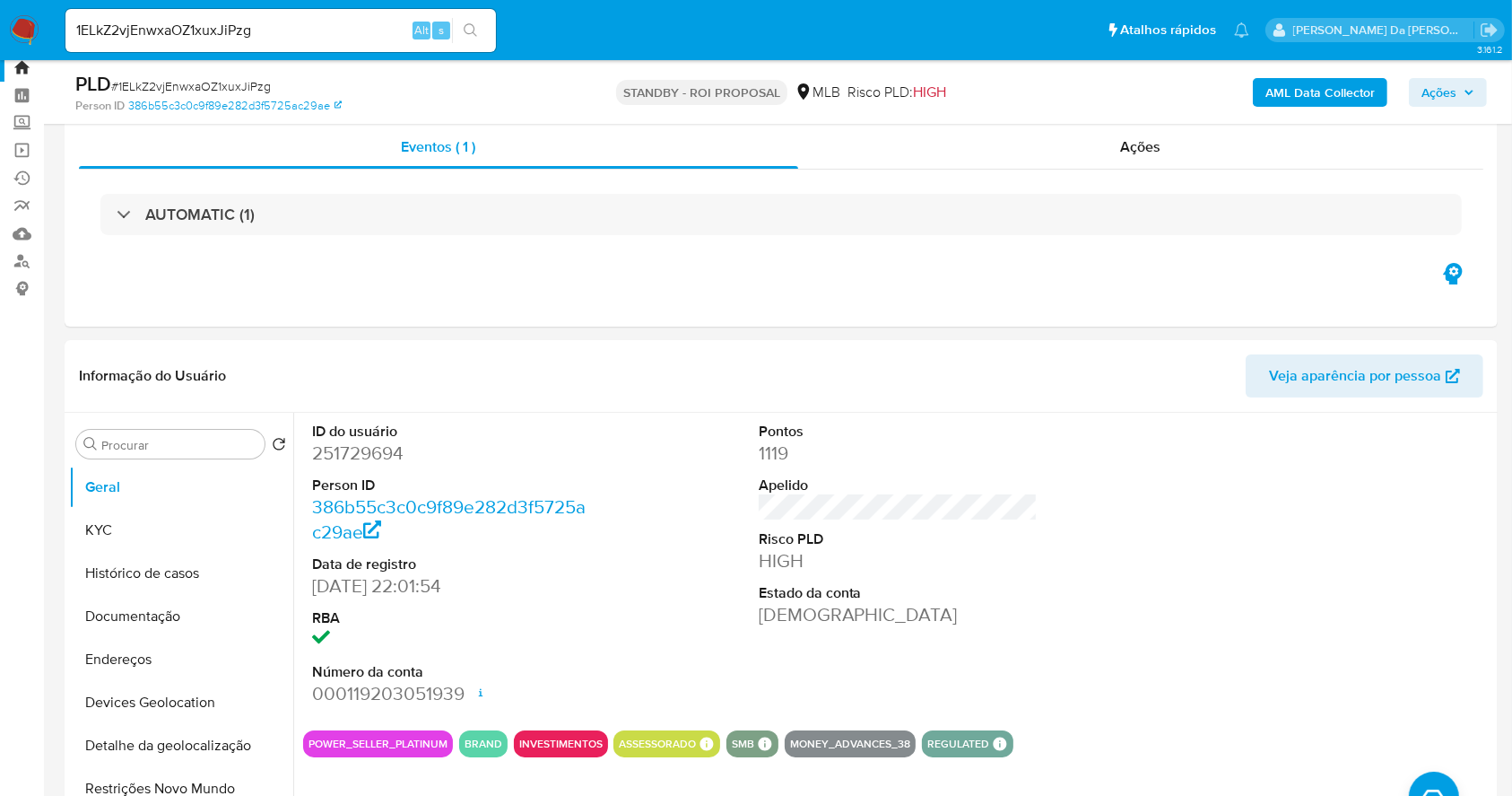
click at [387, 17] on div "1ELkZ2vjEnwxaOZ1xuxJiPzg Alt s" at bounding box center [281, 30] width 431 height 43
click at [378, 30] on input "1ELkZ2vjEnwxaOZ1xuxJiPzg" at bounding box center [281, 30] width 431 height 23
paste input "3HaO6r9Afth6gZgke9883Mfr"
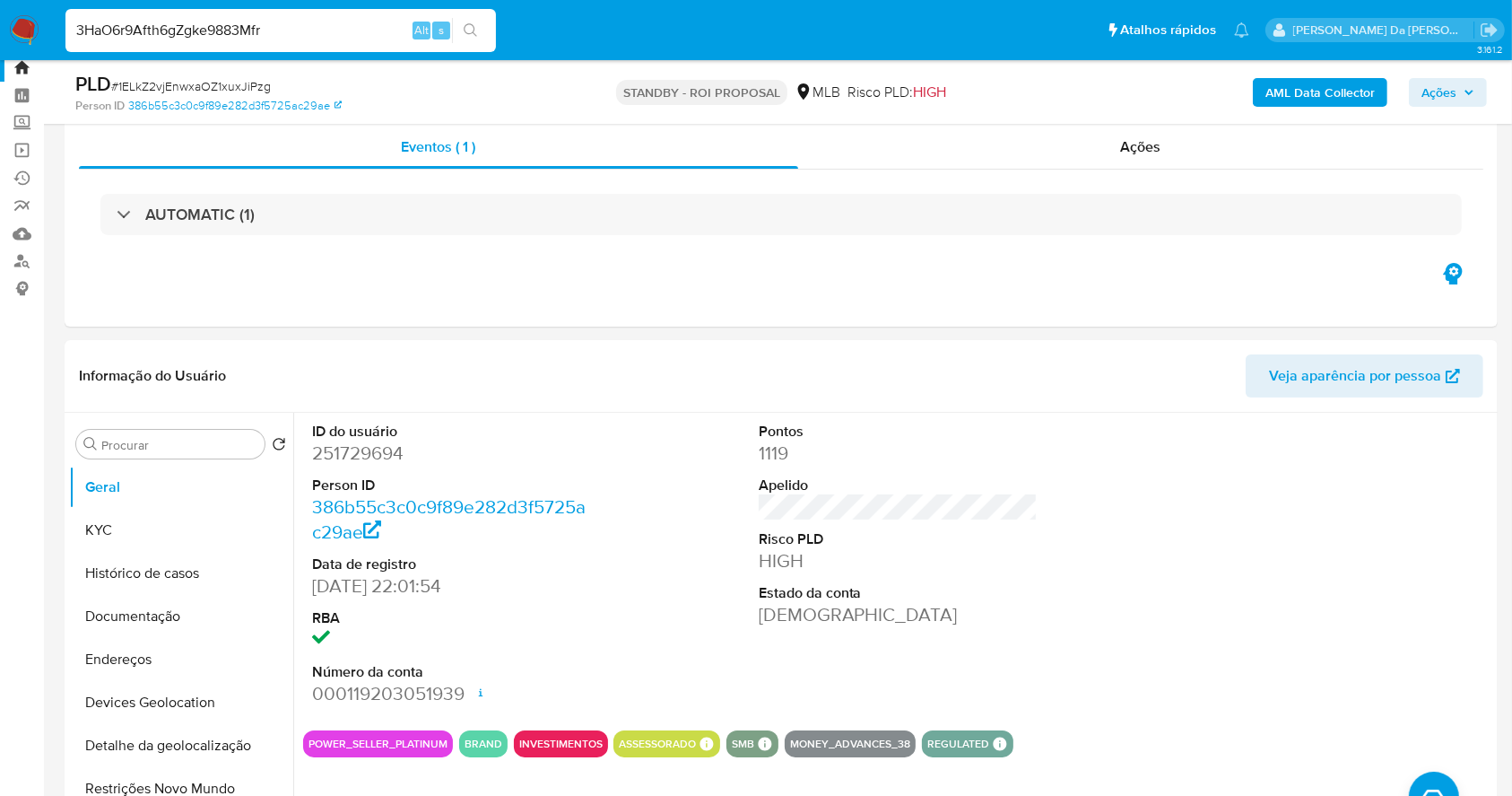
type input "3HaO6r9Afth6gZgke9883Mfr"
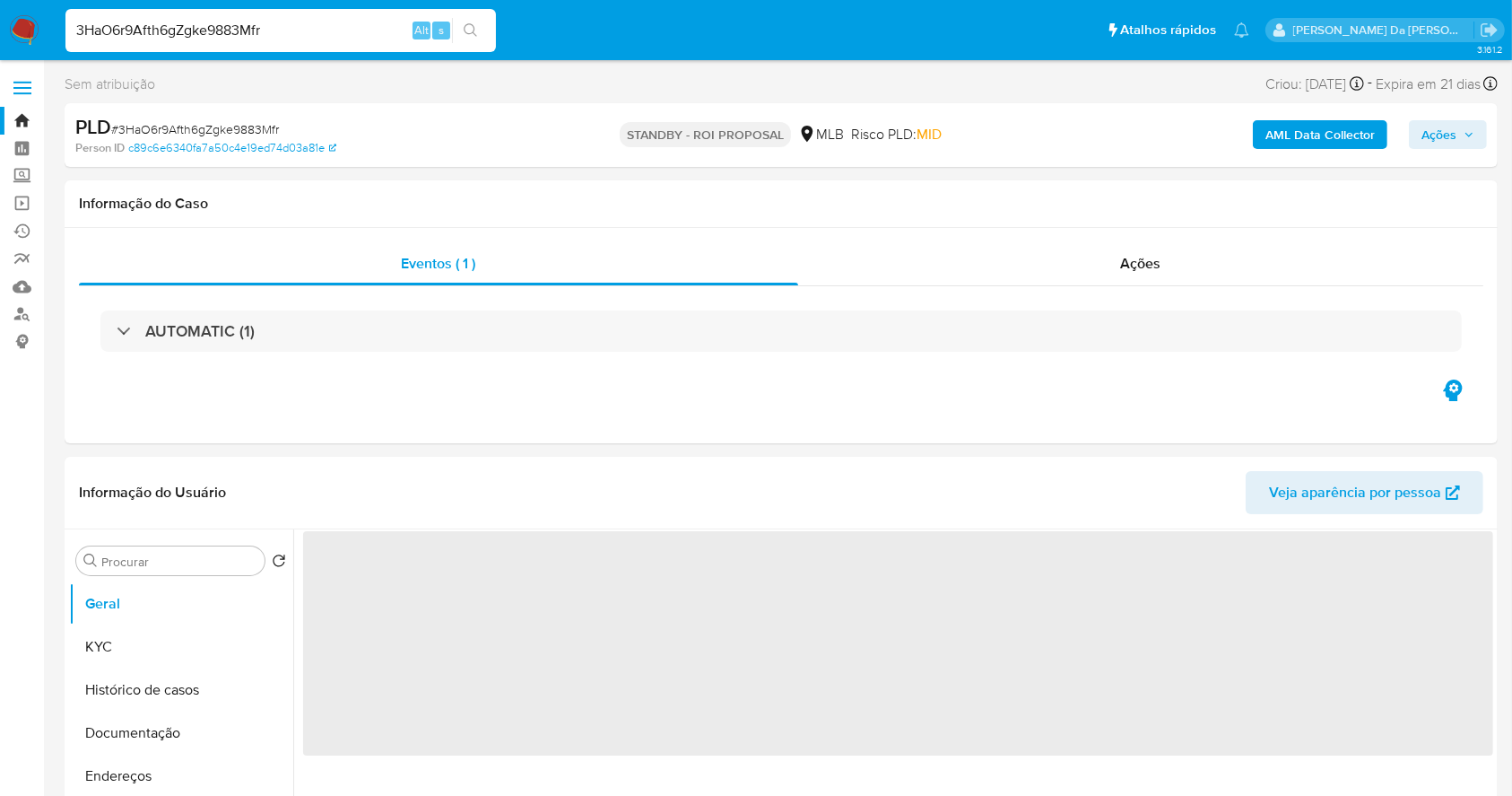
select select "10"
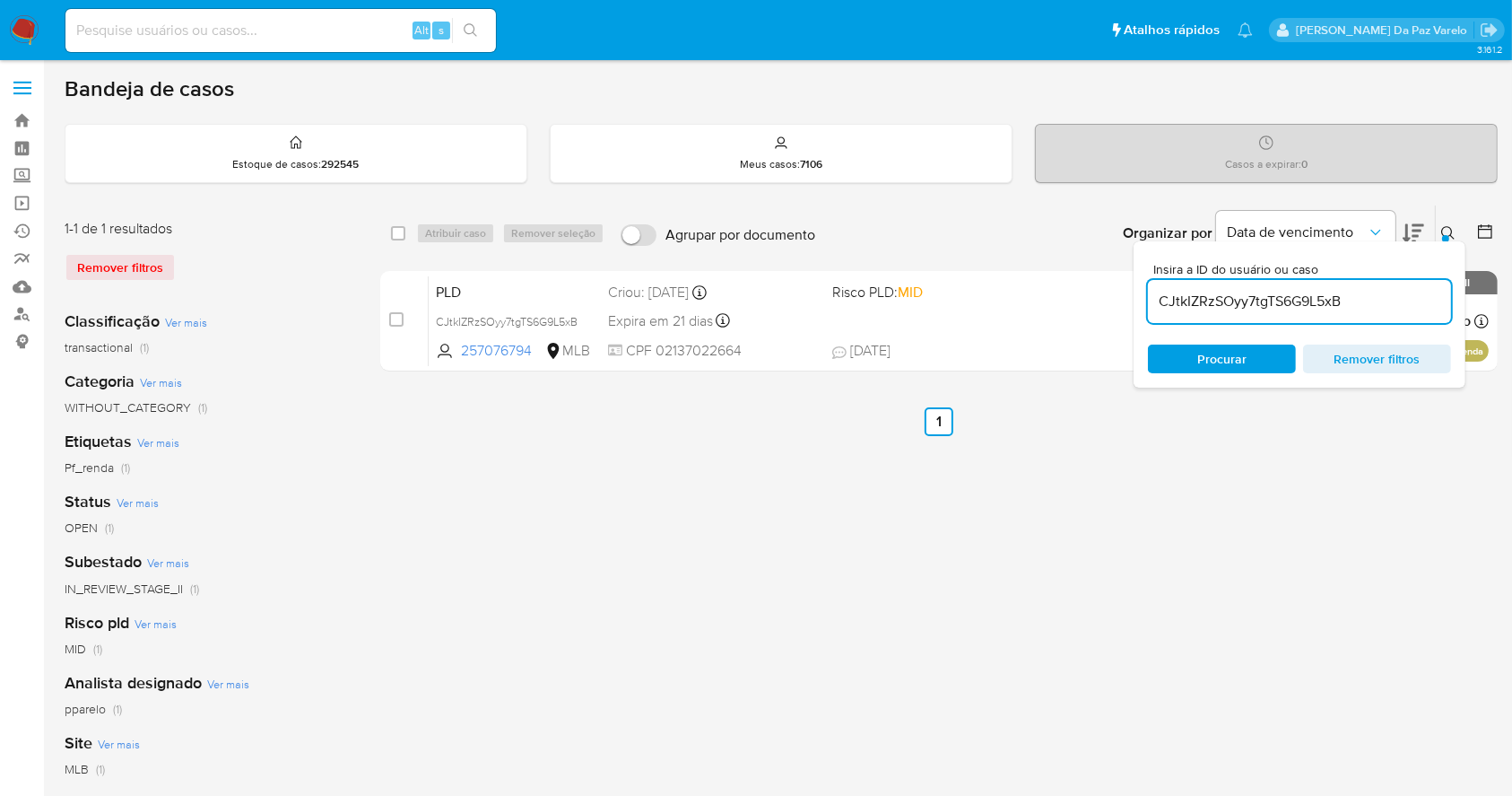
click at [1453, 232] on icon at bounding box center [1448, 233] width 15 height 15
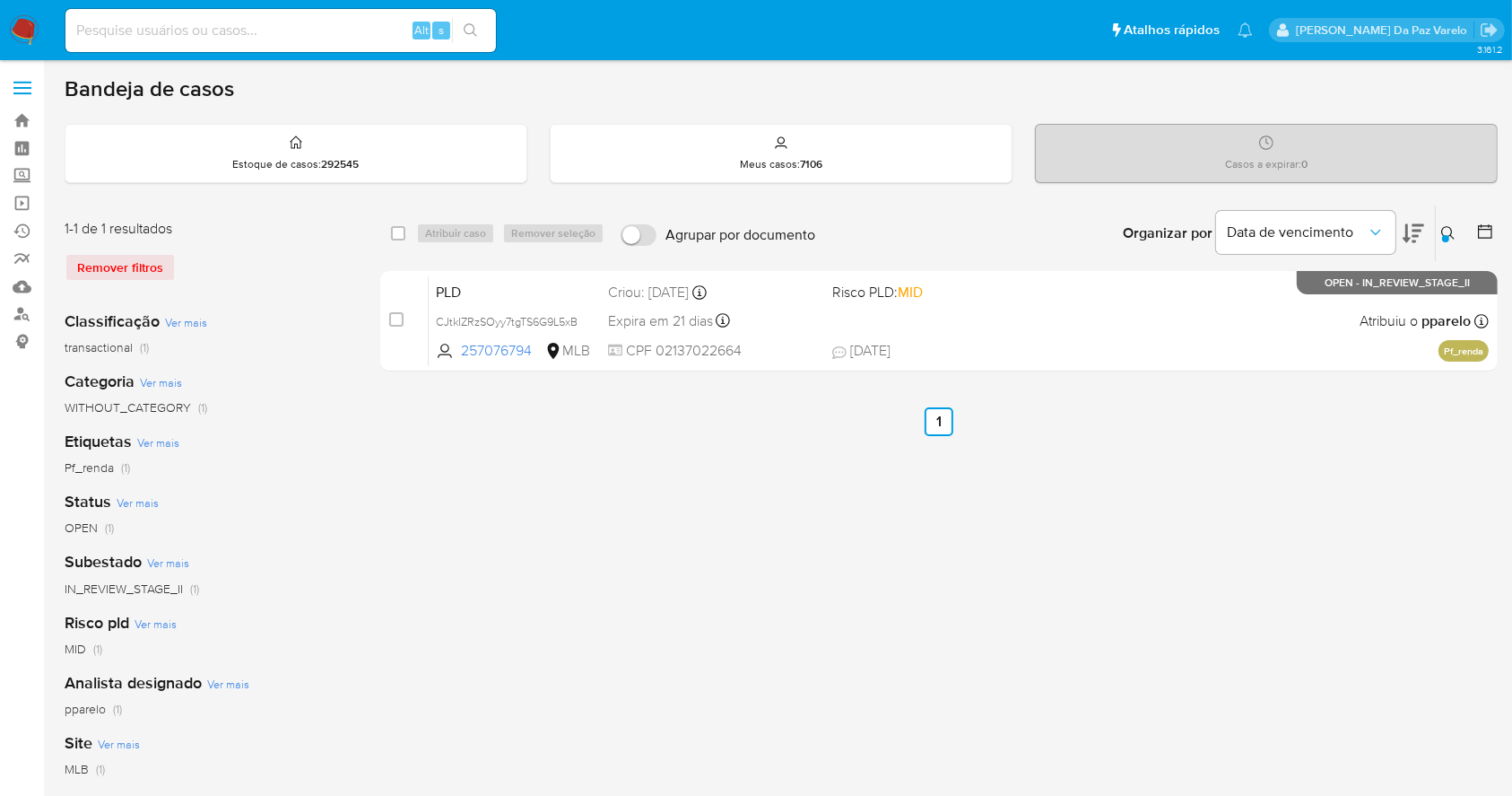
click at [1442, 229] on icon at bounding box center [1447, 232] width 14 height 14
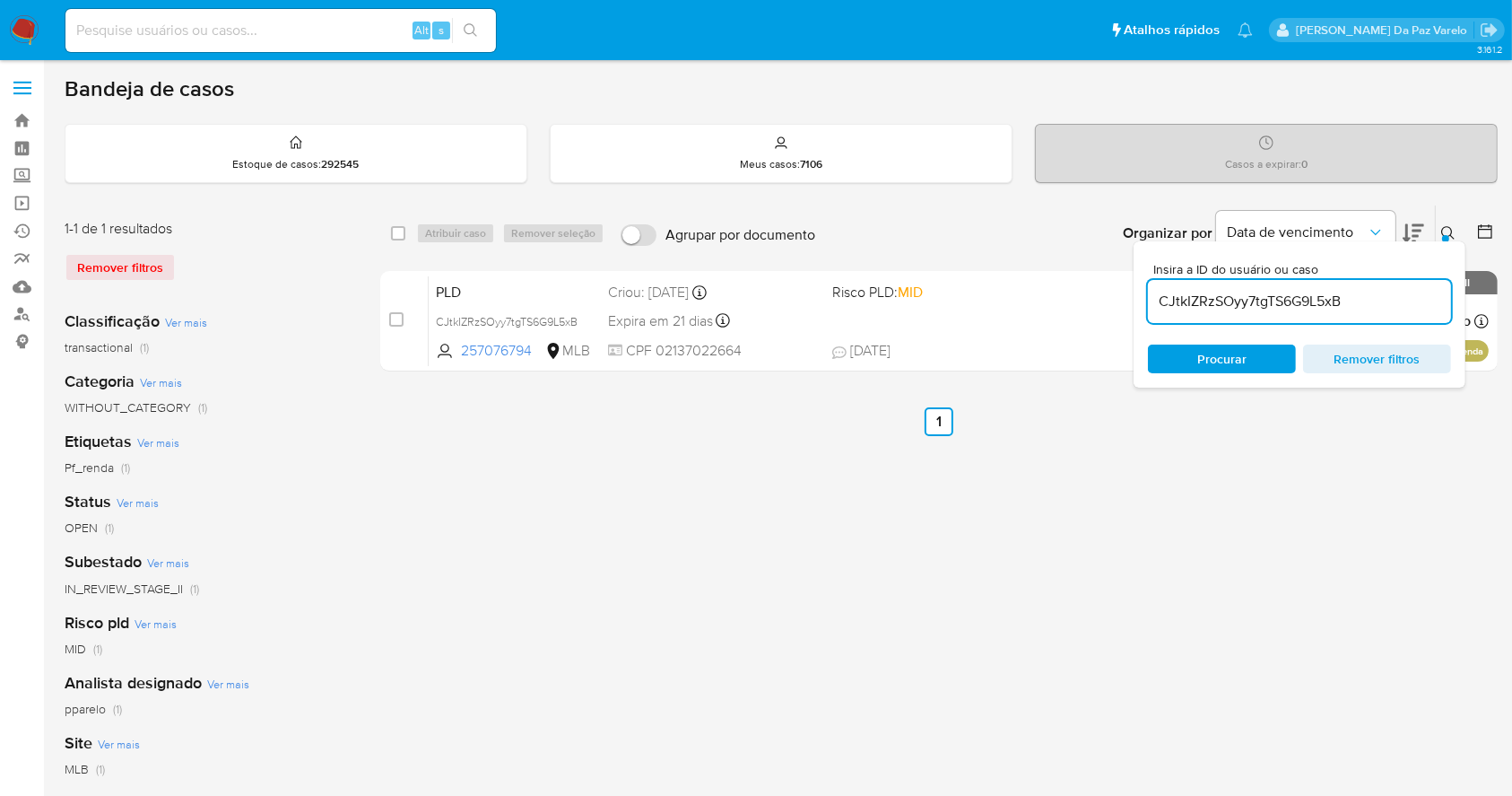
click at [1320, 291] on input "CJtkIZRzSOyy7tgTS6G9L5xB" at bounding box center [1299, 301] width 303 height 23
type input "IpoC5Nc75WfLaALLiA9U8Ej5"
click at [391, 231] on input "checkbox" at bounding box center [398, 233] width 15 height 15
checkbox input "true"
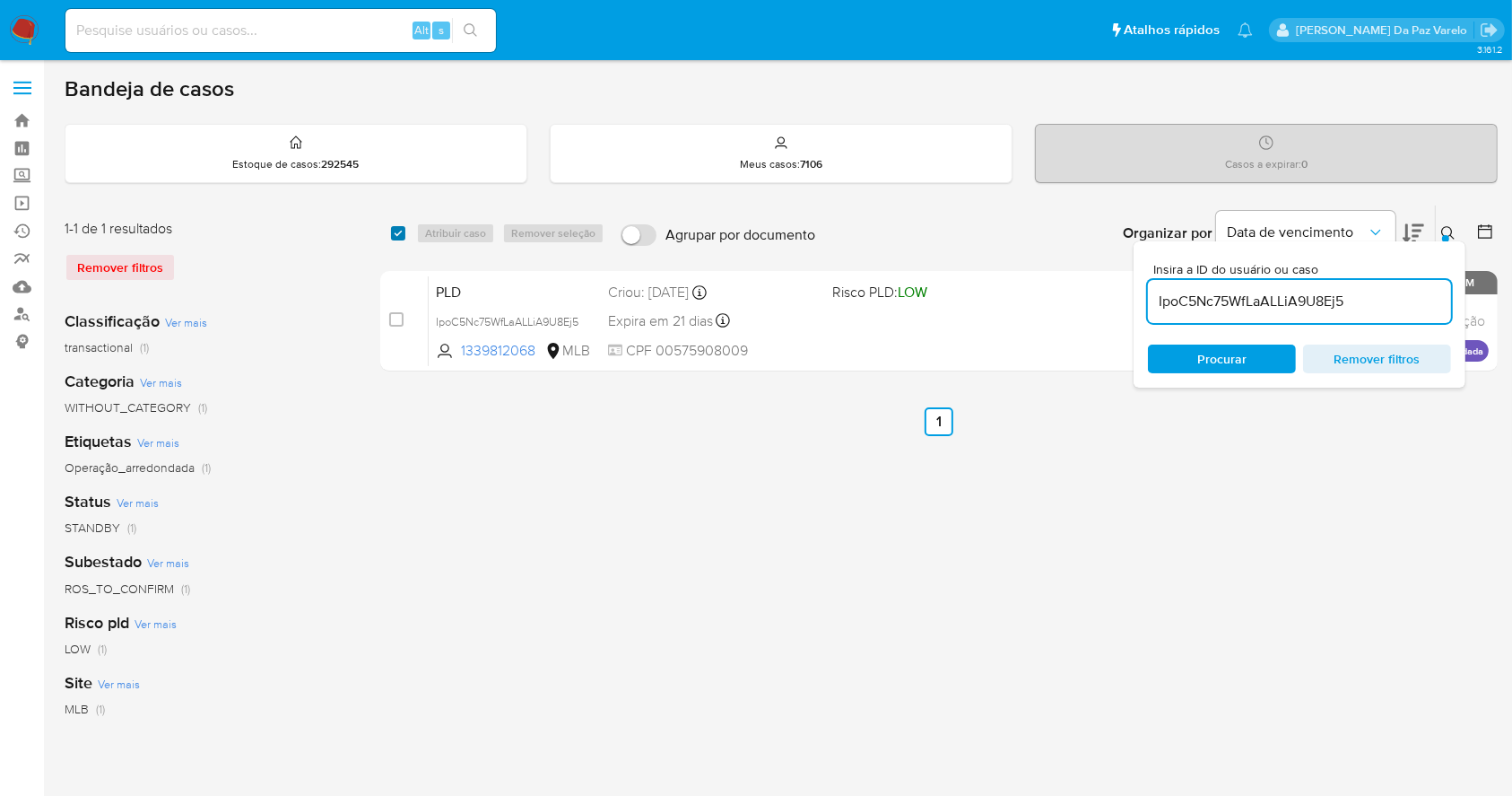
checkbox input "true"
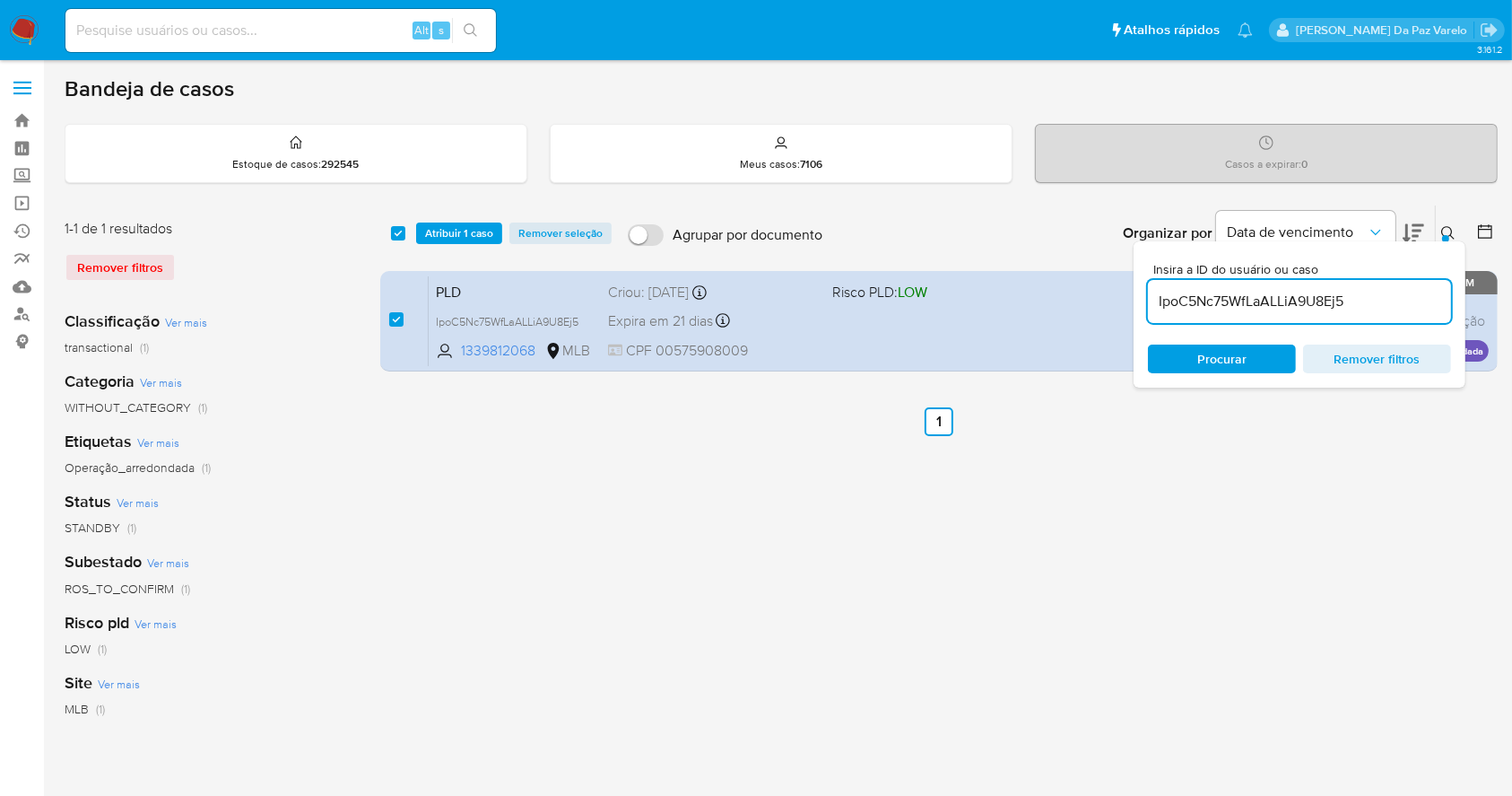
click at [414, 231] on div "select-all-cases-checkbox Atribuir 1 caso Remover seleção" at bounding box center [504, 233] width 228 height 22
click at [439, 235] on span "Atribuir 1 caso" at bounding box center [459, 233] width 69 height 18
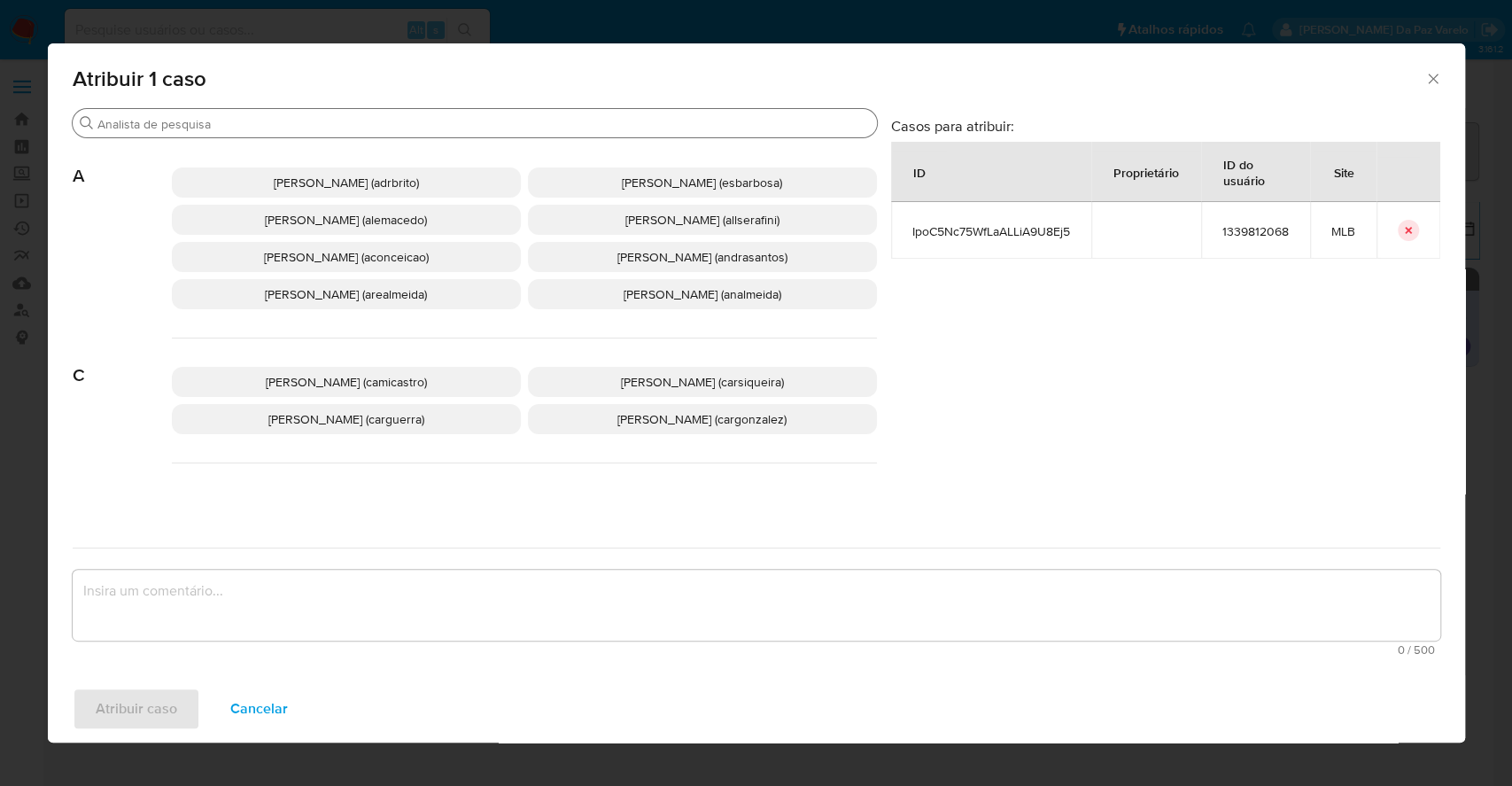
click at [485, 126] on input "Buscar" at bounding box center [483, 124] width 772 height 16
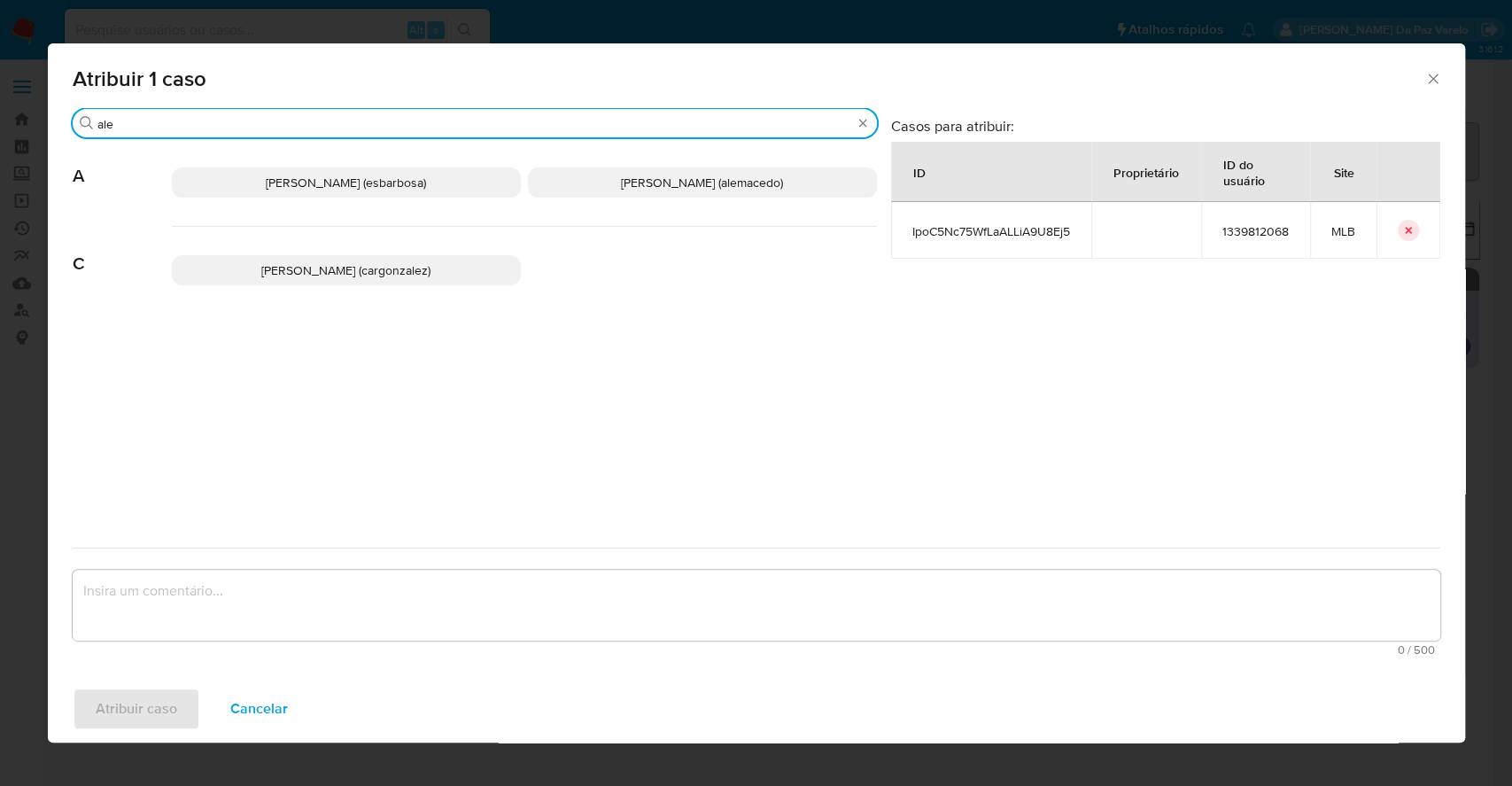
type input "ale"
click at [426, 180] on span "Alessandra Da Silva Barbosa (esbarbosa)" at bounding box center [345, 182] width 160 height 18
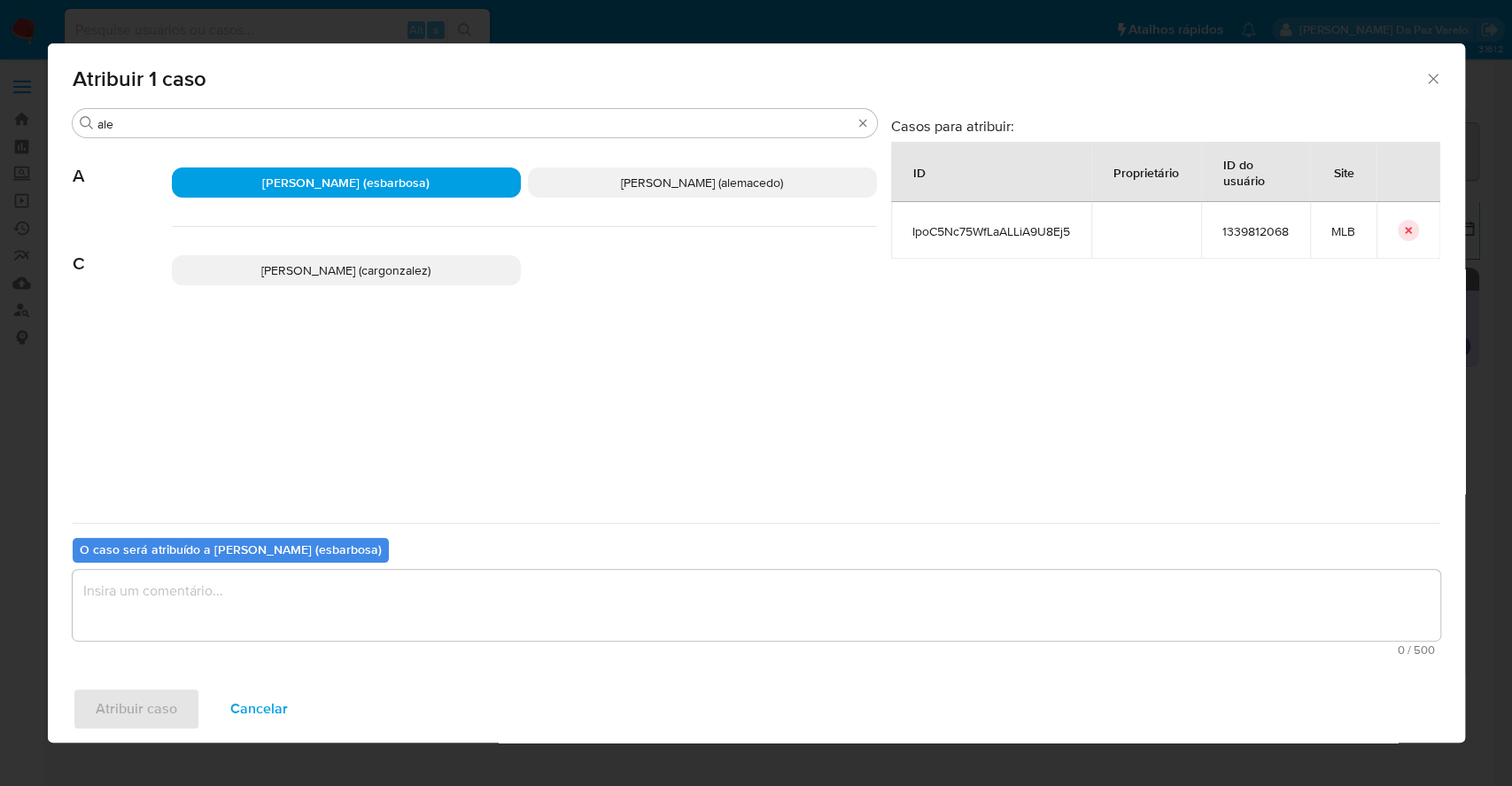
click at [461, 602] on textarea "assign-modal" at bounding box center [756, 604] width 1367 height 70
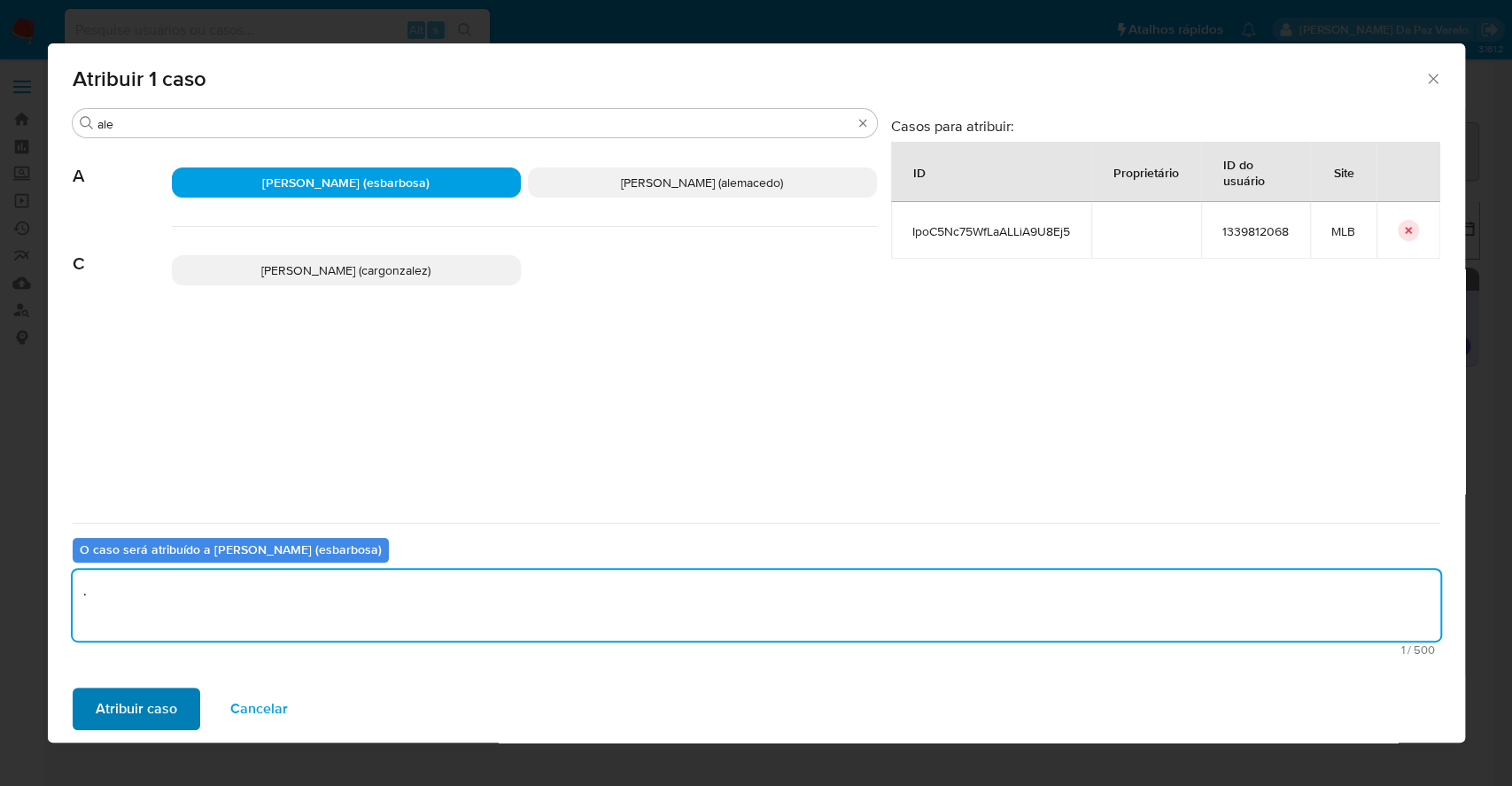
type textarea "."
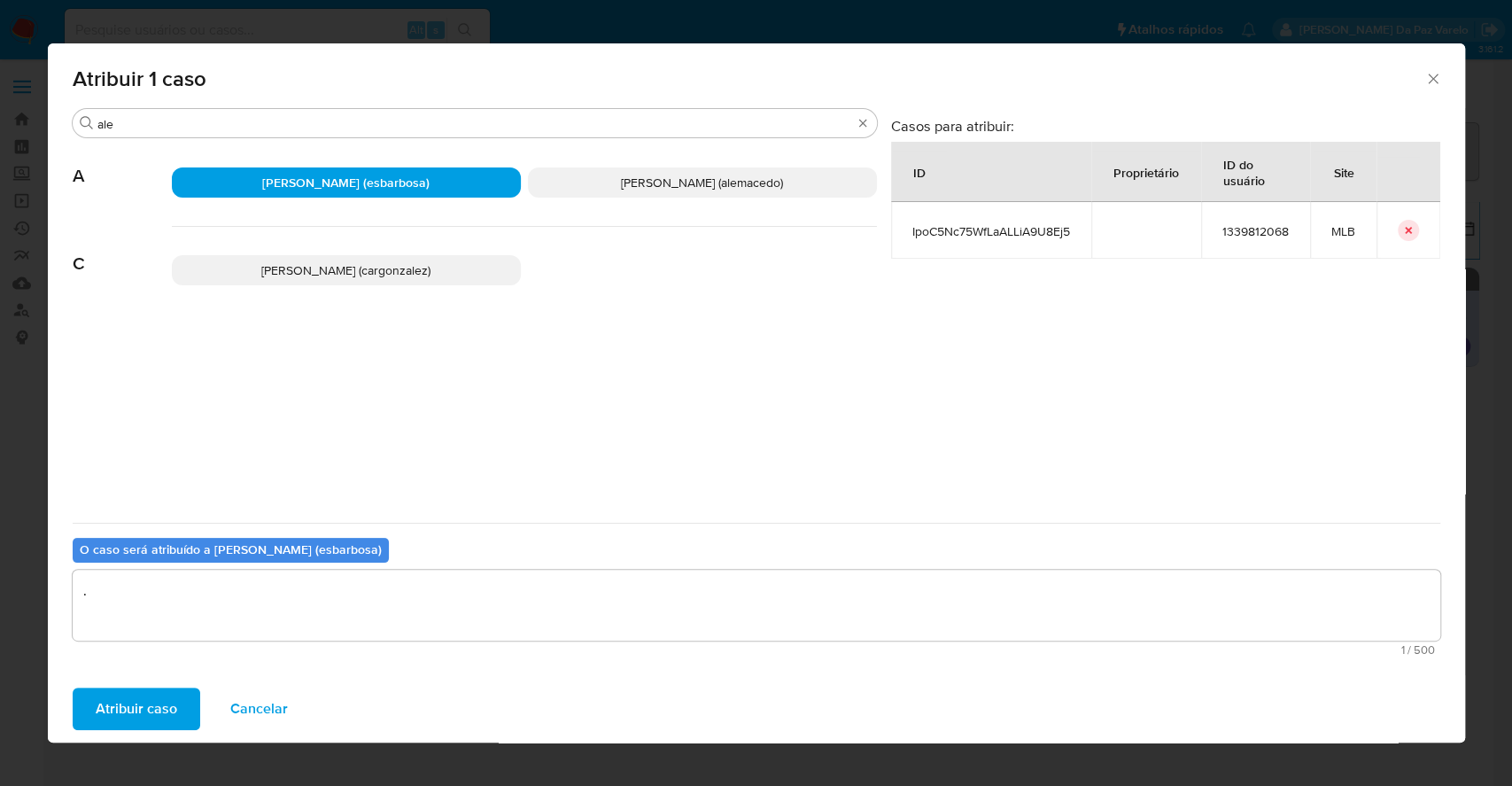
click at [139, 708] on span "Atribuir caso" at bounding box center [136, 708] width 81 height 39
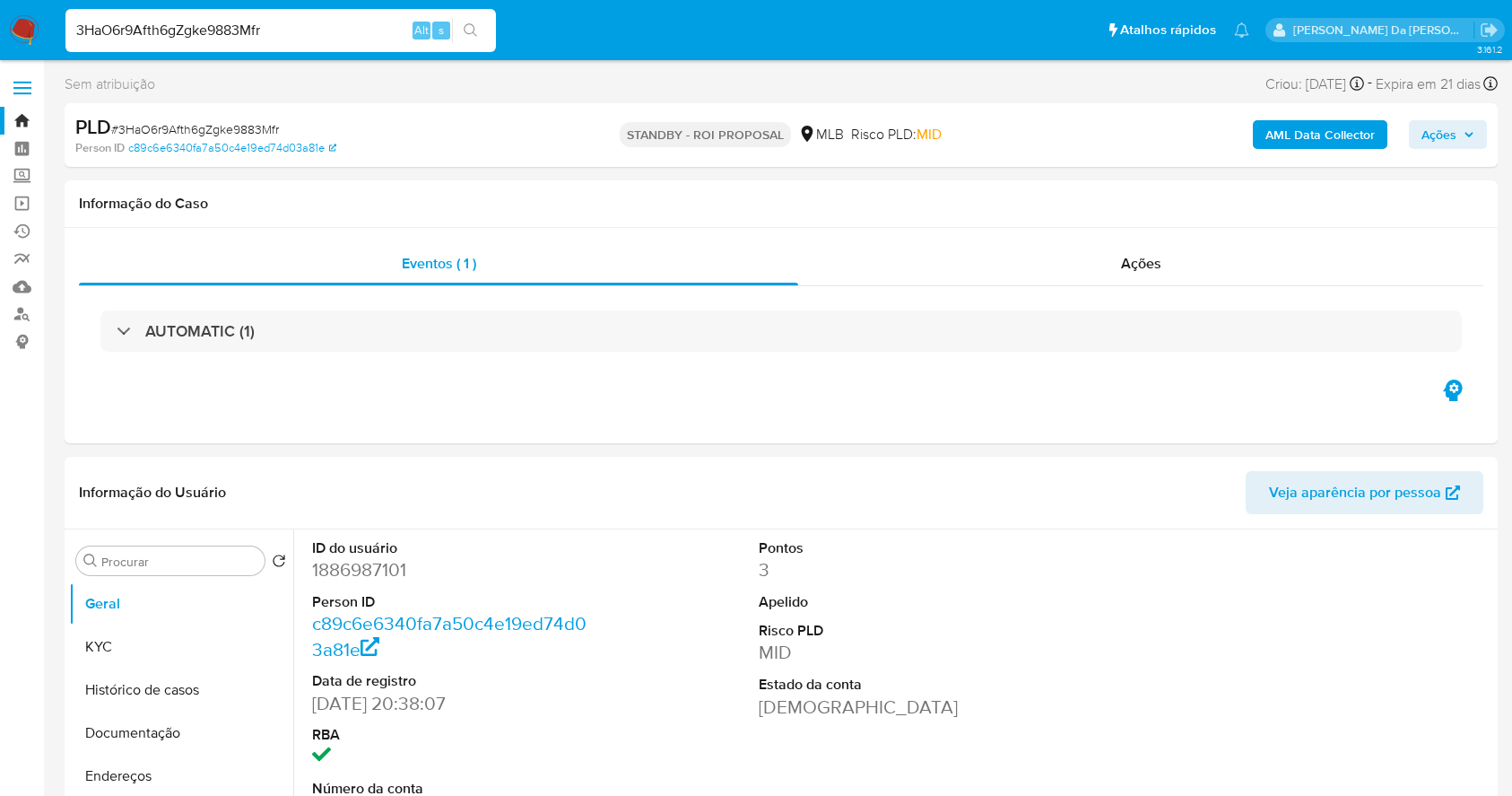
select select "10"
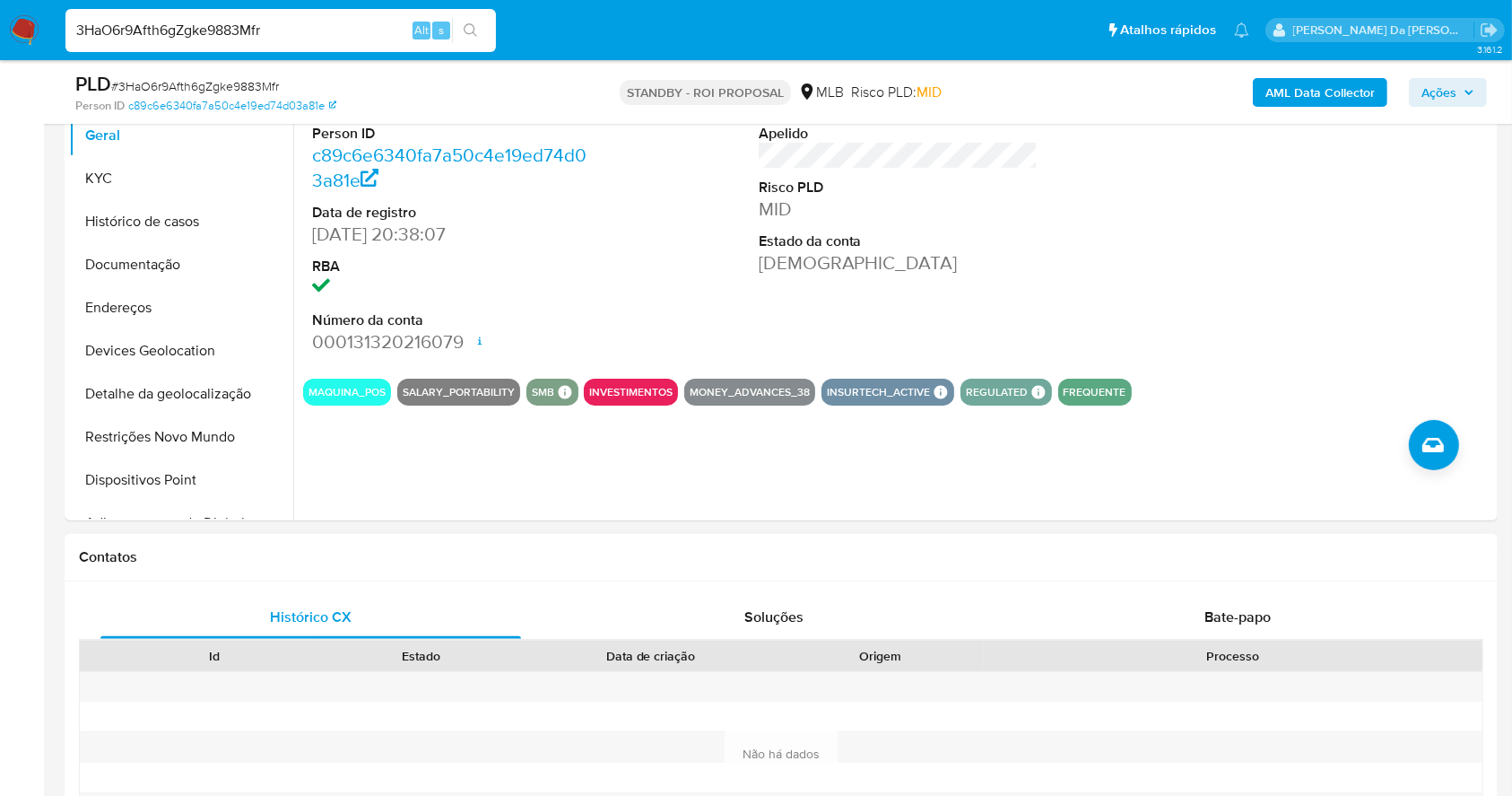
scroll to position [597, 0]
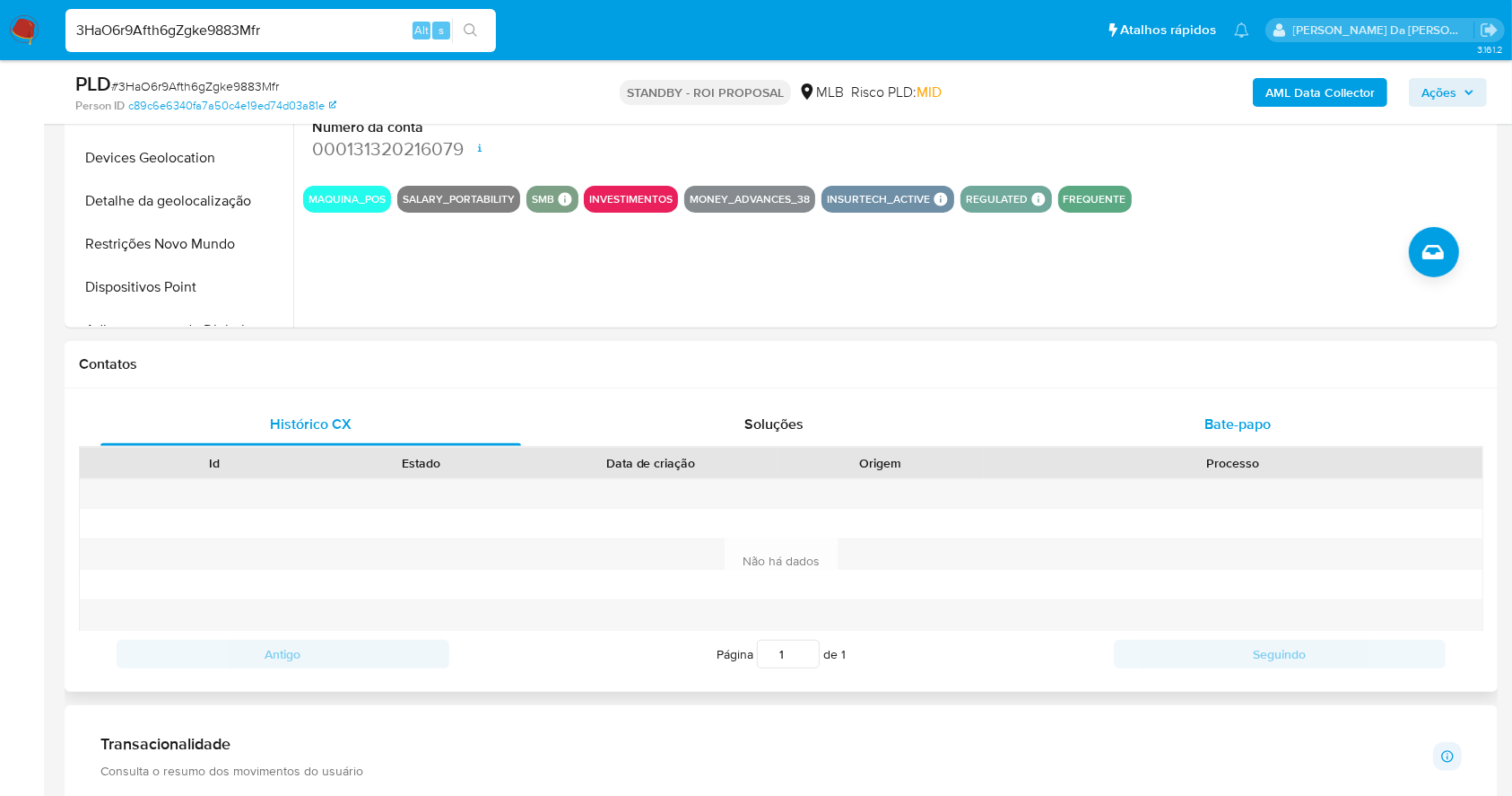
click at [1206, 435] on div "Bate-papo" at bounding box center [1239, 424] width 421 height 43
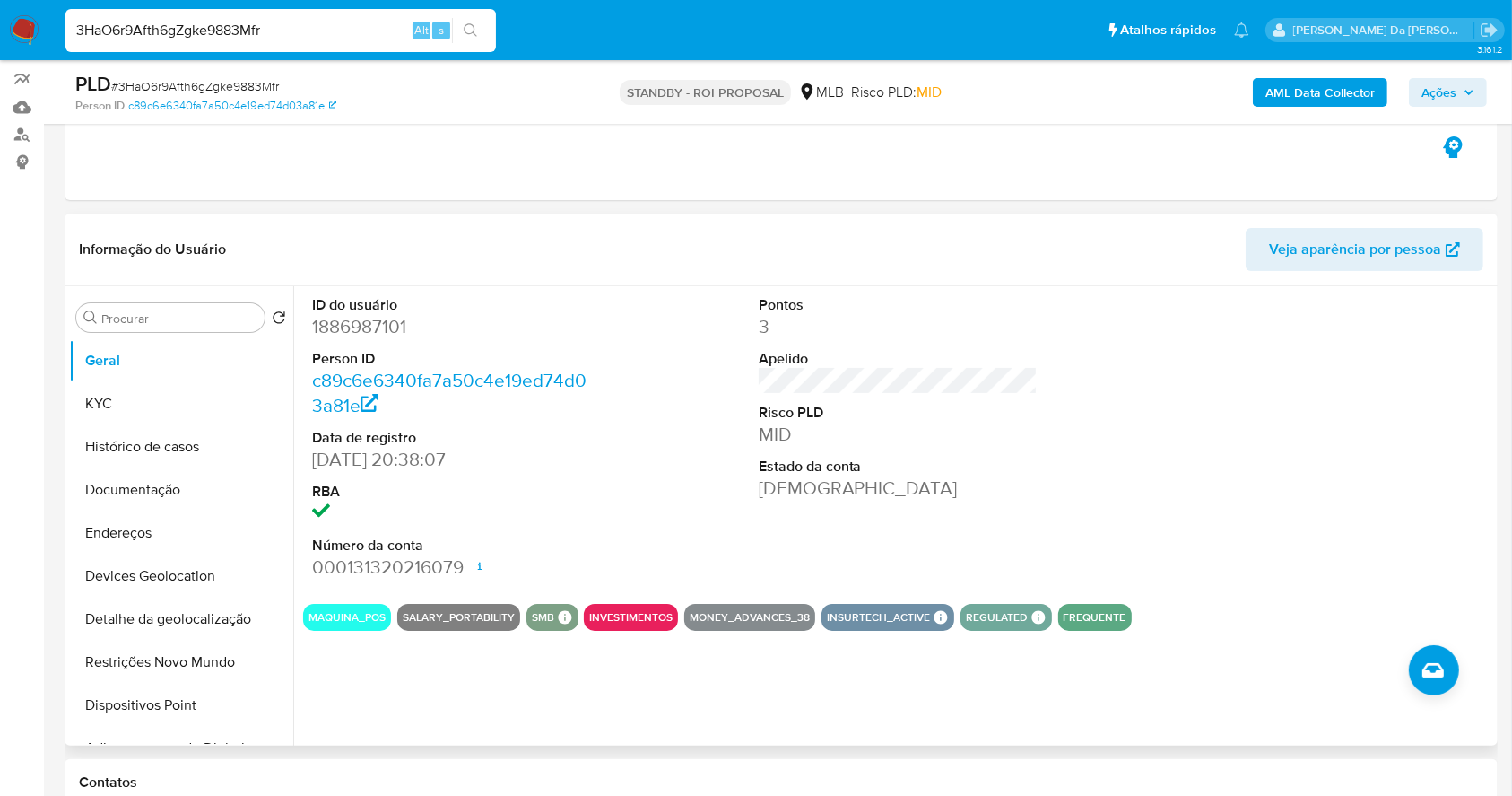
scroll to position [119, 0]
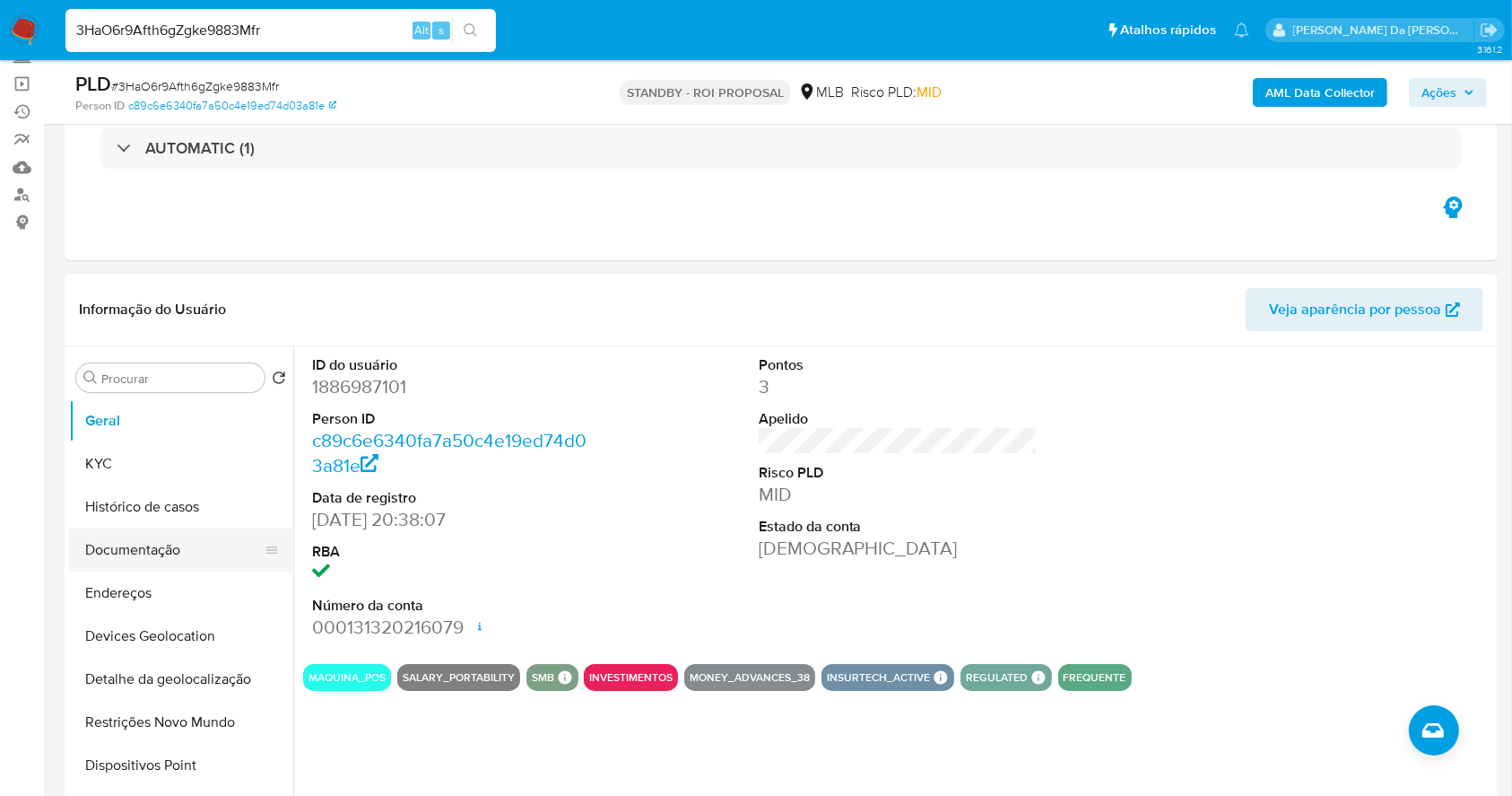
click at [176, 544] on button "Documentação" at bounding box center [173, 549] width 209 height 43
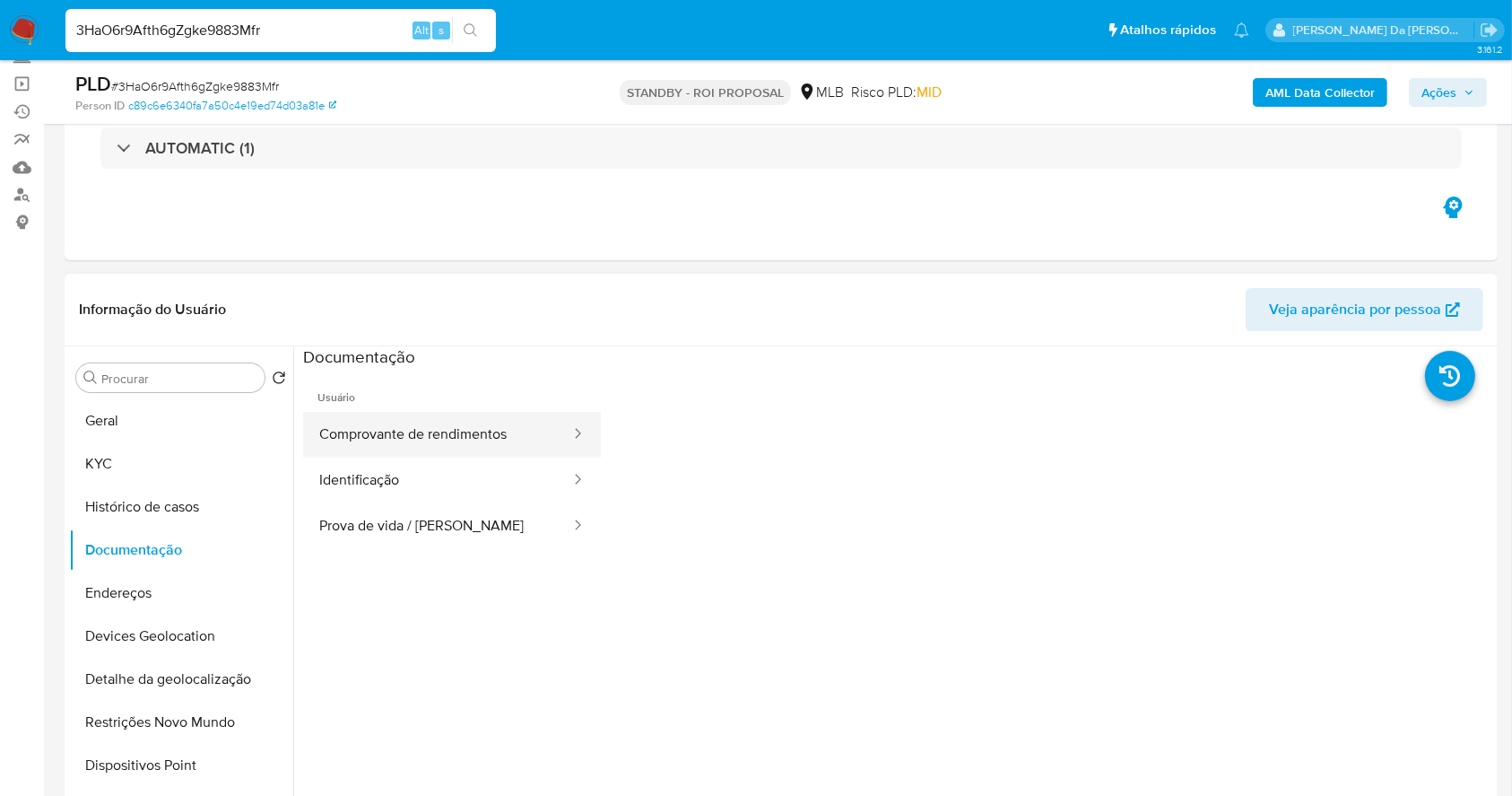
click at [466, 453] on button "Comprovante de rendimentos" at bounding box center [437, 435] width 269 height 46
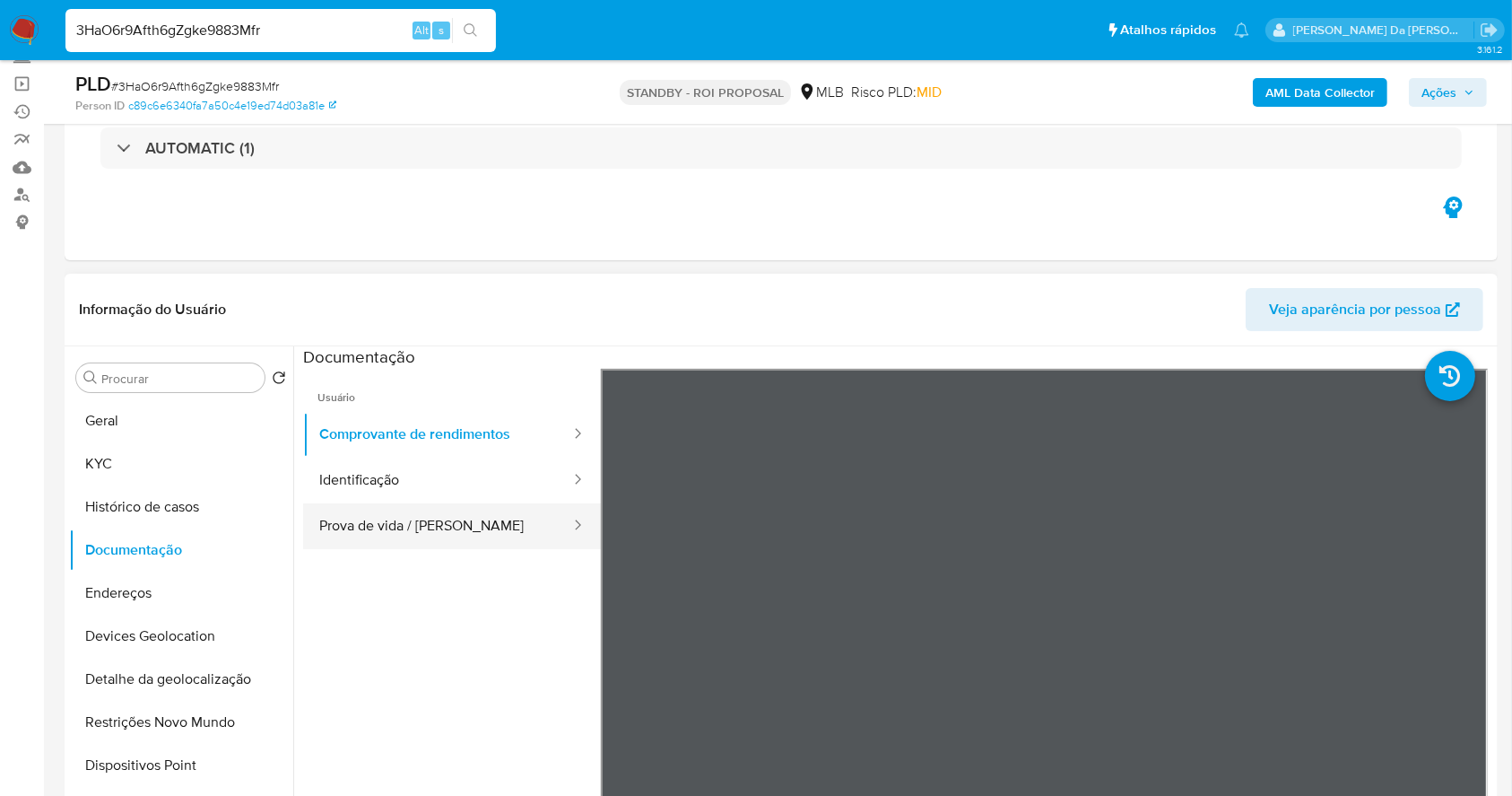
click at [482, 518] on button "Prova de vida / Selfie" at bounding box center [437, 526] width 269 height 46
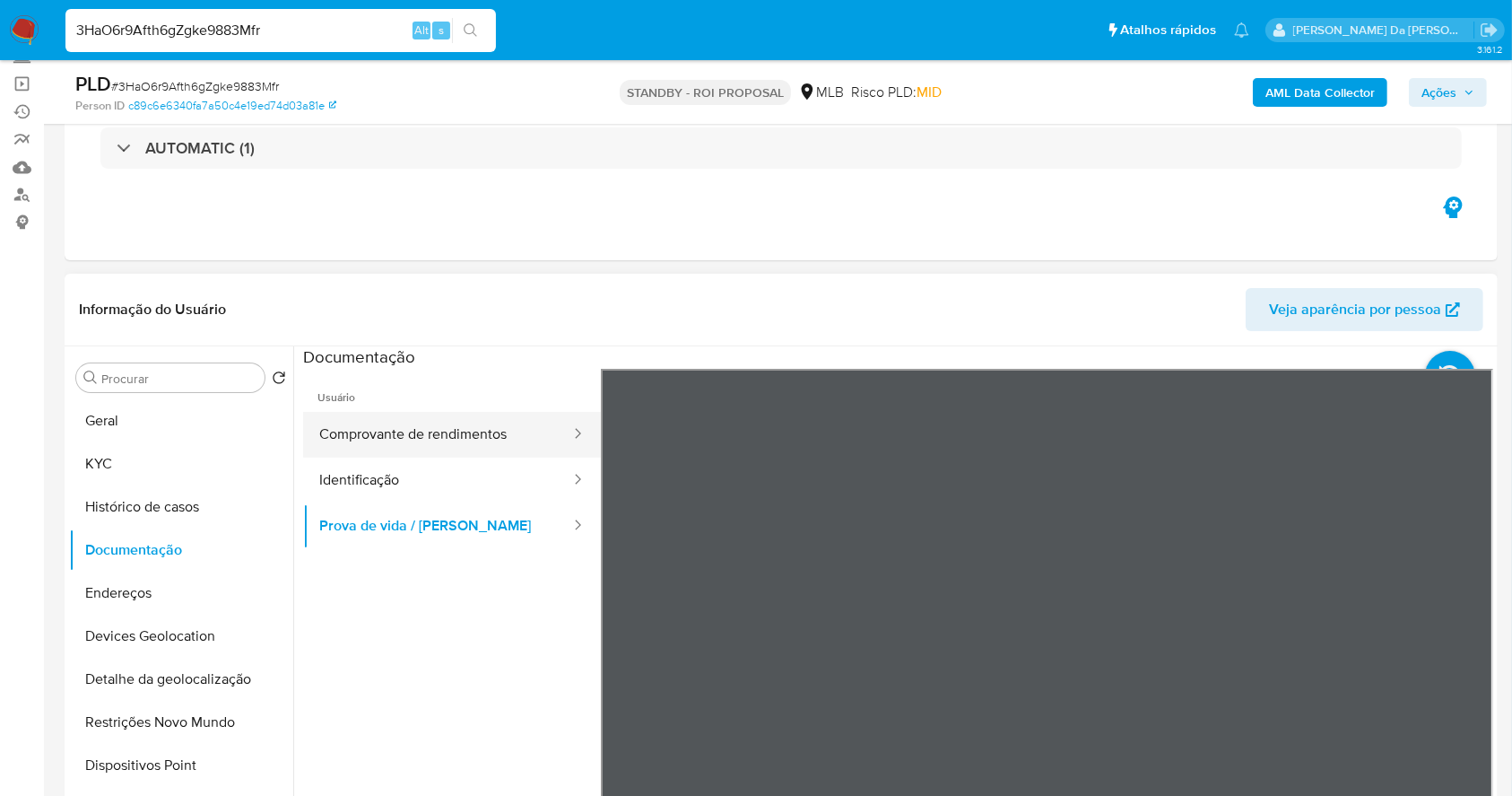
click at [495, 431] on button "Comprovante de rendimentos" at bounding box center [437, 435] width 269 height 46
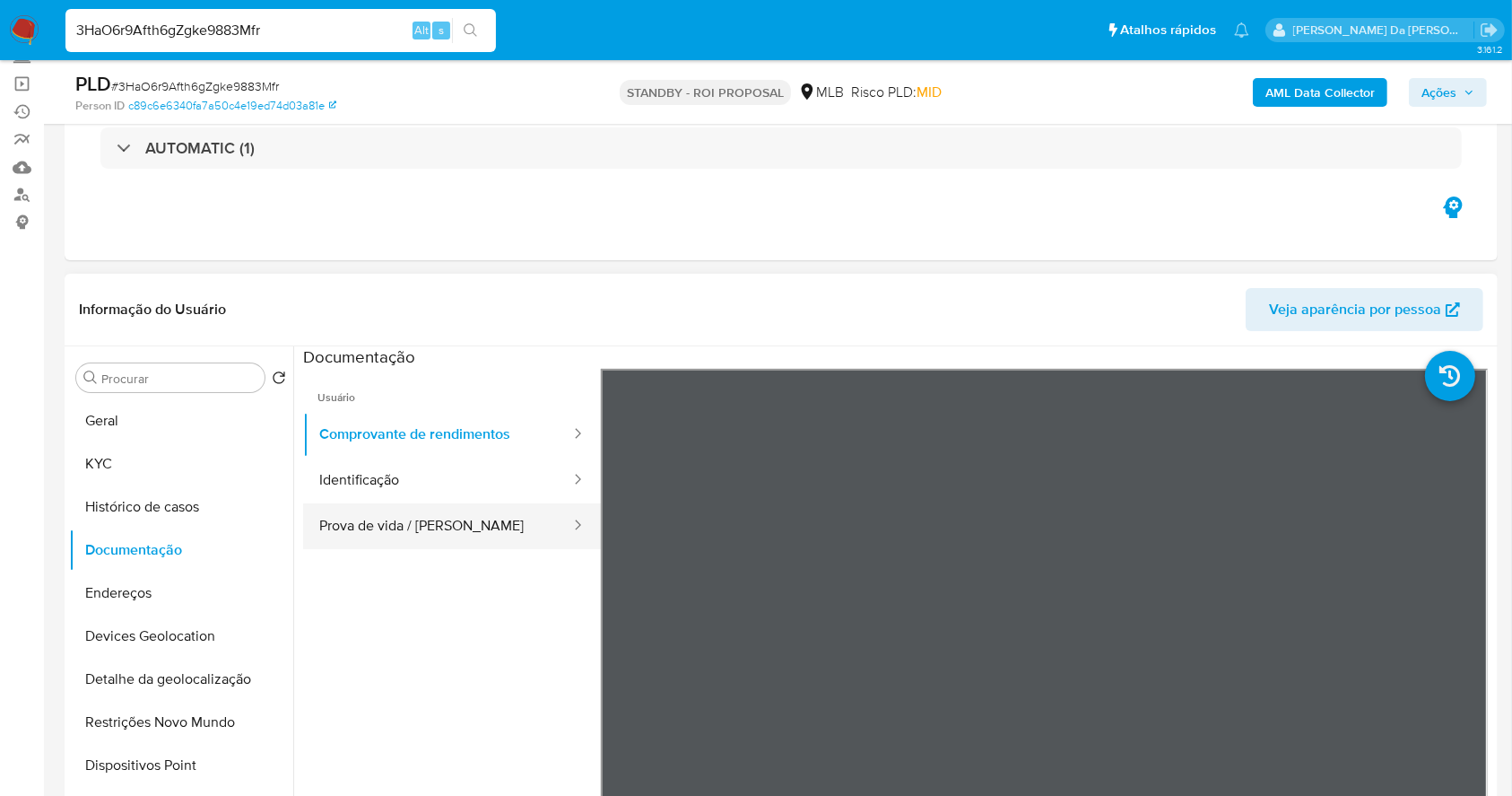
click at [413, 528] on button "Prova de vida / Selfie" at bounding box center [437, 526] width 269 height 46
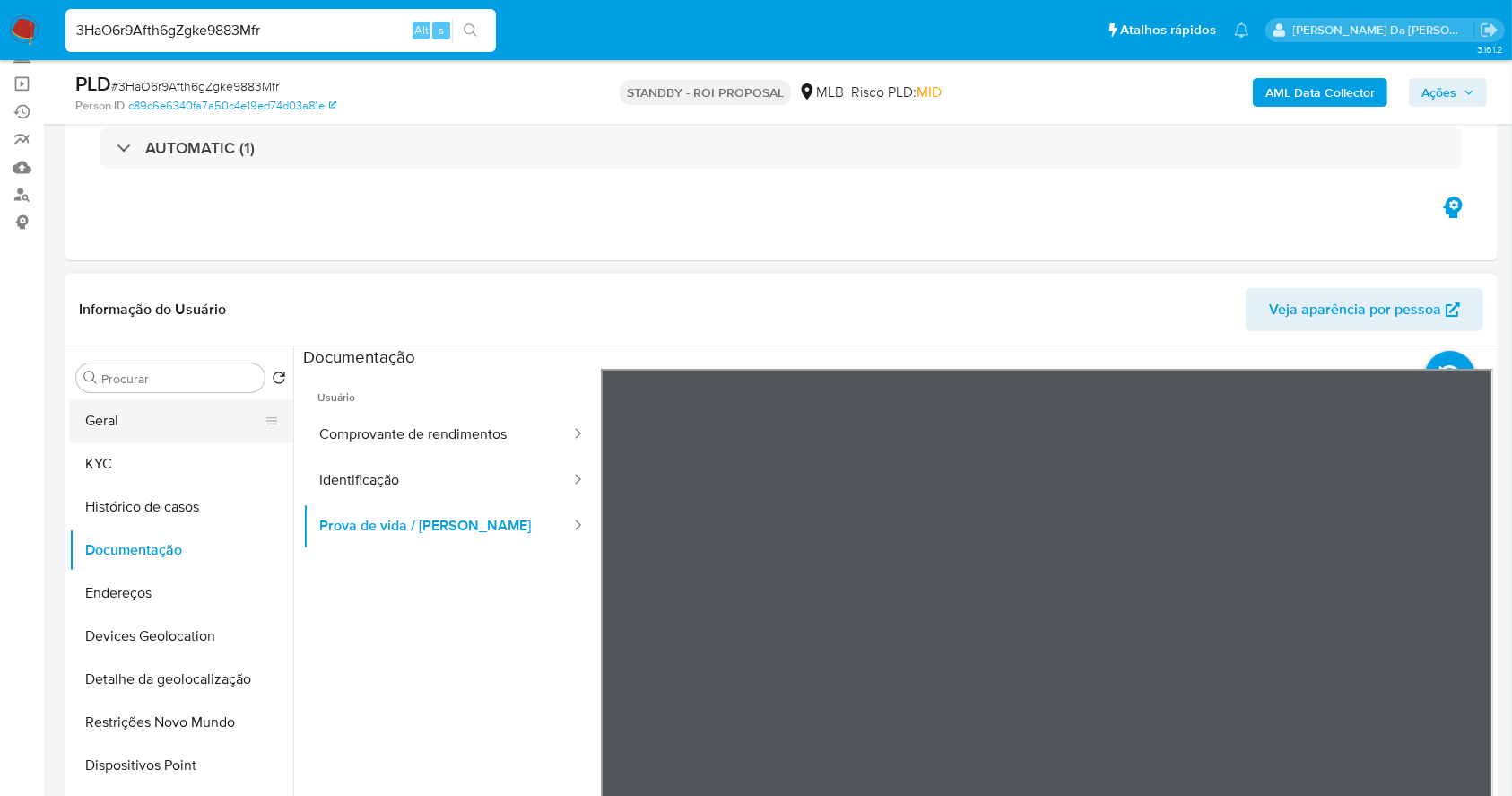
click at [155, 418] on button "Geral" at bounding box center [173, 420] width 209 height 43
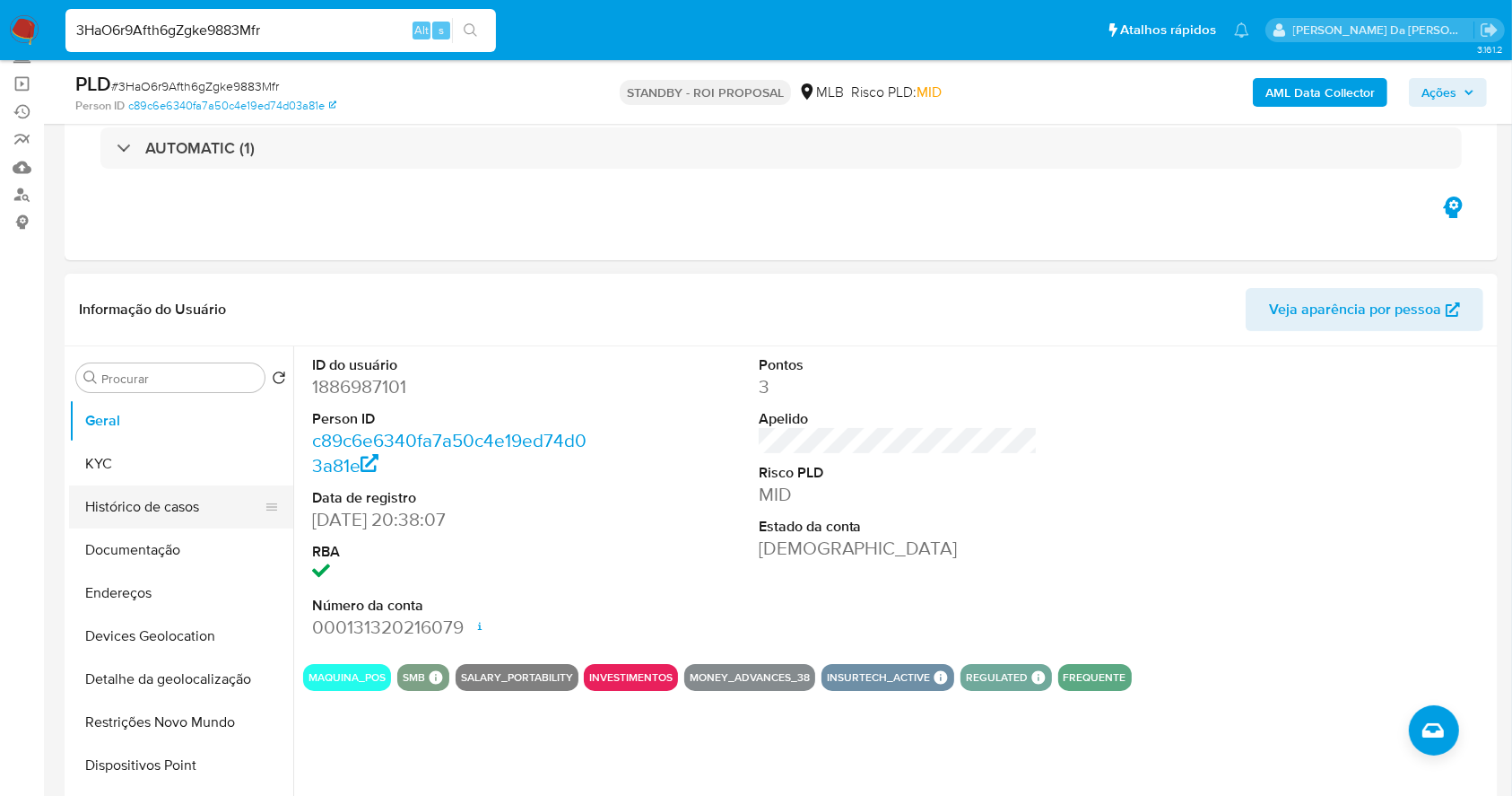
click at [122, 506] on button "Histórico de casos" at bounding box center [173, 506] width 209 height 43
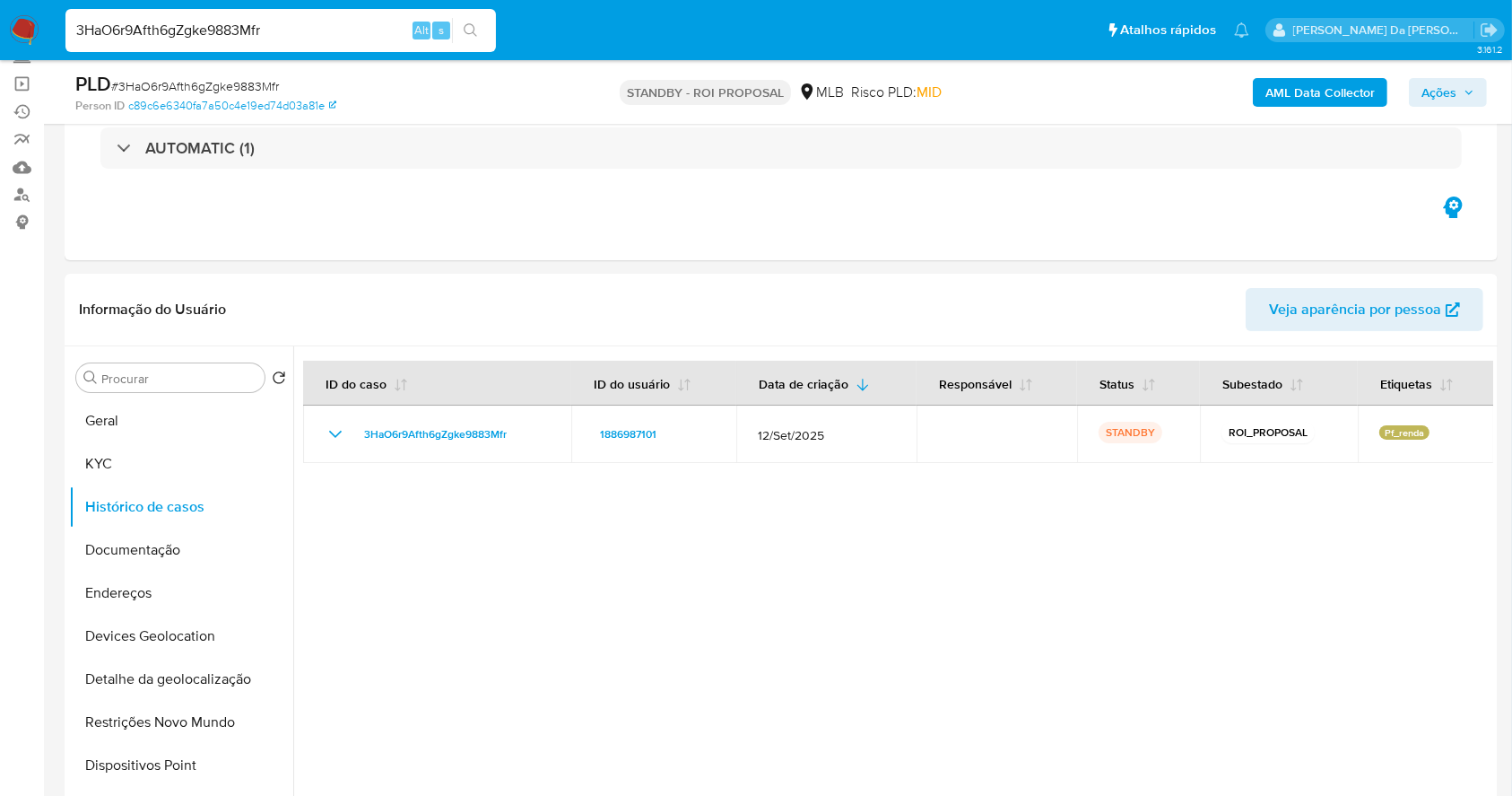
click at [312, 27] on input "3HaO6r9Afth6gZgke9883Mfr" at bounding box center [281, 30] width 431 height 23
paste input "kW1y1x9tNej01buK2eSKiaEm"
type input "kW1y1x9tNej01buK2eSKiaEm"
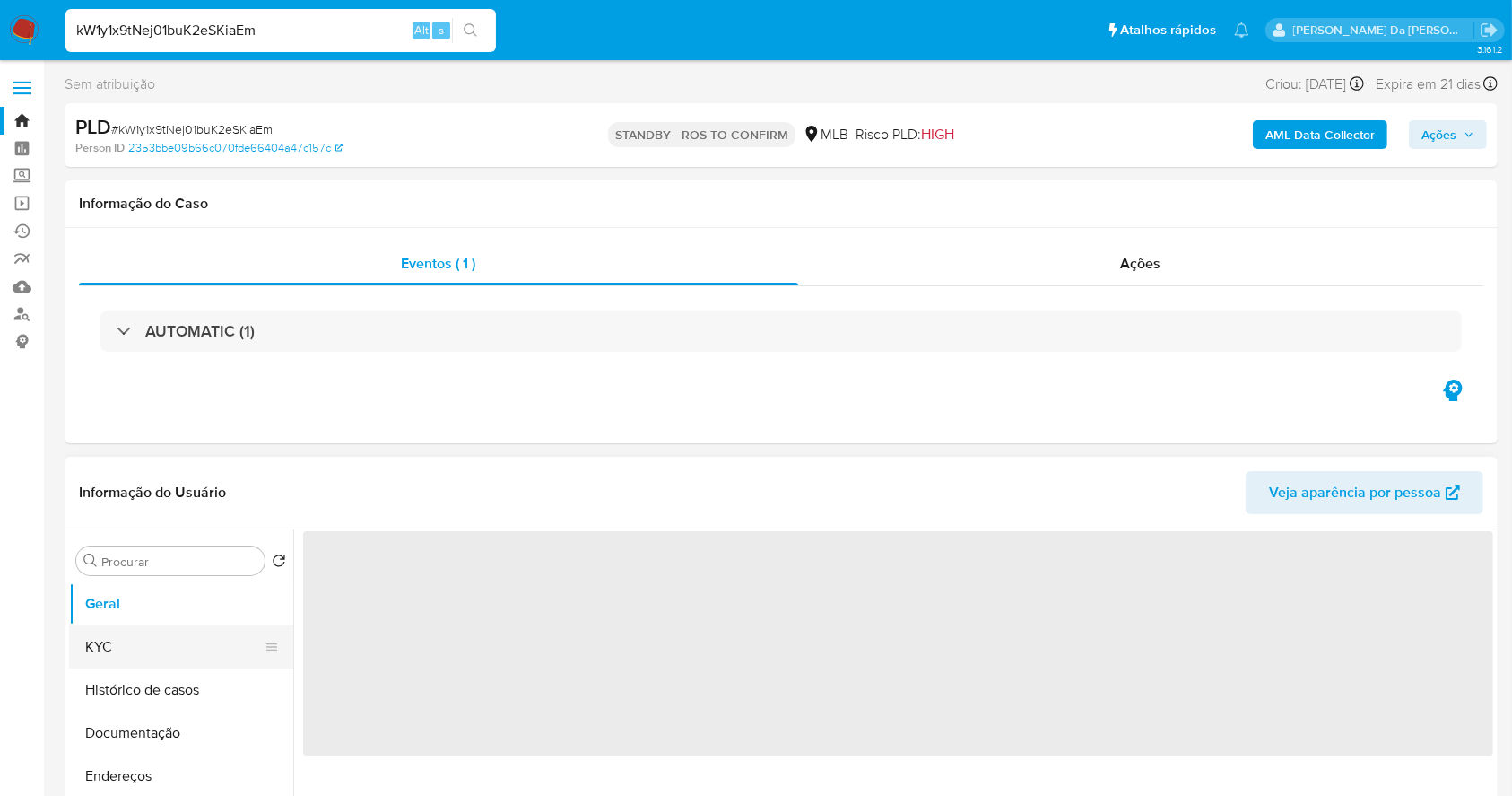
click at [135, 642] on button "KYC" at bounding box center [173, 646] width 209 height 43
select select "10"
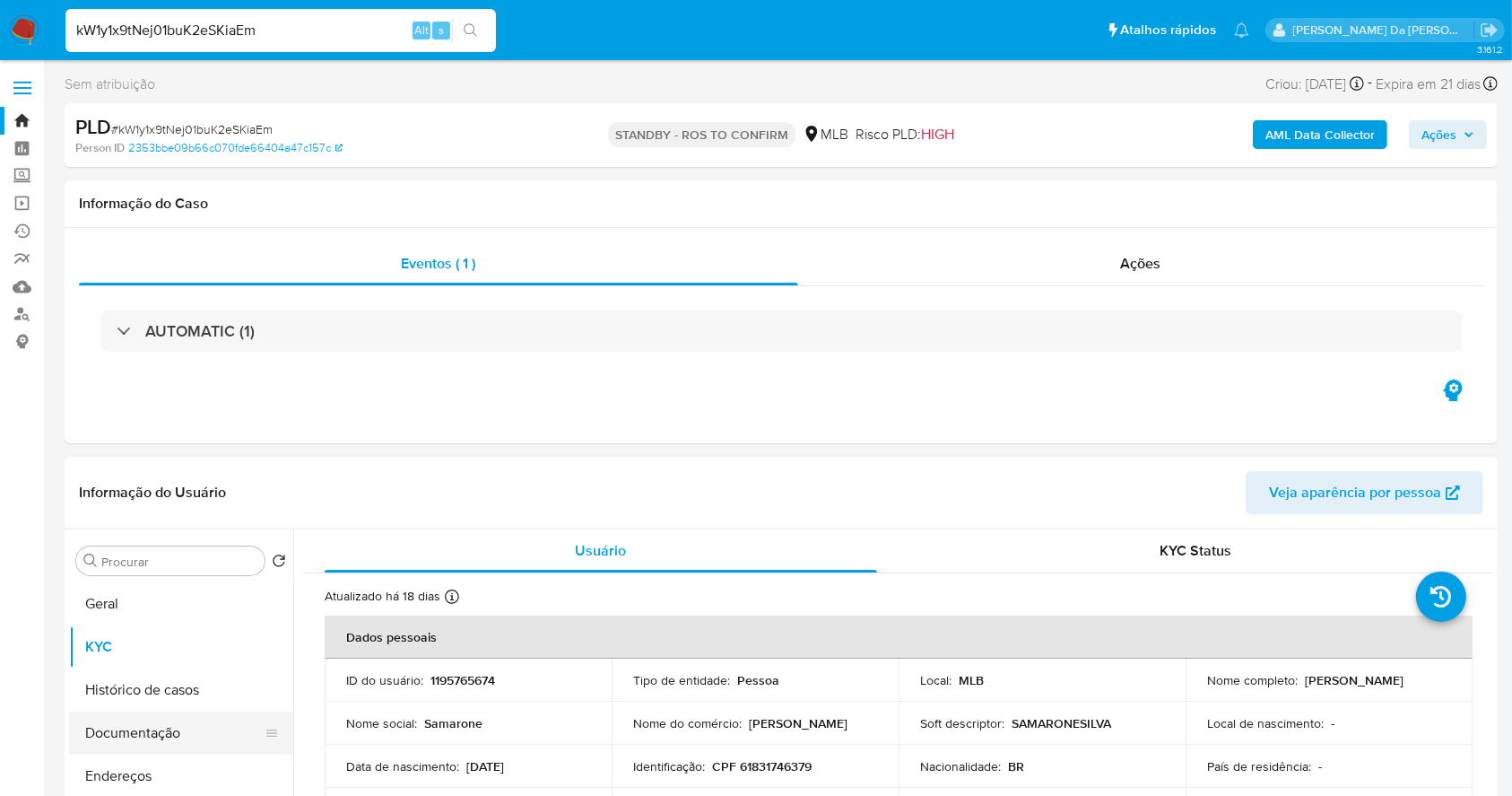
click at [127, 734] on button "Documentação" at bounding box center [173, 732] width 209 height 43
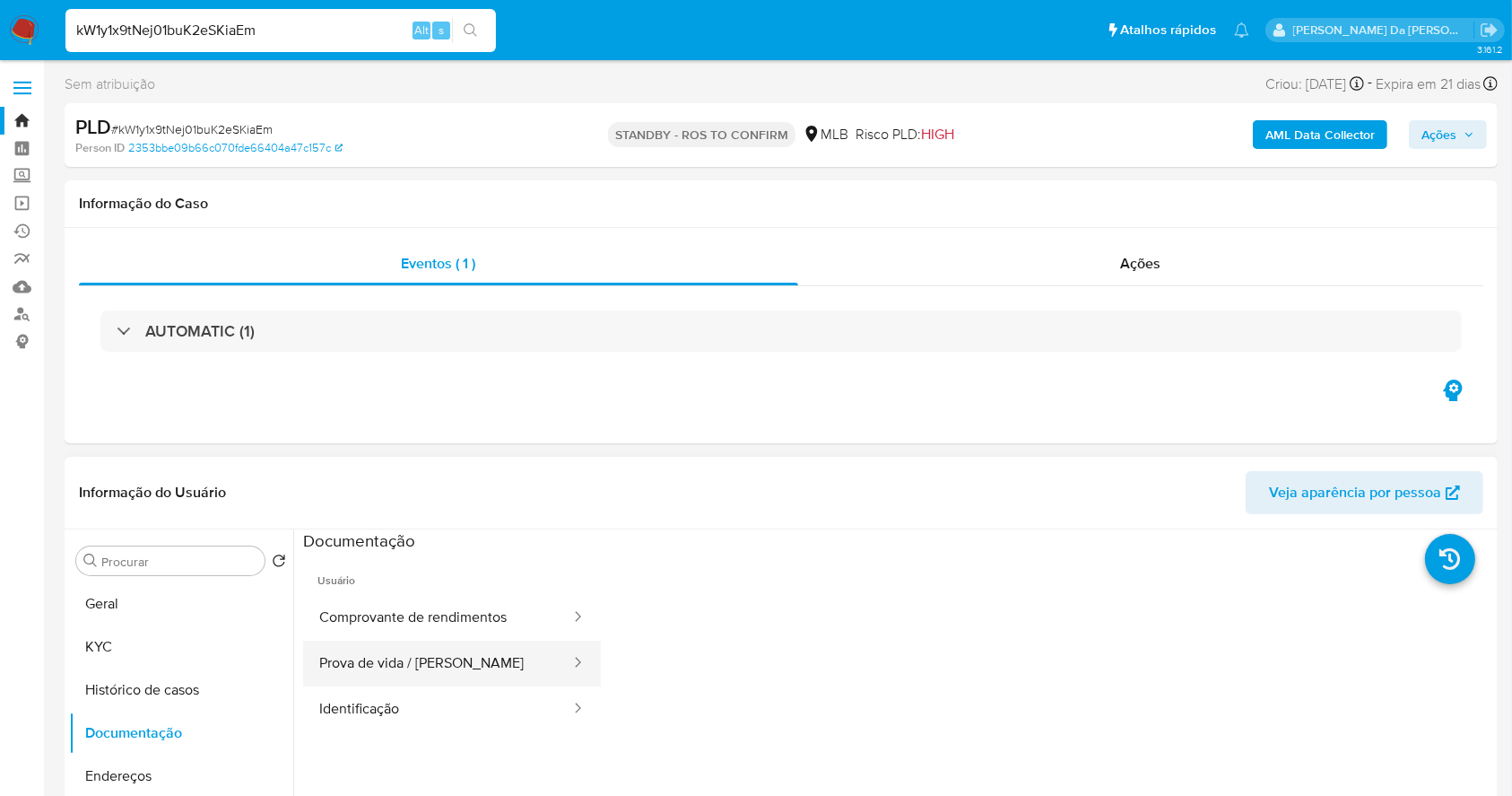
click at [457, 659] on button "Prova de vida / Selfie" at bounding box center [437, 663] width 269 height 46
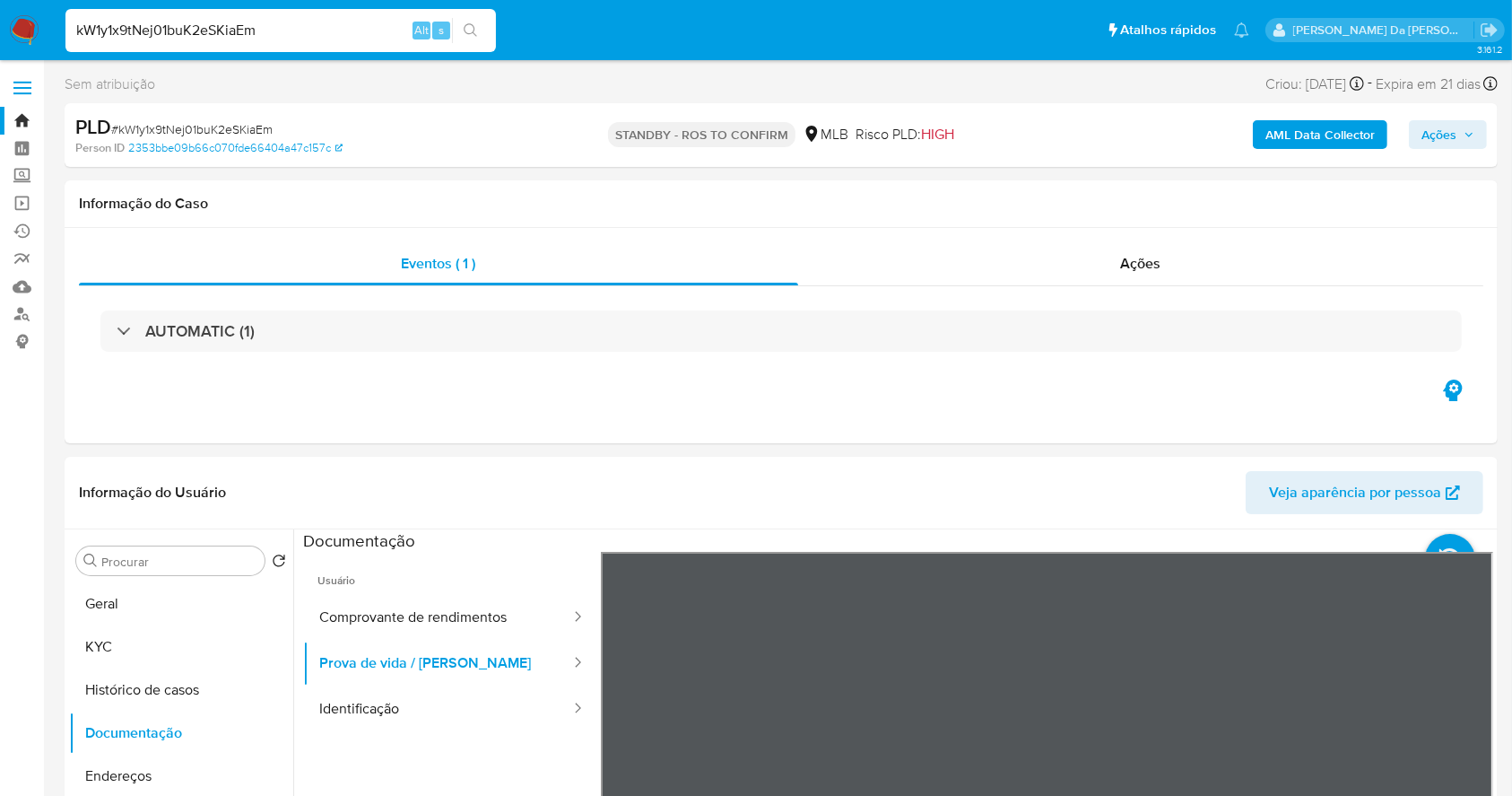
click at [273, 25] on input "kW1y1x9tNej01buK2eSKiaEm" at bounding box center [281, 30] width 431 height 23
paste input "YliIfJjawRlPLkDXyj3II5P2"
type input "YliIfJjawRlPLkDXyj3II5P2"
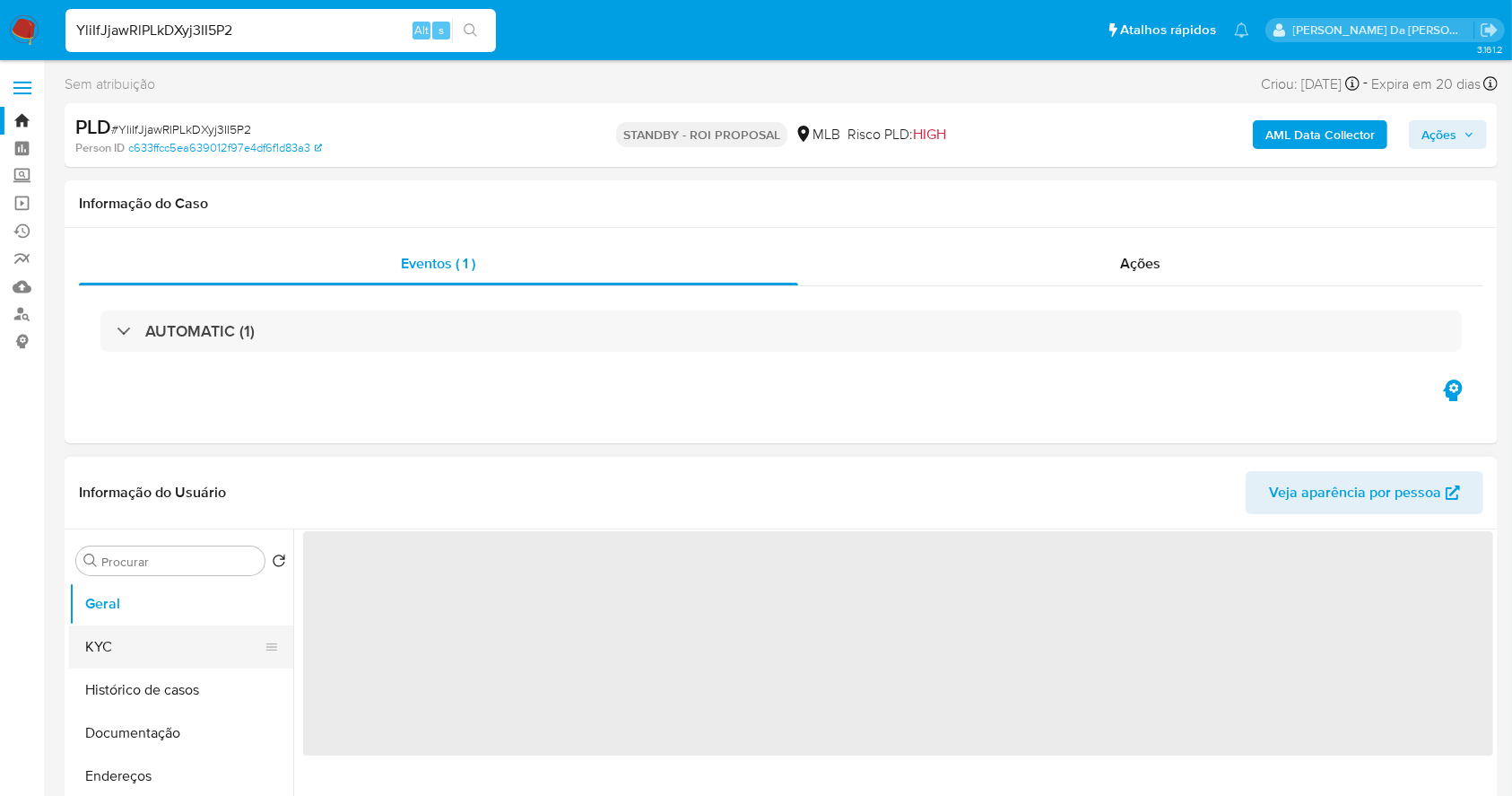
click at [209, 635] on button "KYC" at bounding box center [173, 646] width 209 height 43
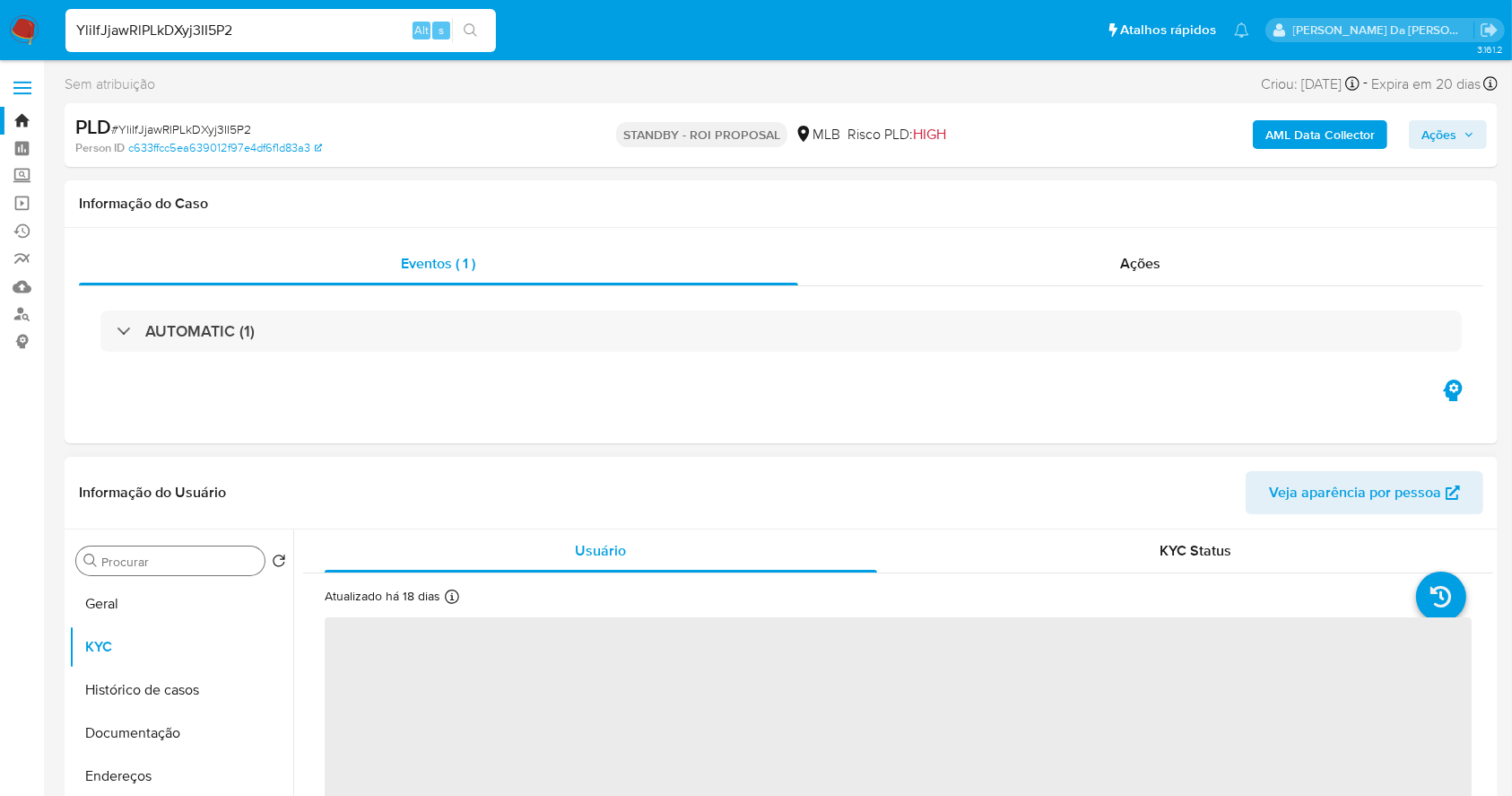
click at [222, 565] on input "Procurar" at bounding box center [179, 562] width 156 height 16
select select "10"
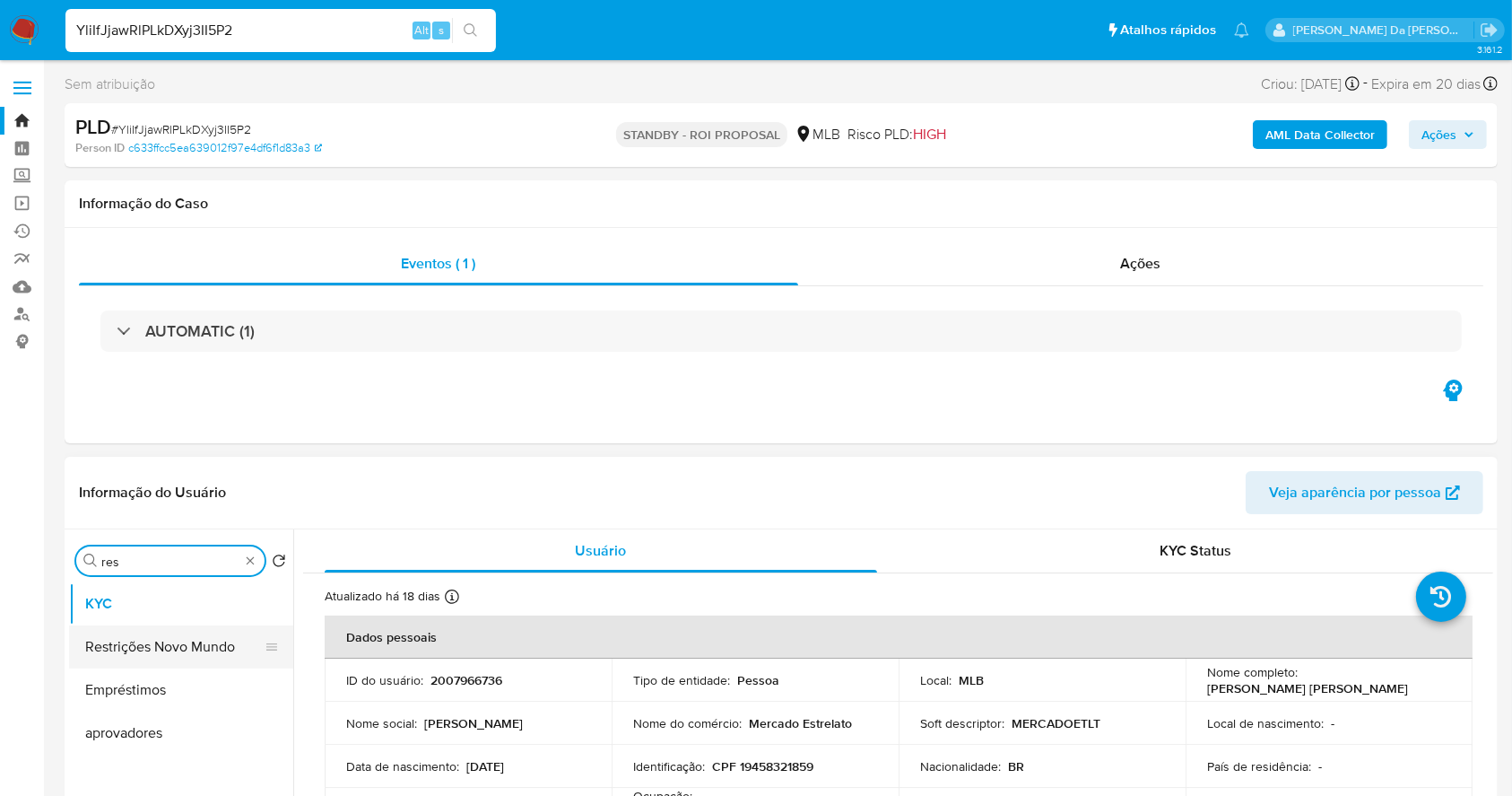
type input "res"
drag, startPoint x: 190, startPoint y: 642, endPoint x: 221, endPoint y: 642, distance: 31.0
click at [189, 642] on button "Restrições Novo Mundo" at bounding box center [180, 646] width 224 height 43
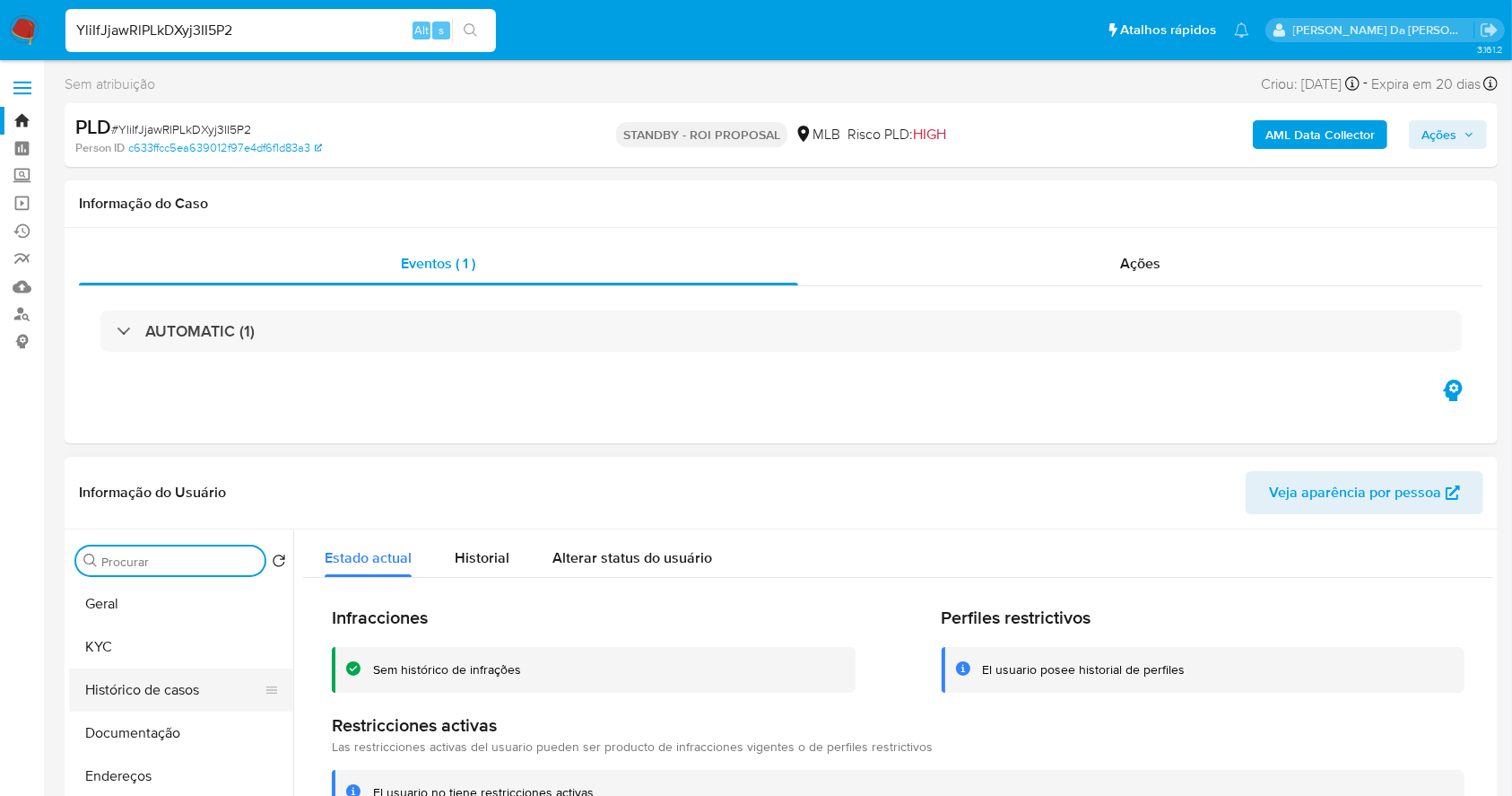
click at [176, 681] on button "Histórico de casos" at bounding box center [173, 689] width 209 height 43
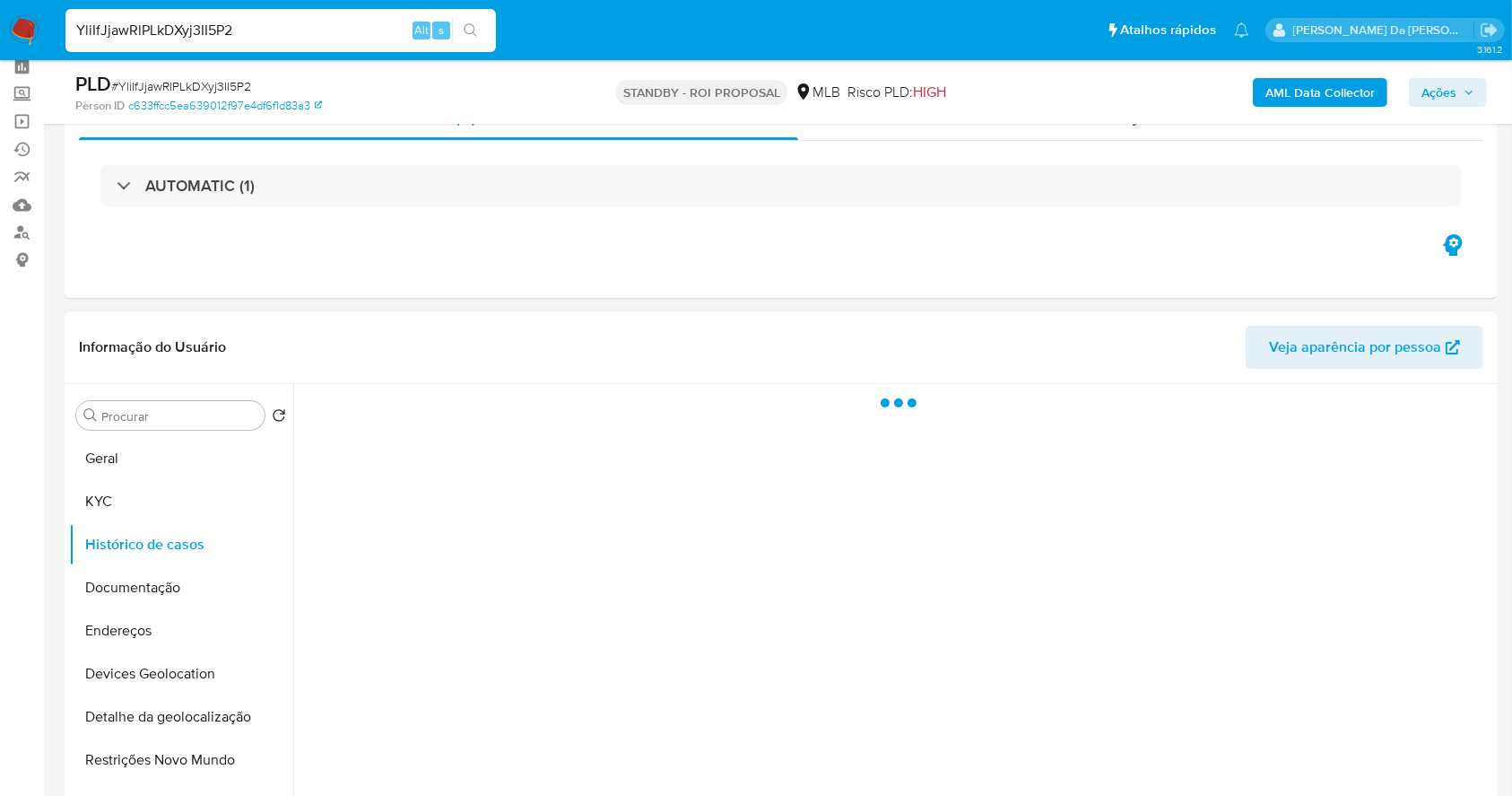
scroll to position [119, 0]
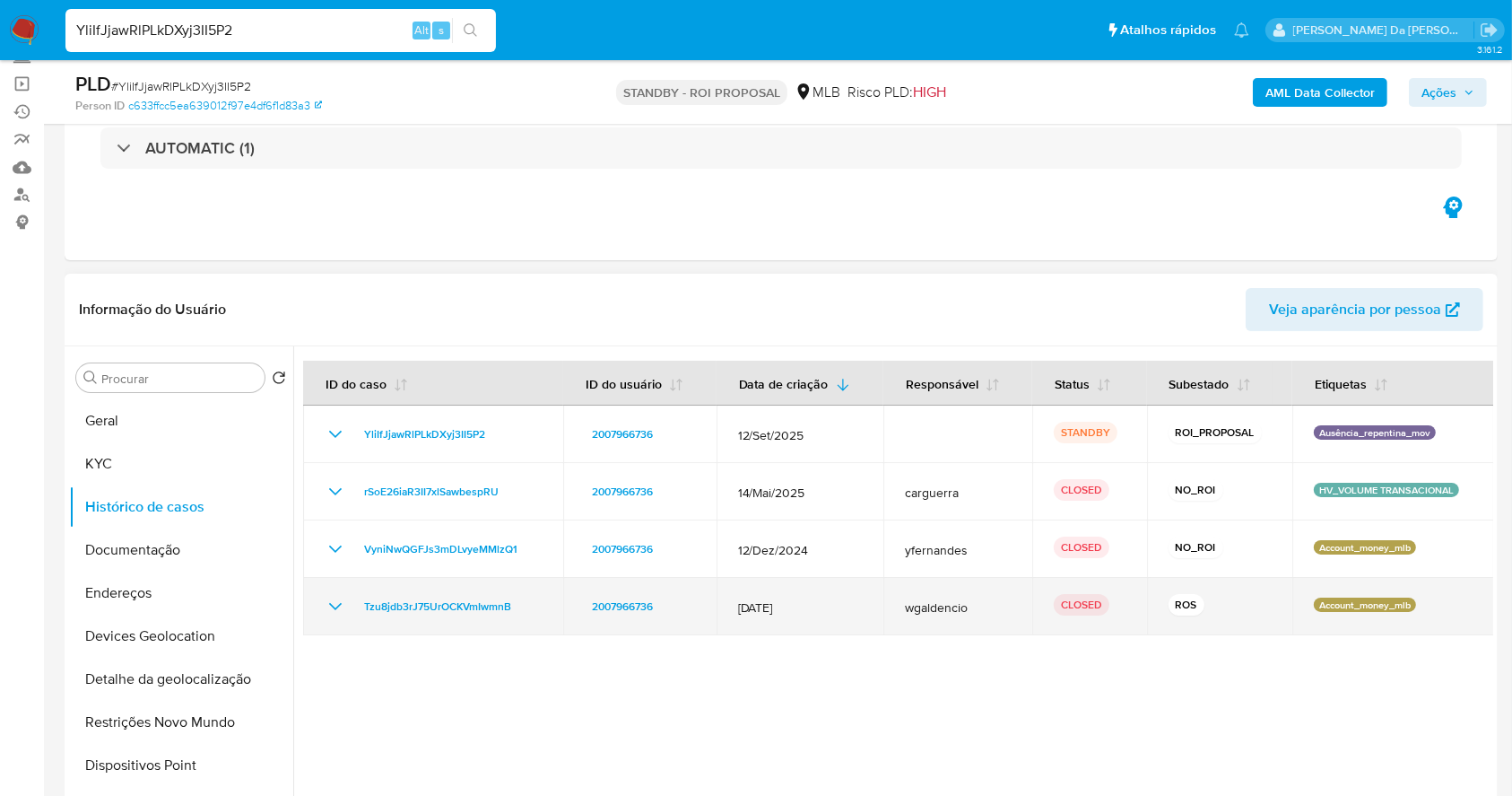
click at [341, 602] on icon "Mostrar/Ocultar" at bounding box center [336, 607] width 22 height 22
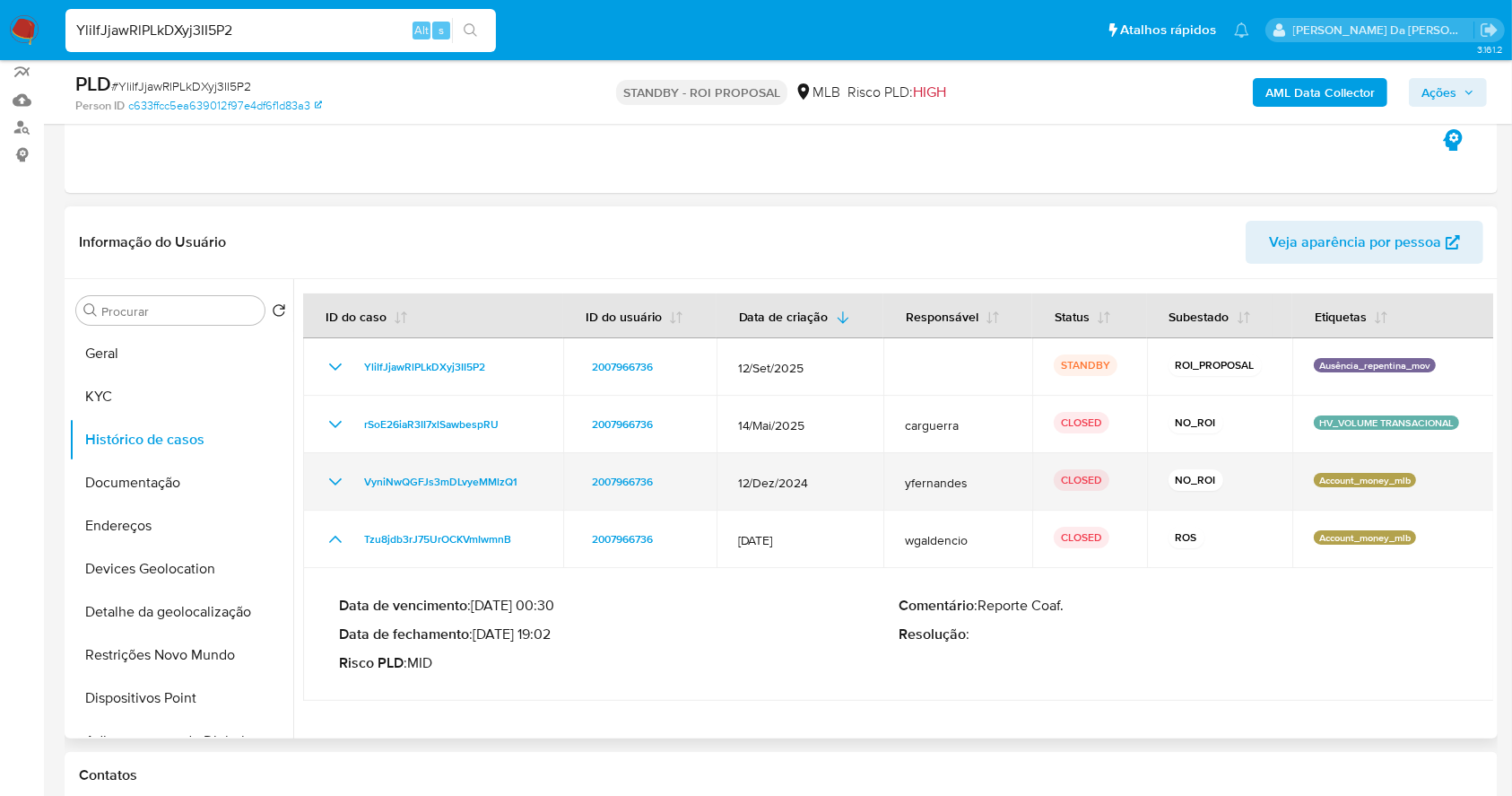
scroll to position [239, 0]
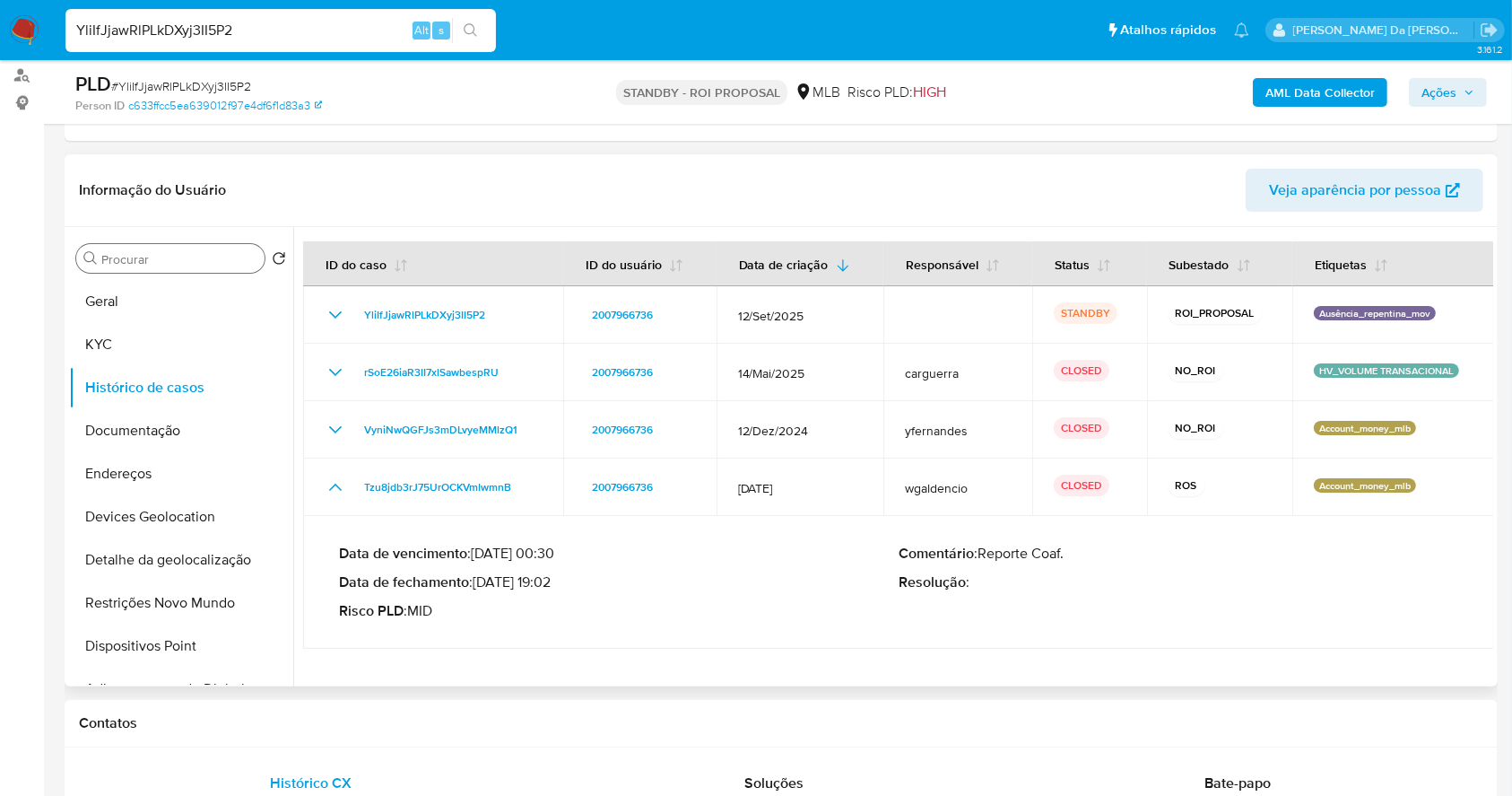
click at [213, 262] on input "Procurar" at bounding box center [179, 260] width 156 height 16
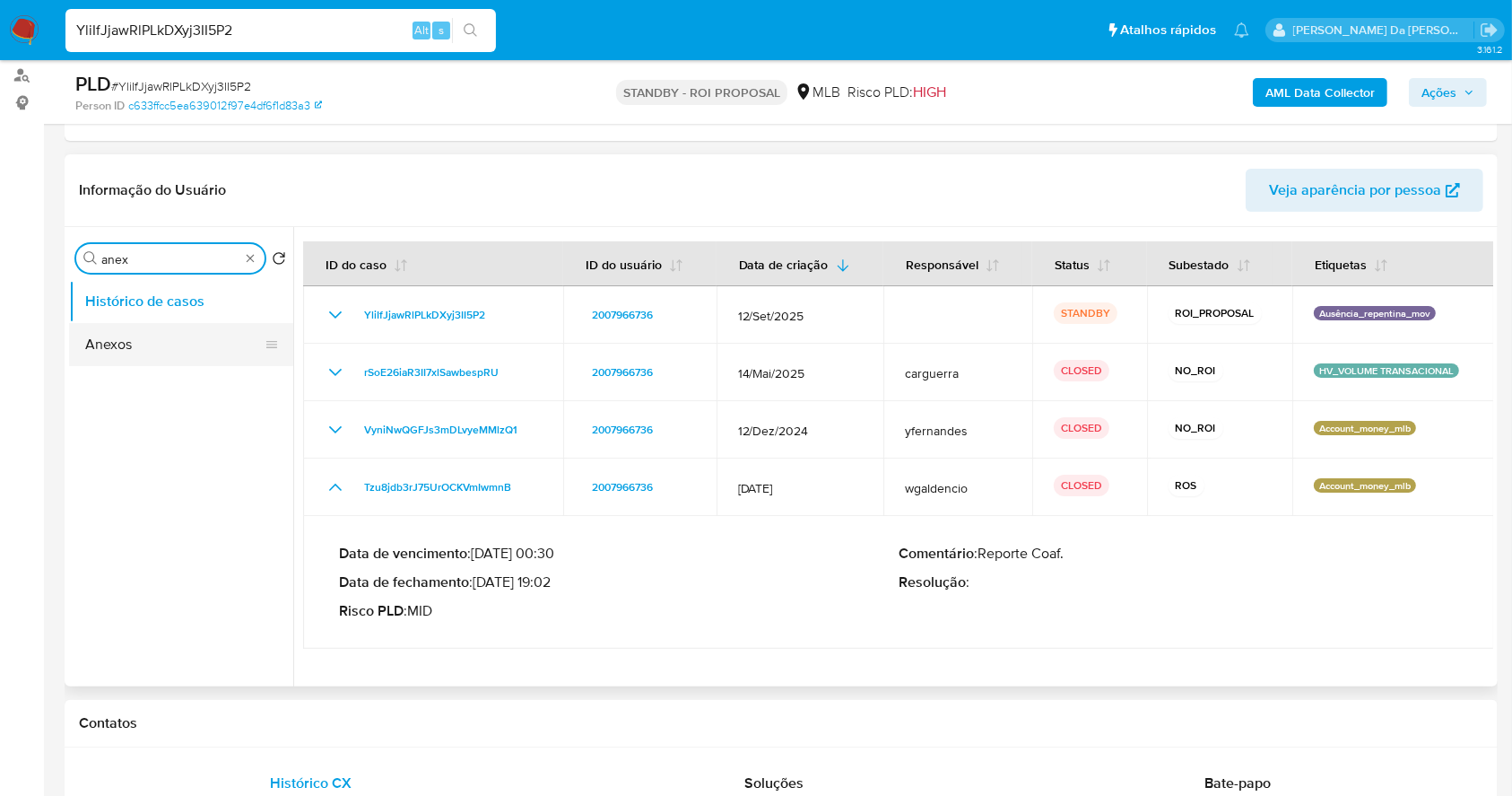
type input "anex"
click at [189, 337] on button "Anexos" at bounding box center [173, 344] width 209 height 43
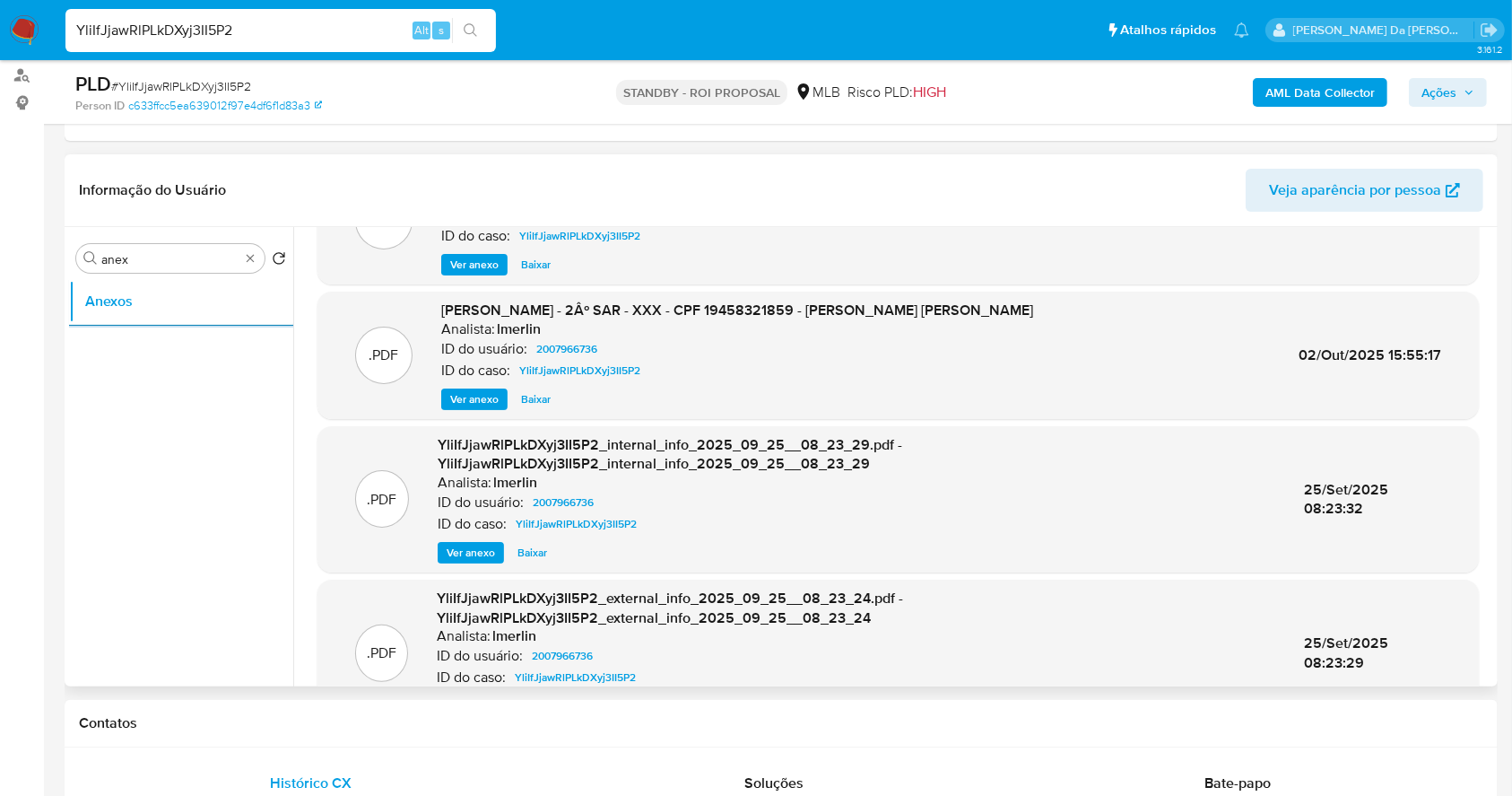
scroll to position [189, 0]
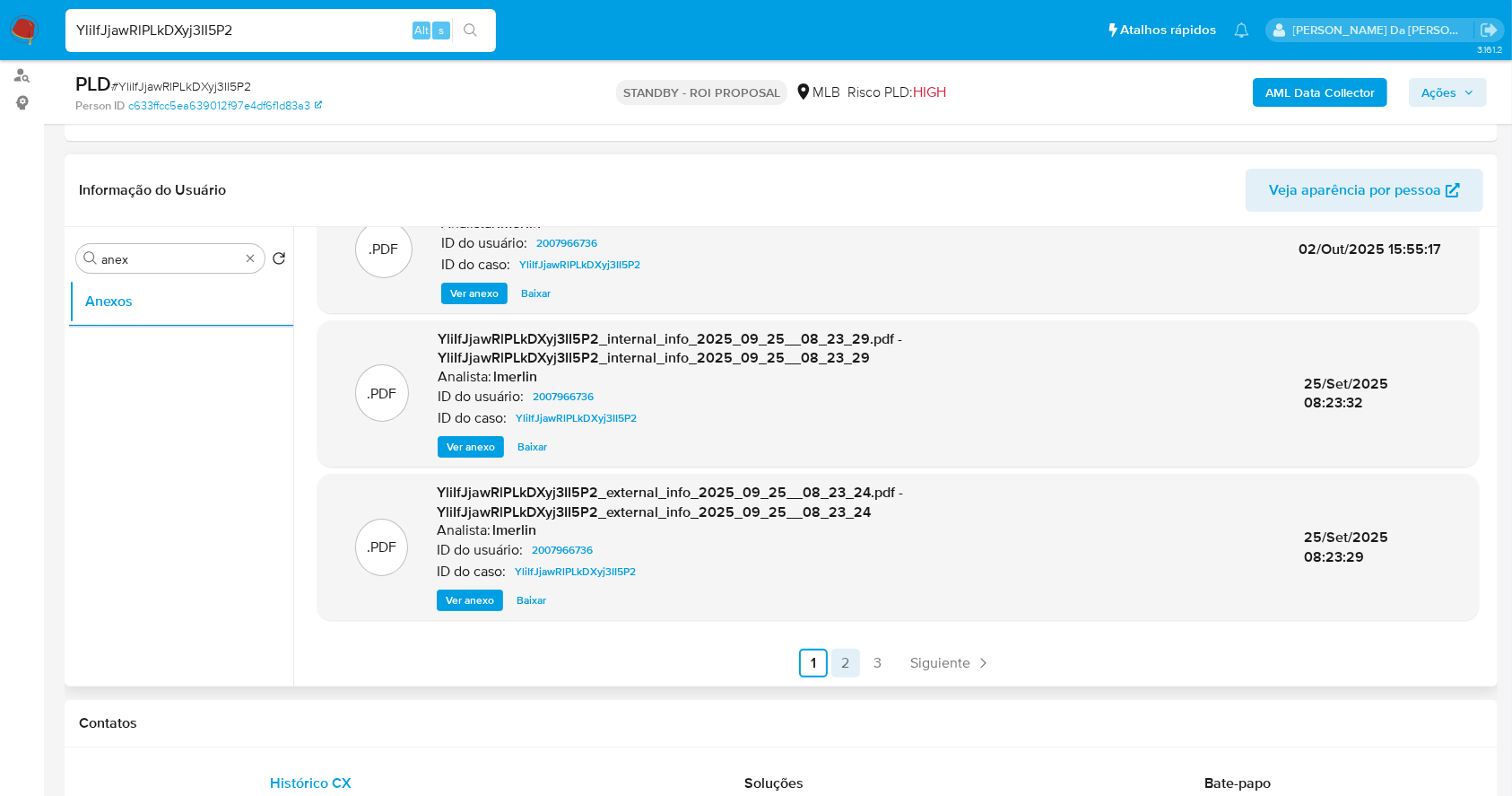
click at [846, 664] on link "2" at bounding box center [845, 662] width 28 height 28
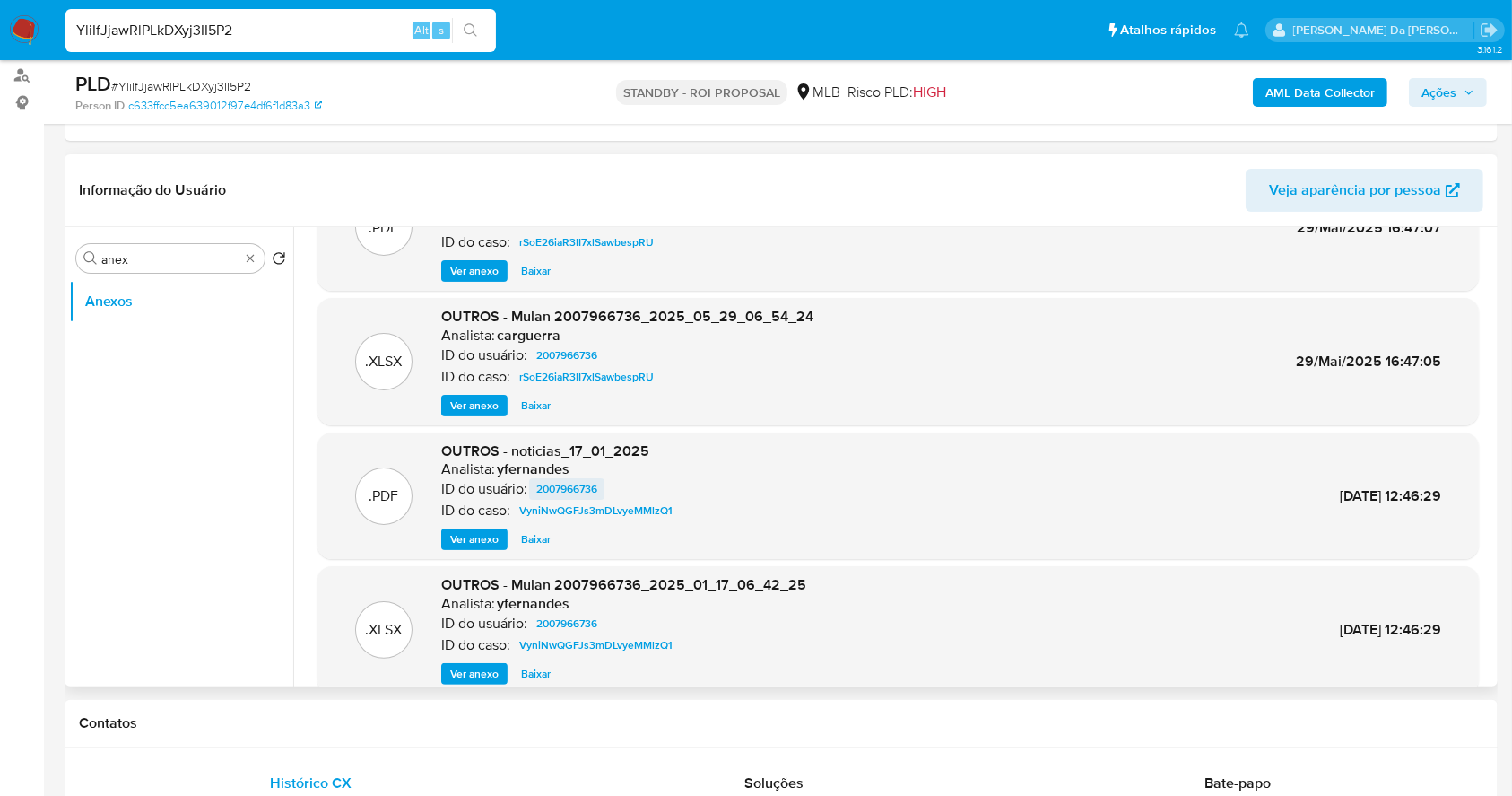
scroll to position [151, 0]
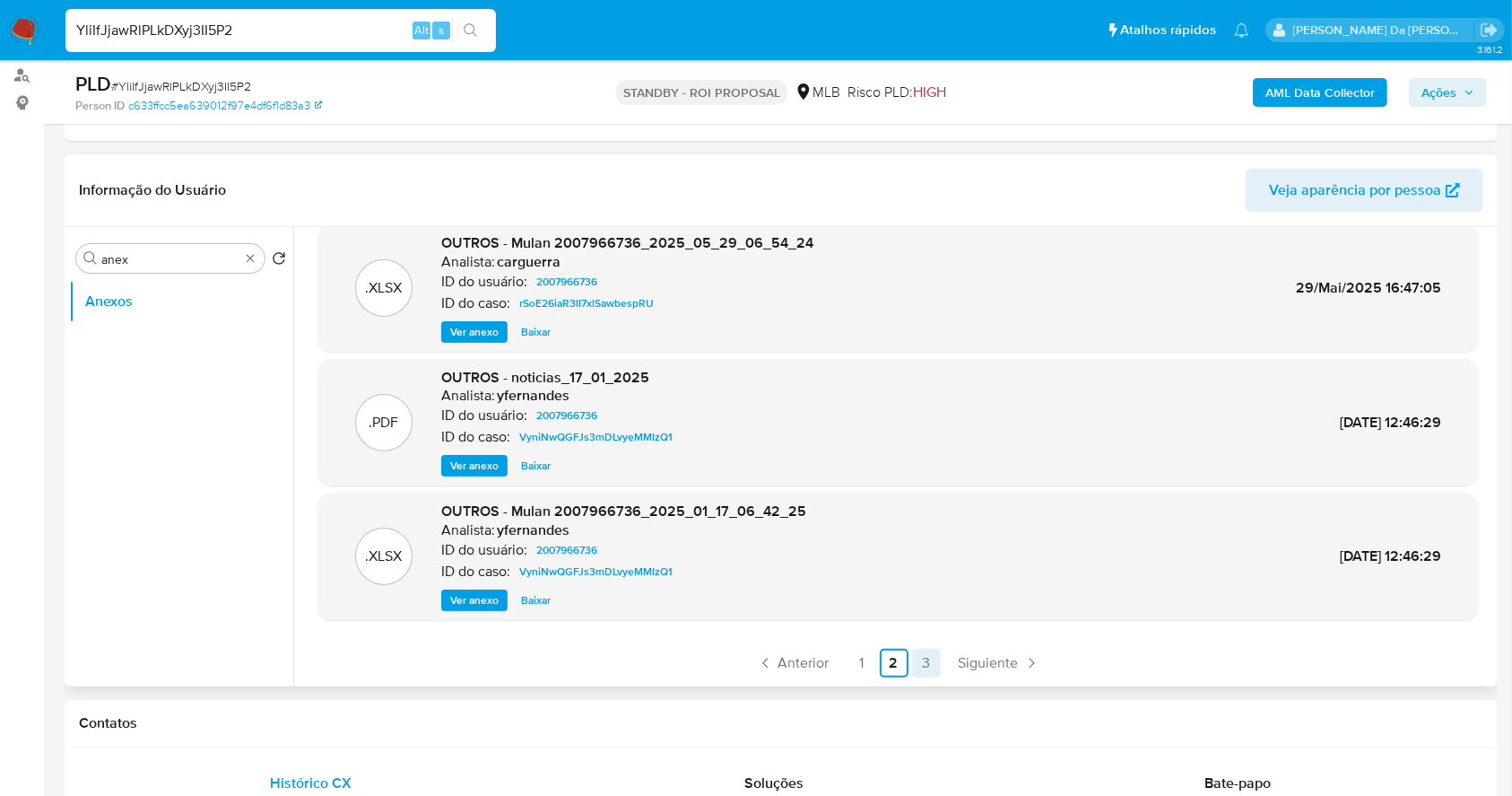
click at [909, 652] on ul "Anterior 1 2 3 Siguiente" at bounding box center [898, 662] width 1162 height 28
click at [917, 651] on link "3" at bounding box center [926, 662] width 28 height 28
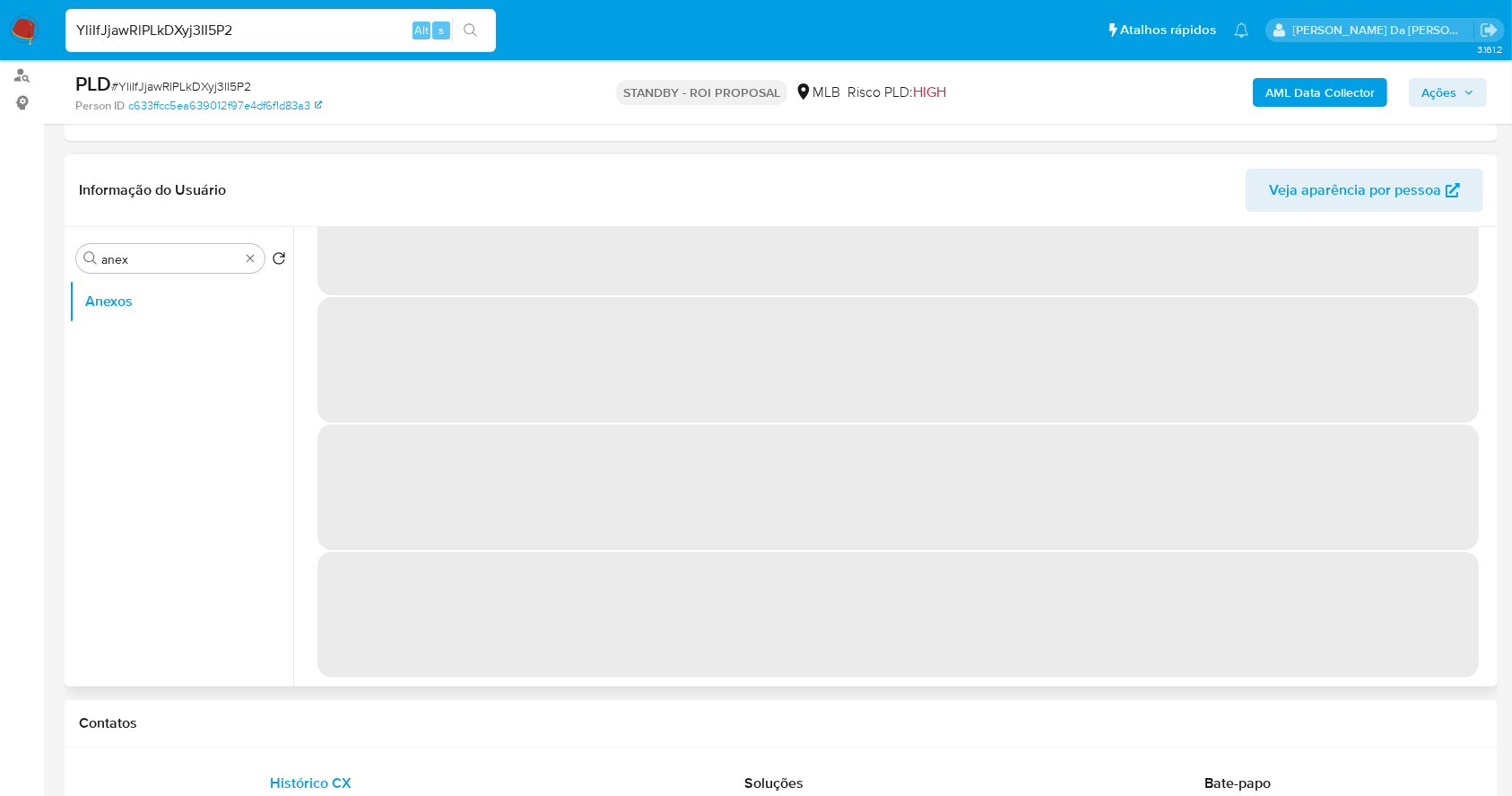
scroll to position [0, 0]
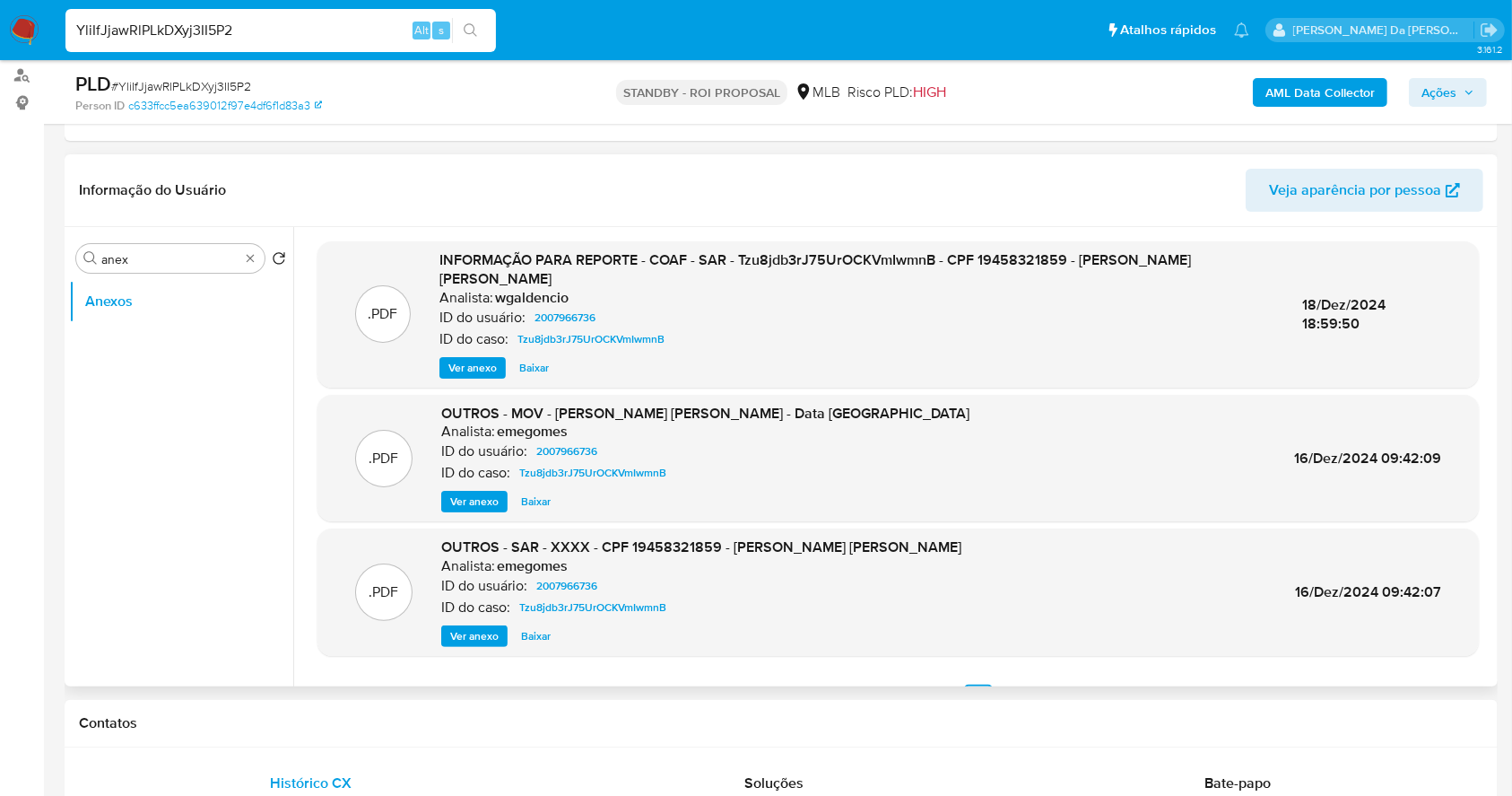
click at [487, 359] on span "Ver anexo" at bounding box center [472, 368] width 48 height 18
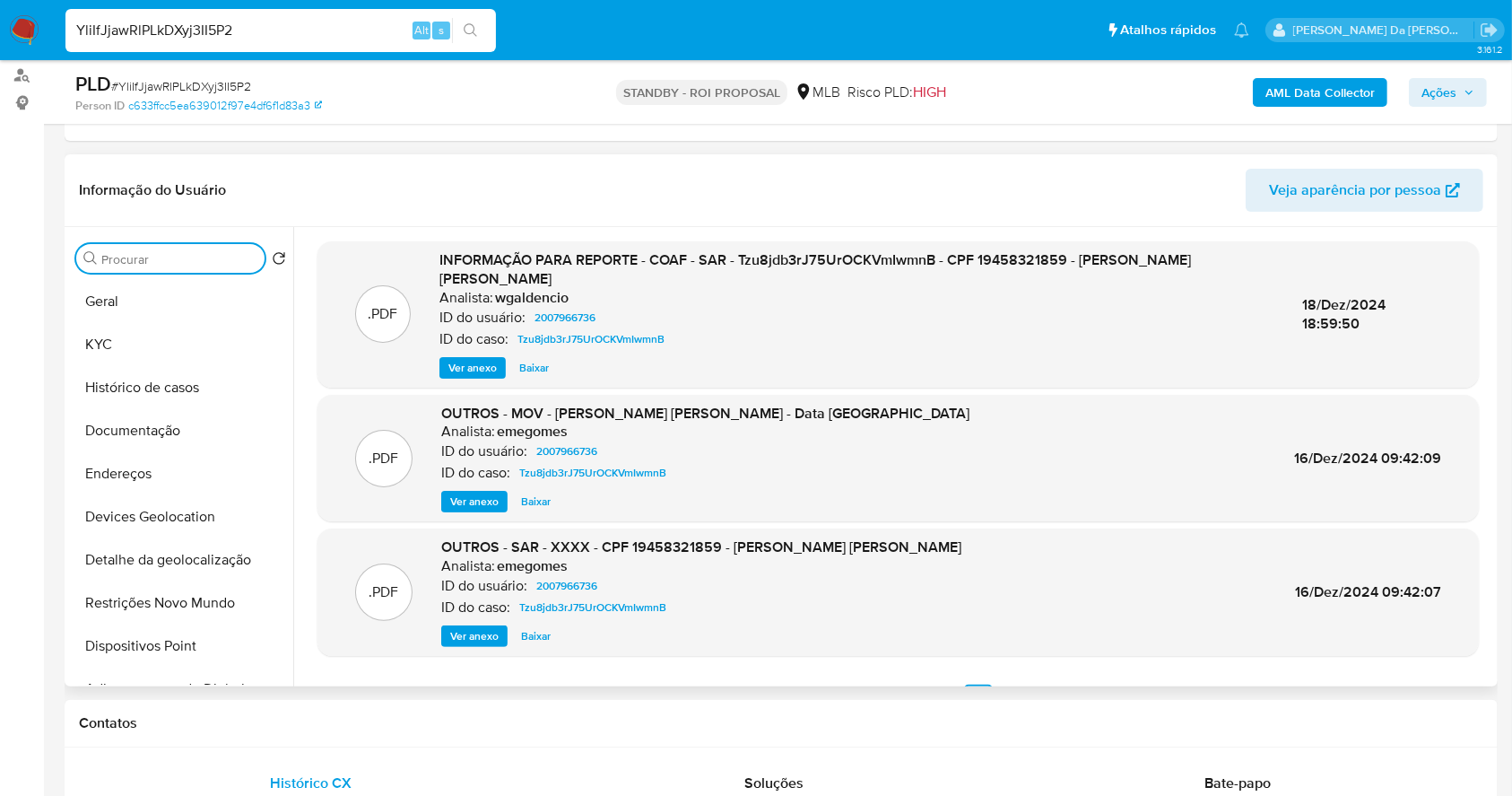
drag, startPoint x: 252, startPoint y: 260, endPoint x: 244, endPoint y: 268, distance: 11.3
click at [463, 359] on span "Ver anexo" at bounding box center [472, 368] width 48 height 18
click at [469, 359] on span "Ver anexo" at bounding box center [472, 368] width 48 height 18
click at [480, 357] on div "Ver anexo Ver anexo Baixar" at bounding box center [856, 368] width 835 height 22
click at [153, 415] on button "Documentação" at bounding box center [173, 430] width 209 height 43
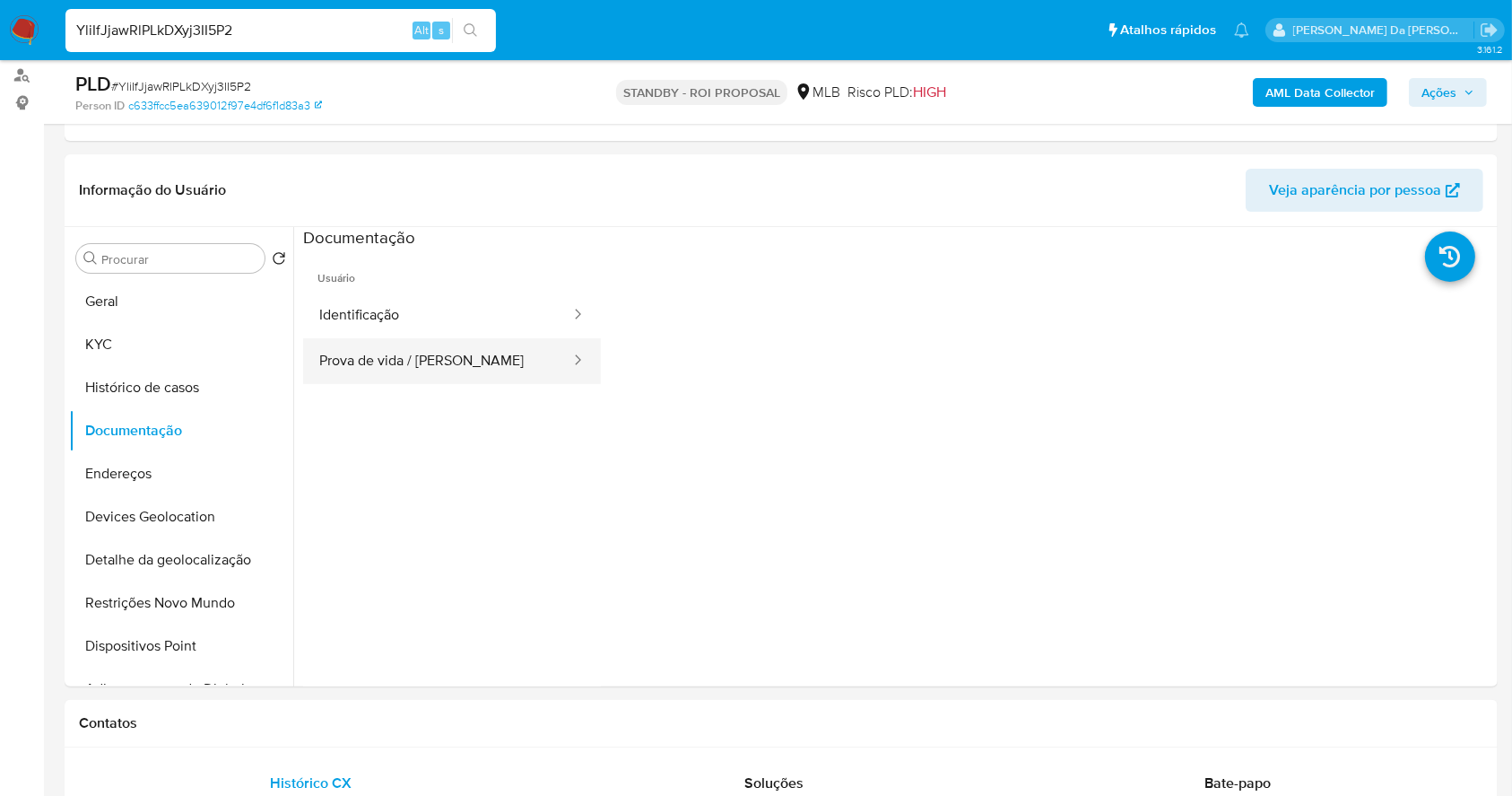
click at [388, 380] on button "Prova de vida / Selfie" at bounding box center [437, 361] width 269 height 46
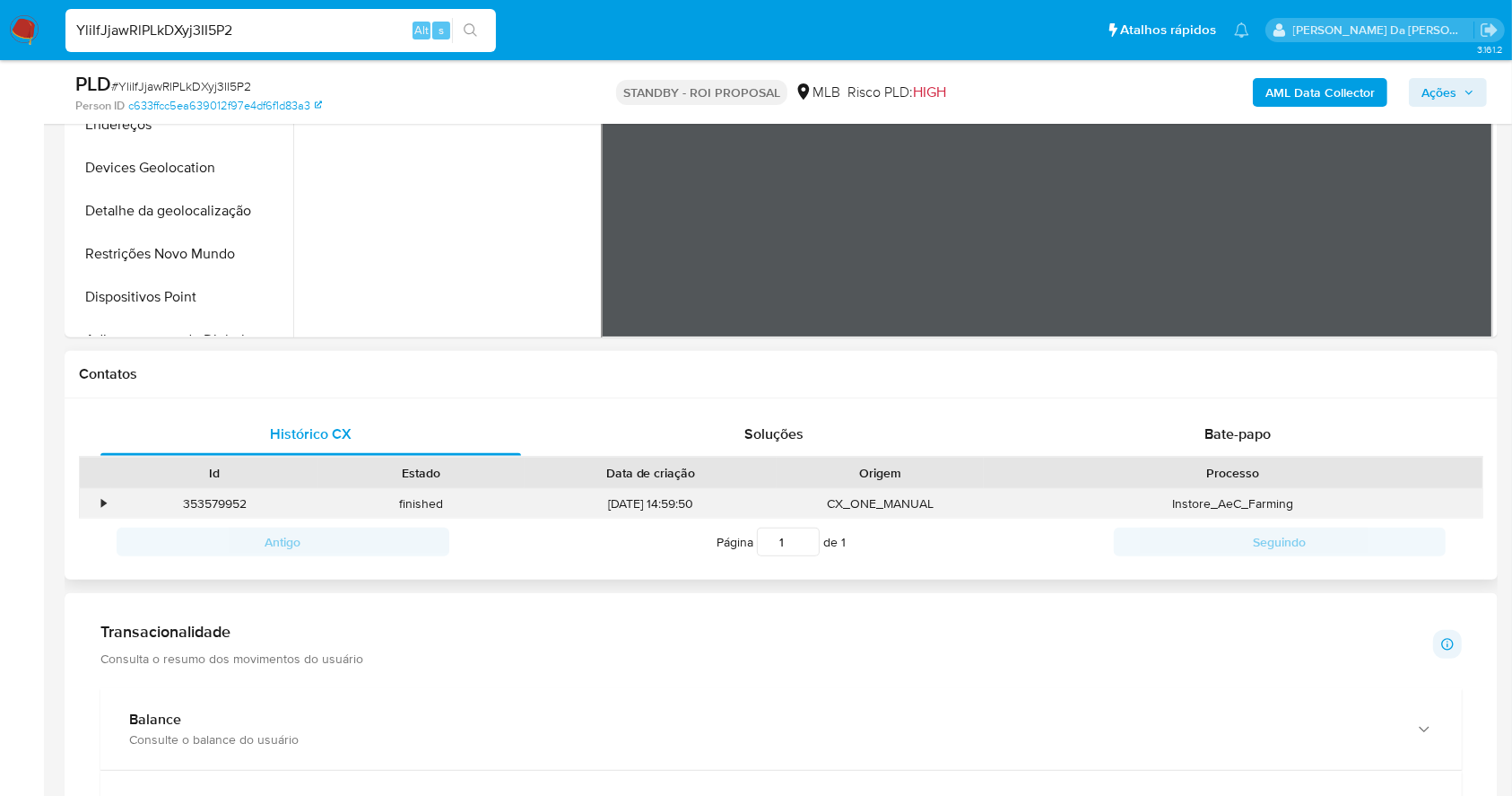
scroll to position [597, 0]
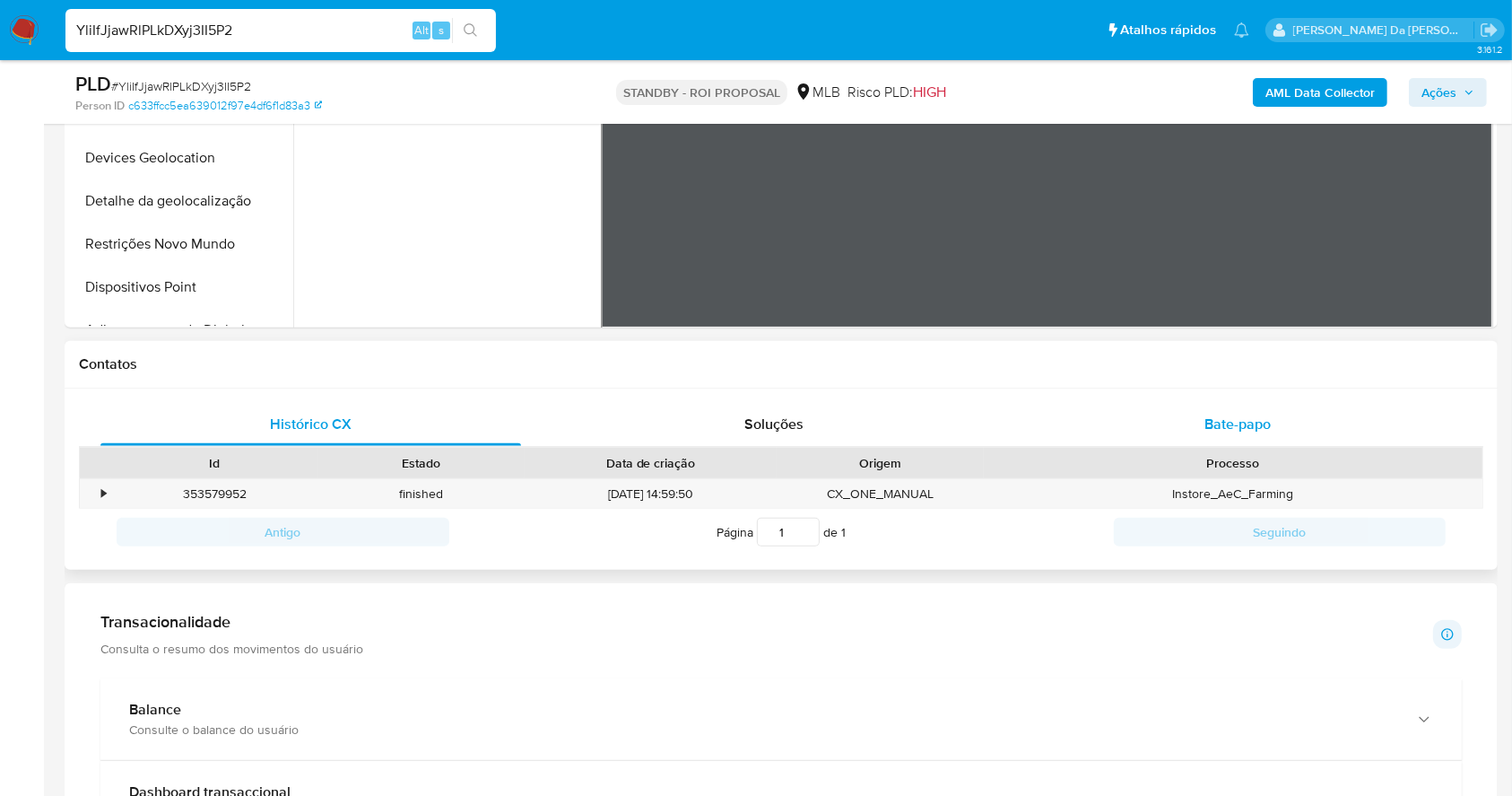
click at [1200, 436] on div "Bate-papo" at bounding box center [1239, 424] width 421 height 43
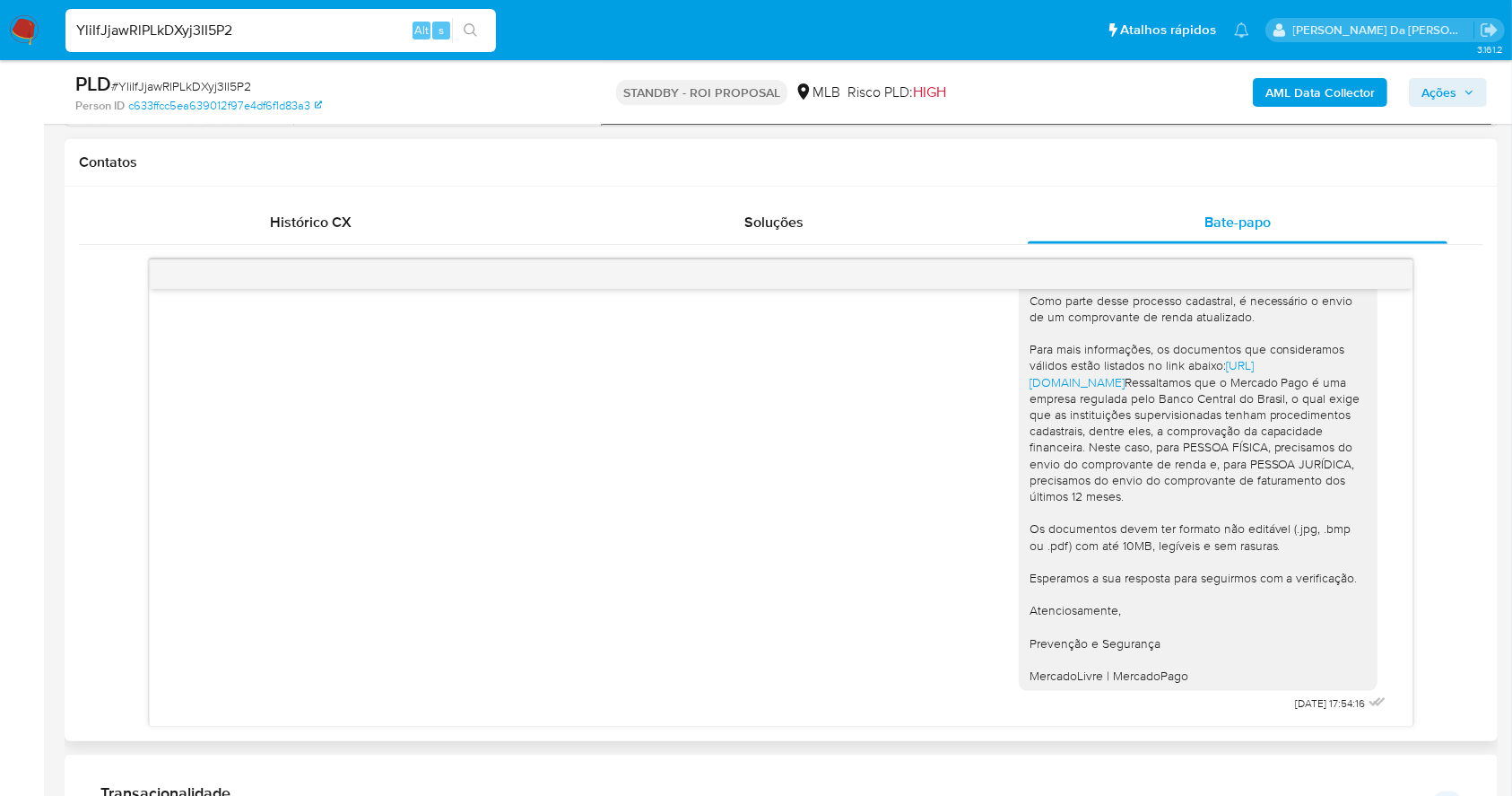
scroll to position [837, 0]
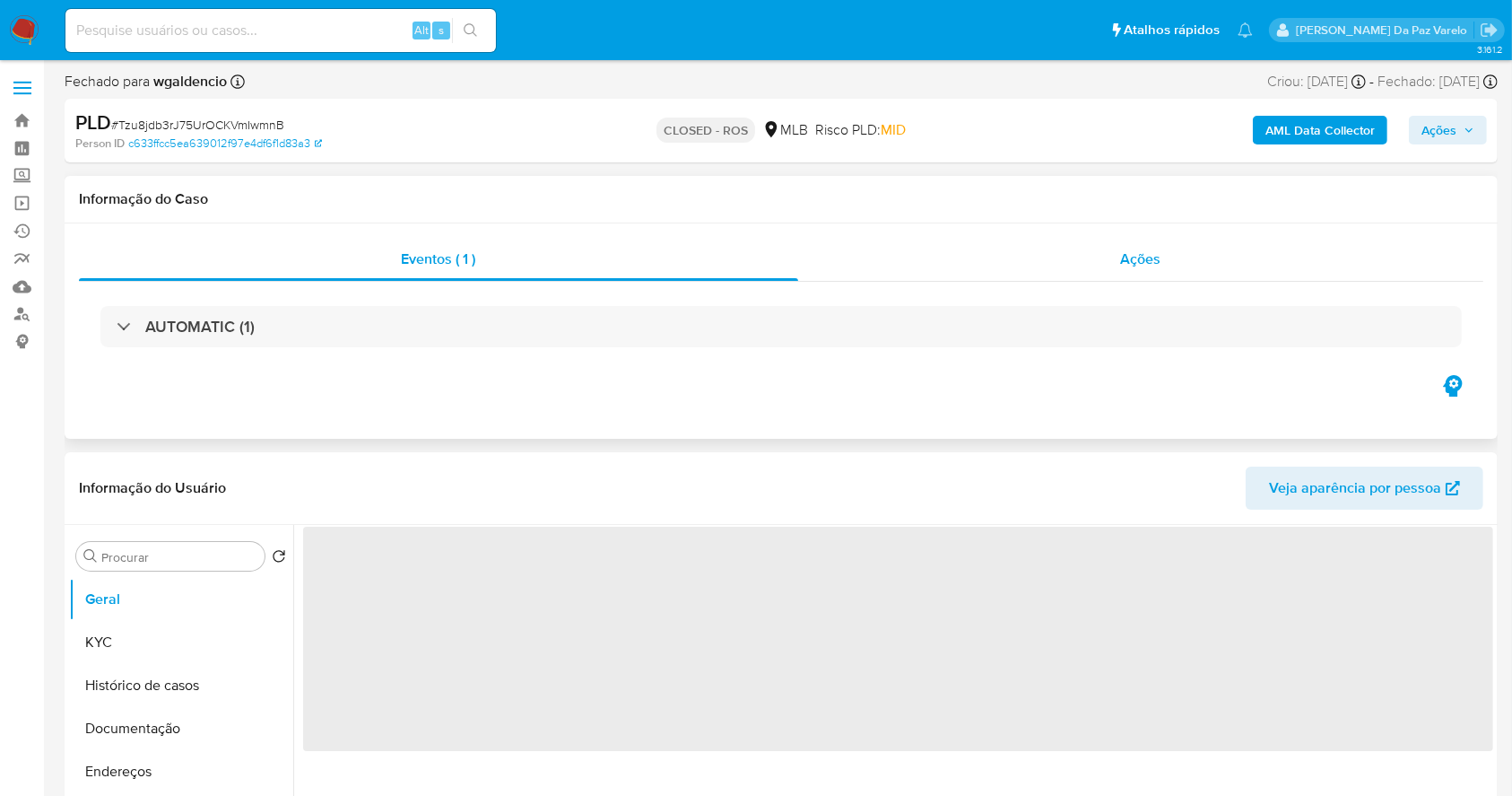
click at [1101, 267] on div "Ações" at bounding box center [1141, 259] width 685 height 43
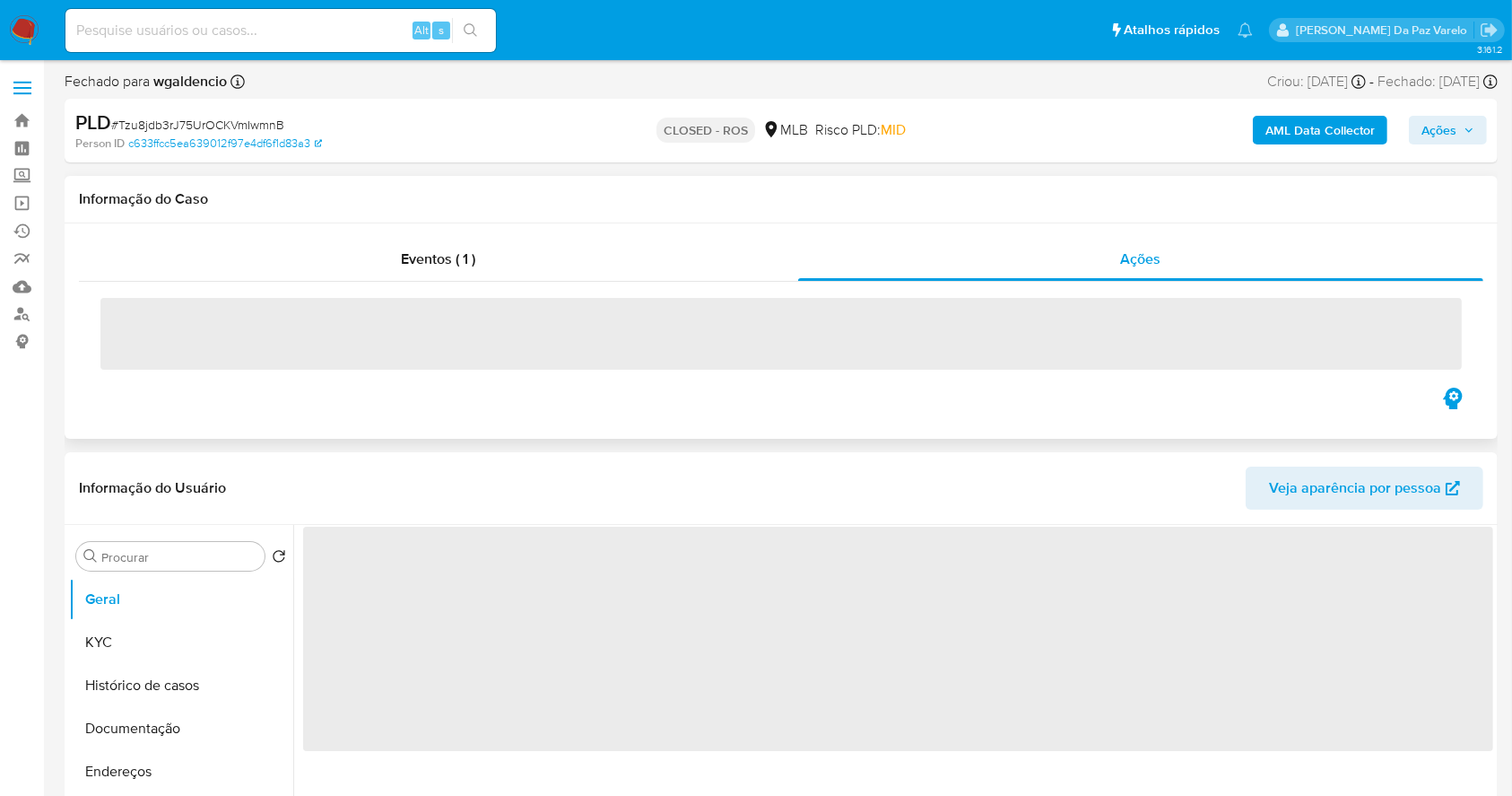
select select "10"
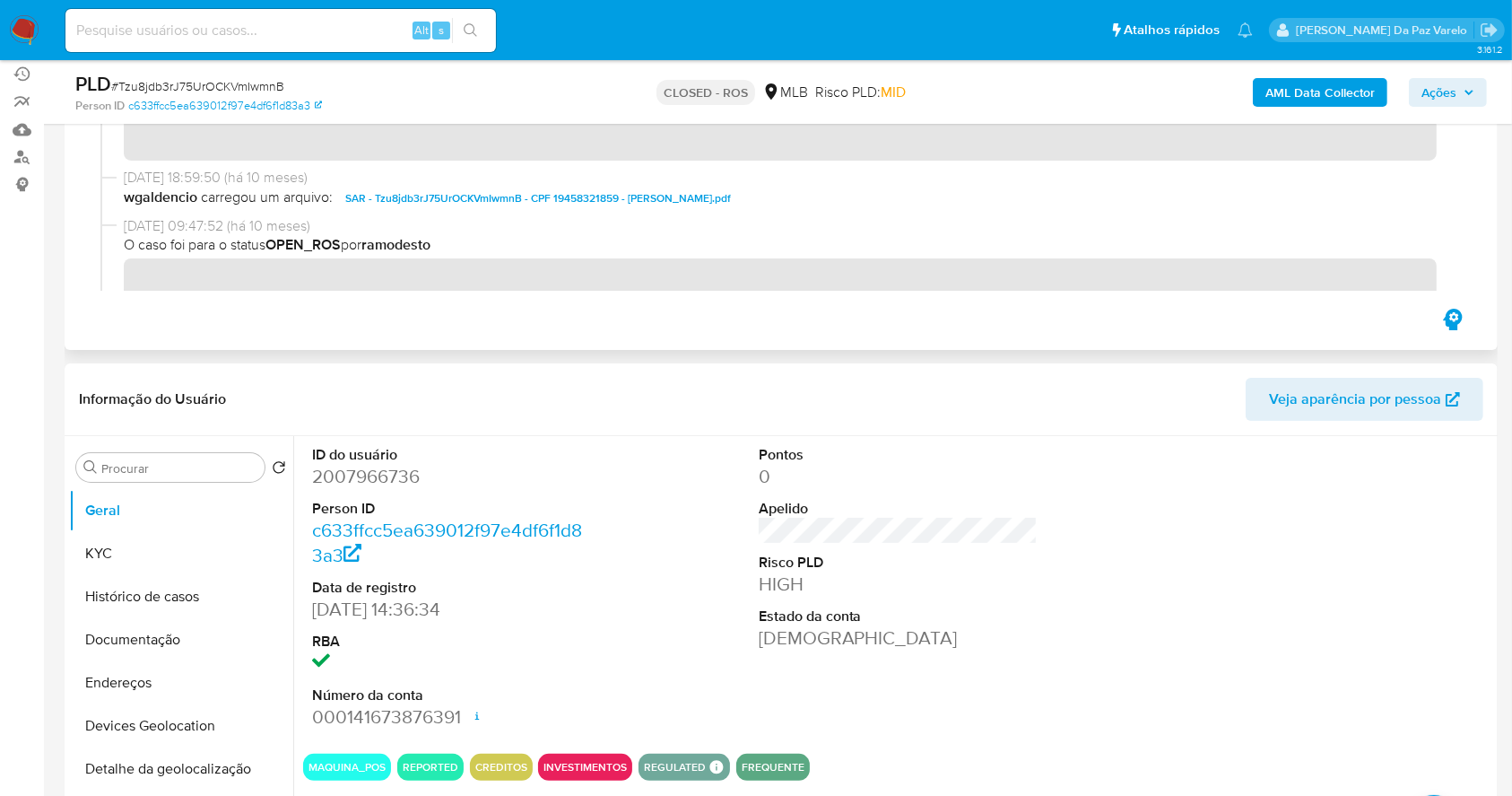
scroll to position [119, 0]
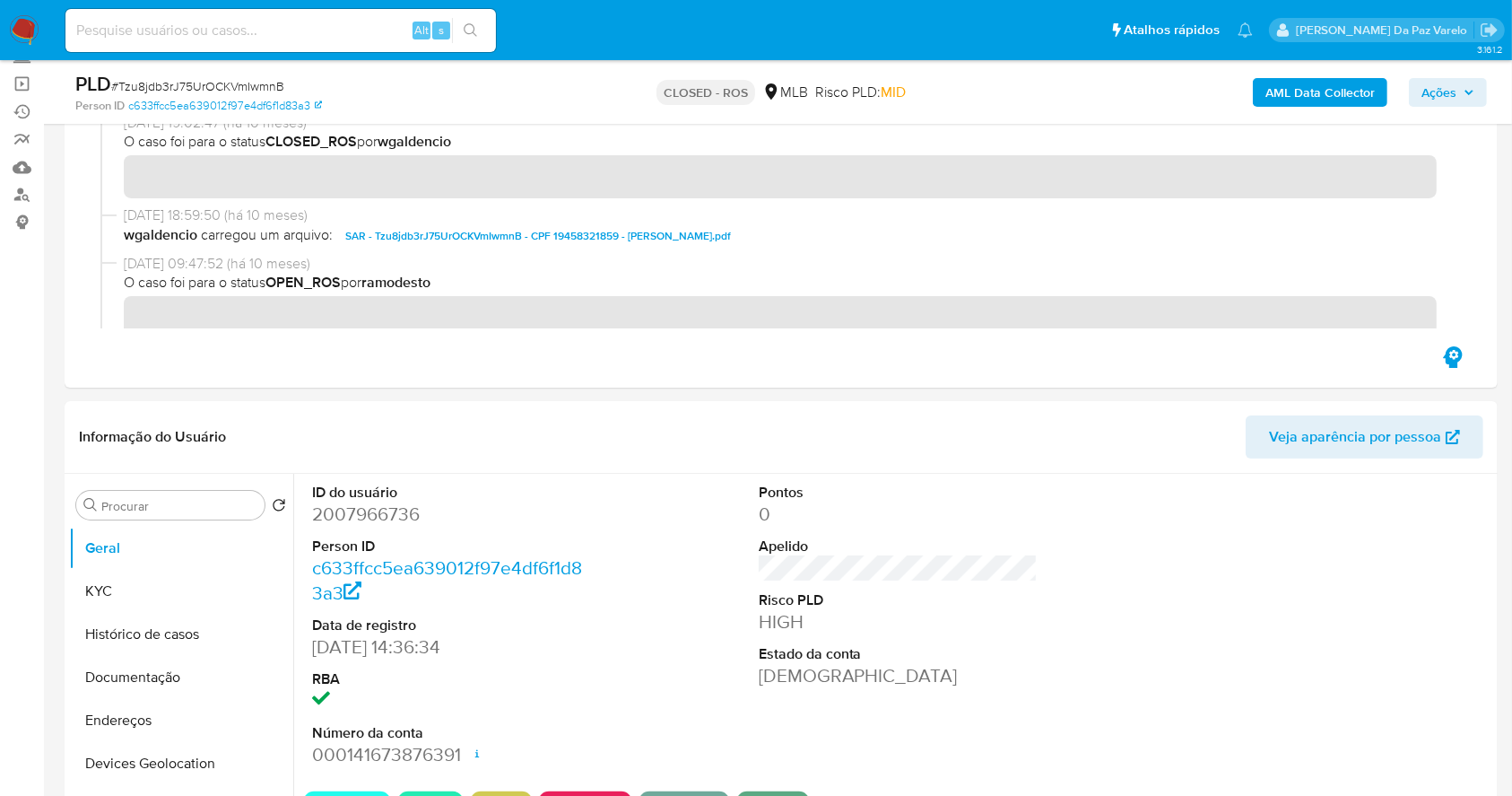
click at [448, 252] on div "[DATE] 18:59:50 (há 10 meses) wgaldencio carregou um arquivo: SAR - Tzu8jdb3rJ7…" at bounding box center [781, 230] width 1361 height 48
click at [463, 236] on span "SAR - Tzu8jdb3rJ75UrOCKVmIwmnB - CPF 19458321859 - [PERSON_NAME].pdf" at bounding box center [538, 236] width 386 height 22
